Goal: Task Accomplishment & Management: Use online tool/utility

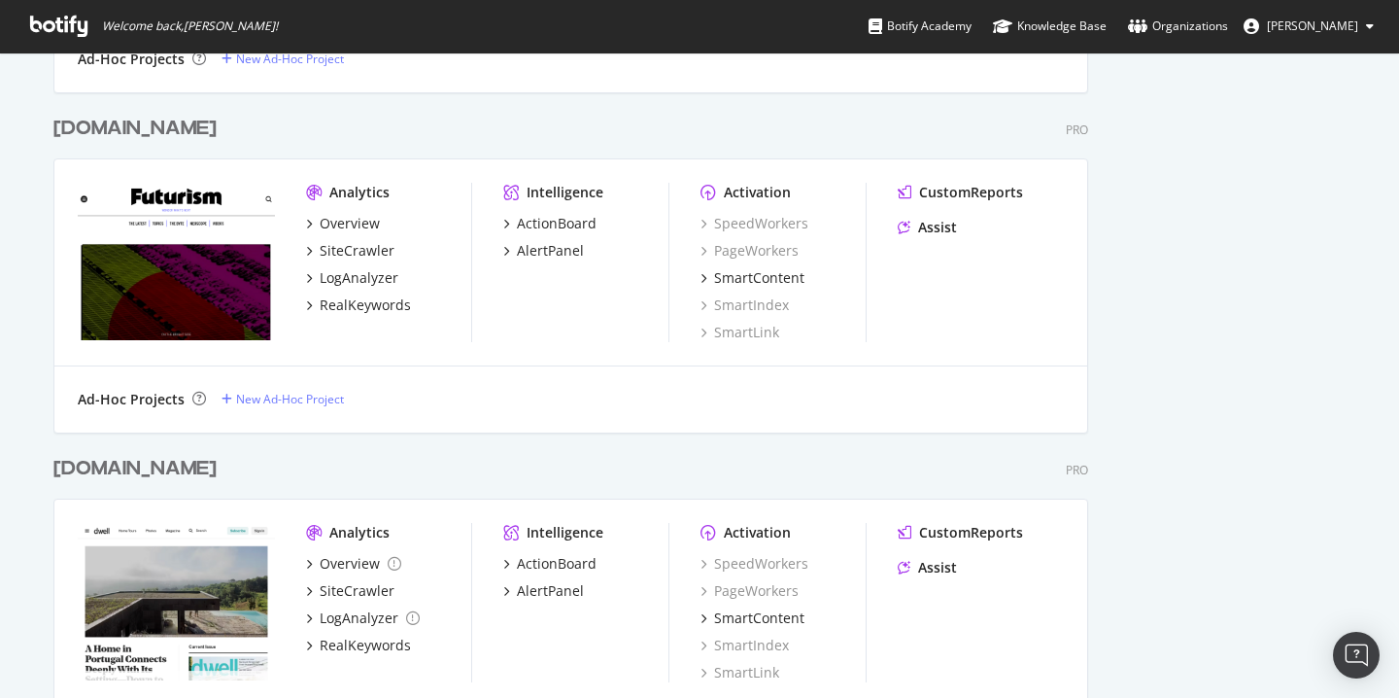
scroll to position [2865, 0]
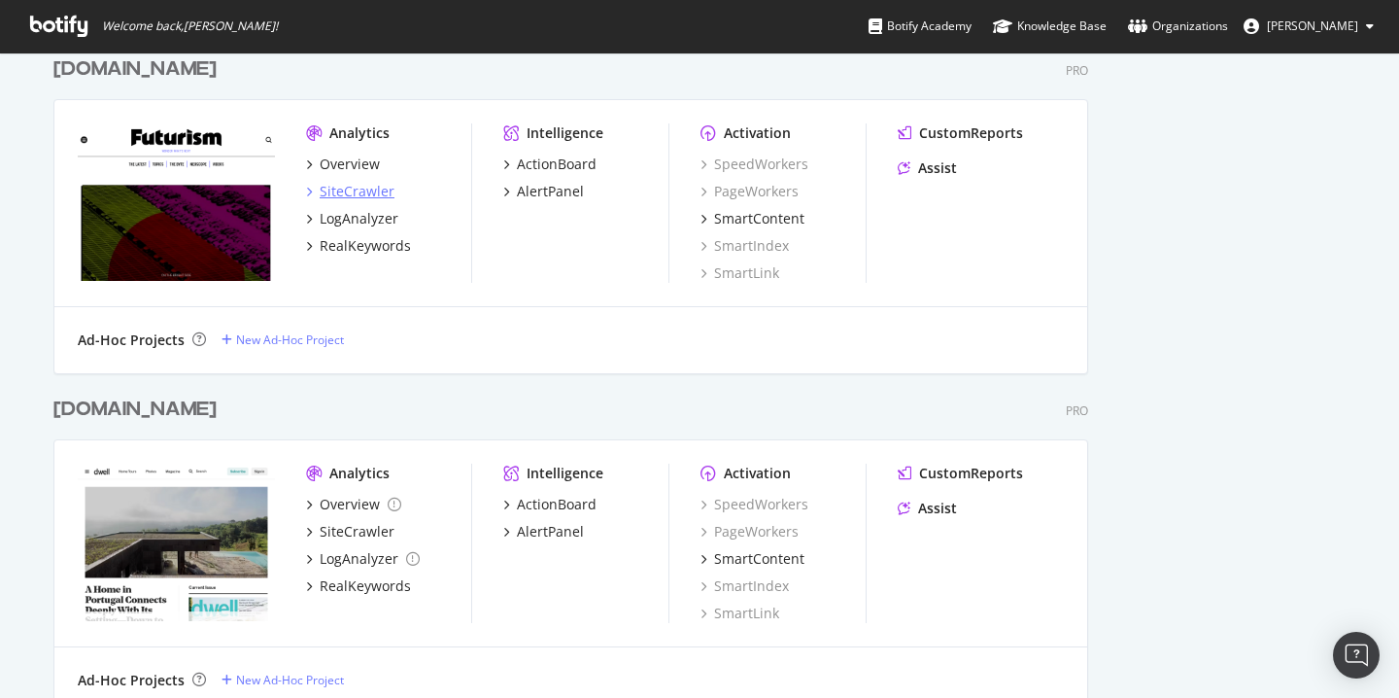
click at [359, 195] on div "SiteCrawler" at bounding box center [357, 191] width 75 height 19
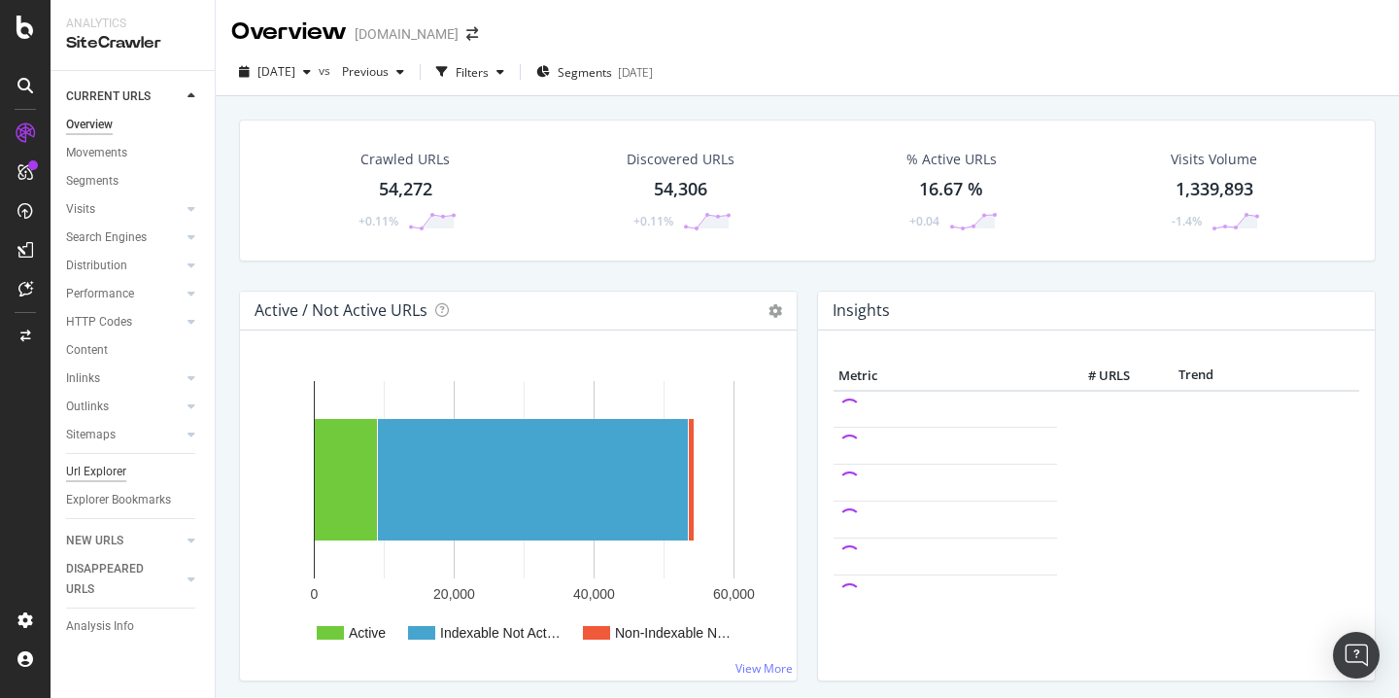
click at [105, 473] on div "Url Explorer" at bounding box center [96, 472] width 60 height 20
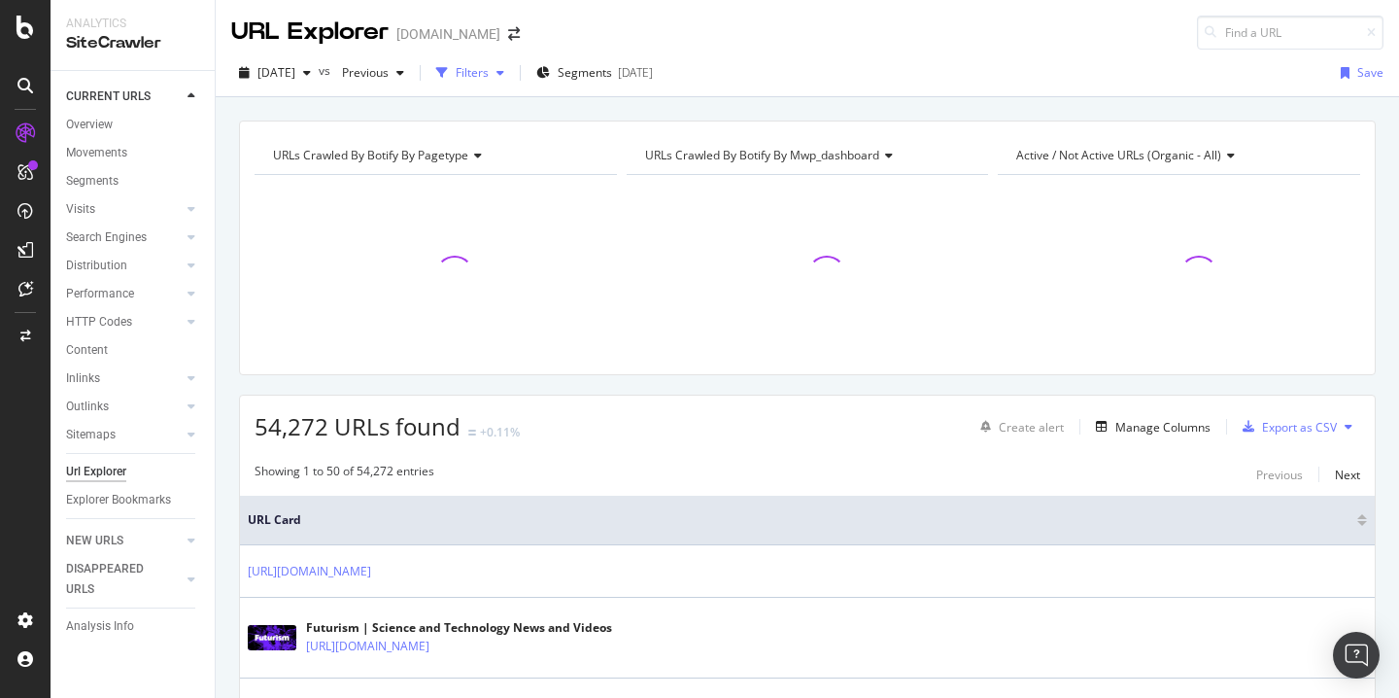
click at [489, 69] on div "Filters" at bounding box center [472, 72] width 33 height 17
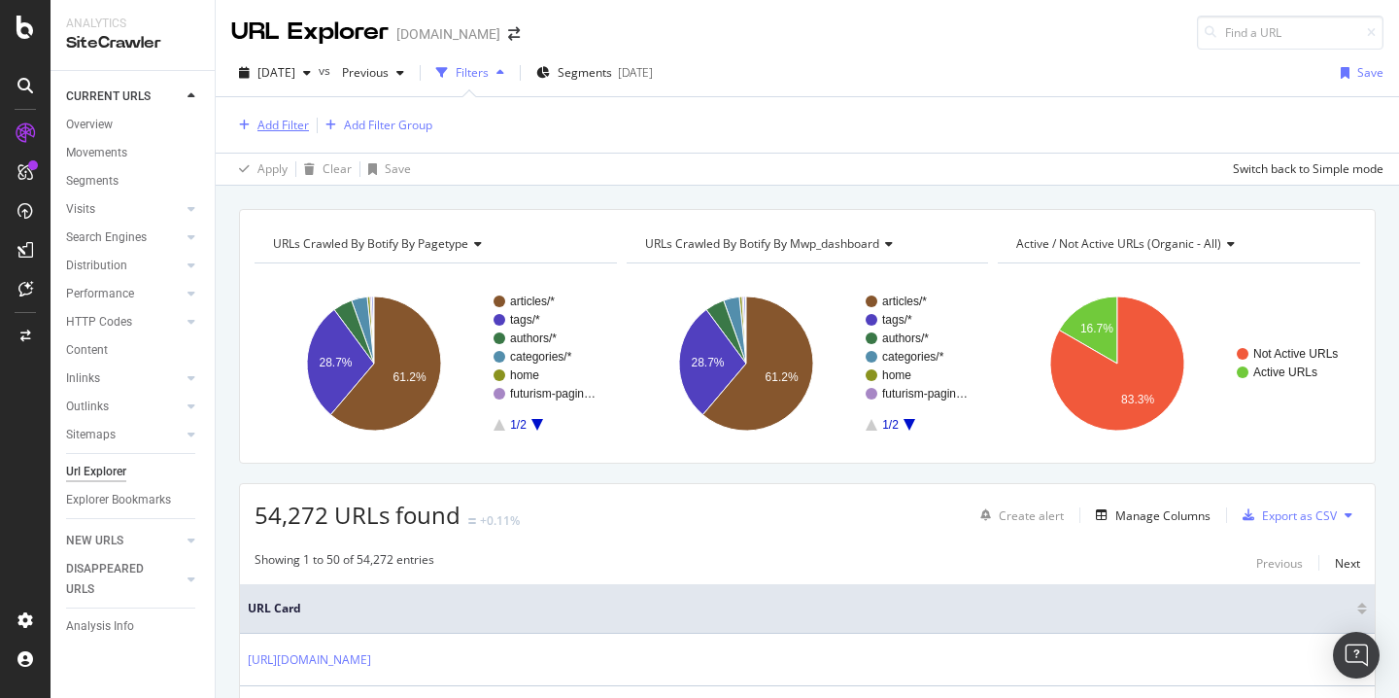
click at [291, 127] on div "Add Filter" at bounding box center [282, 125] width 51 height 17
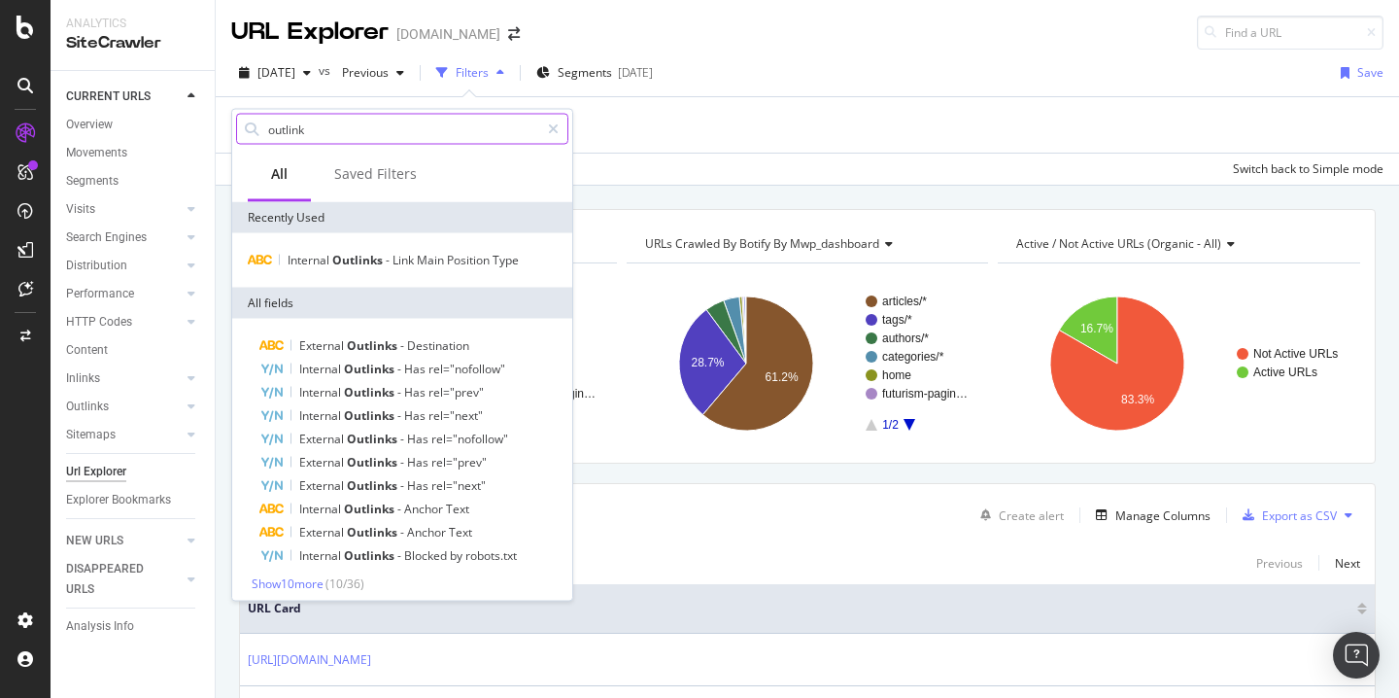
click at [288, 122] on input "outlink" at bounding box center [402, 129] width 273 height 29
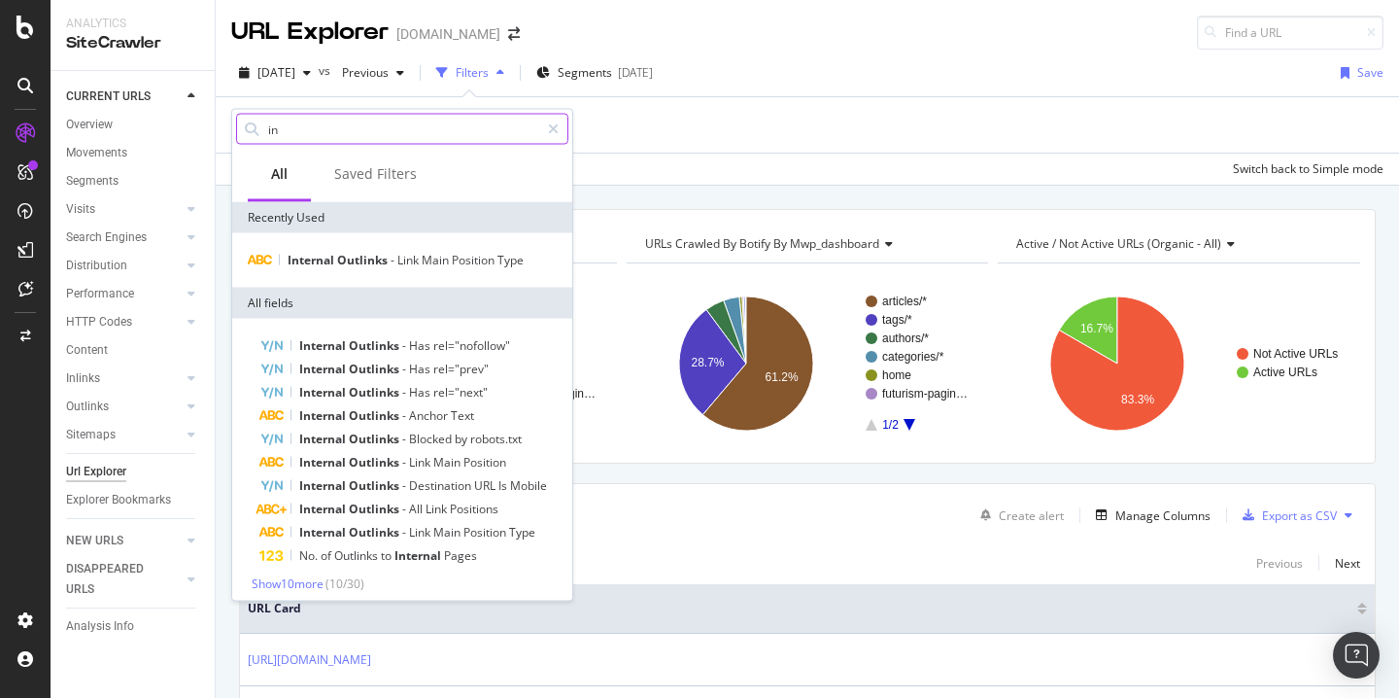
type input "i"
type input "source"
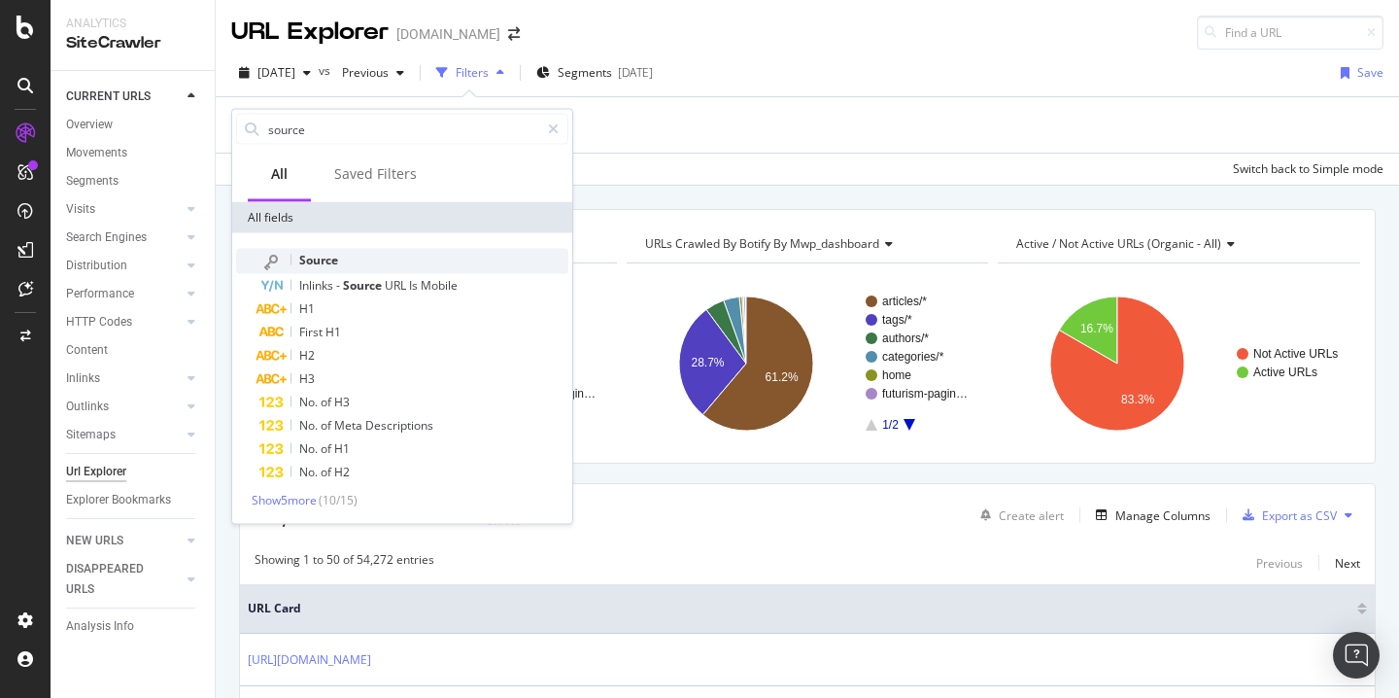
click at [334, 257] on span "Source" at bounding box center [318, 260] width 39 height 17
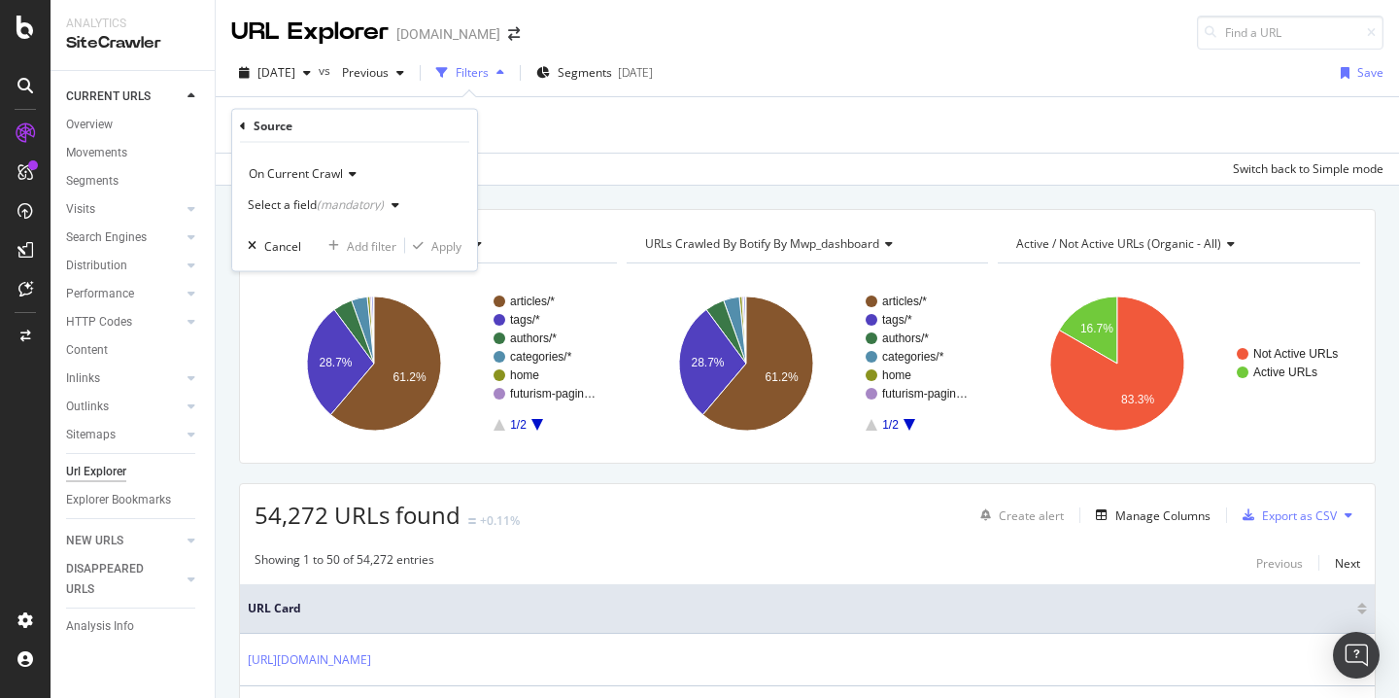
click at [242, 126] on icon at bounding box center [243, 126] width 6 height 12
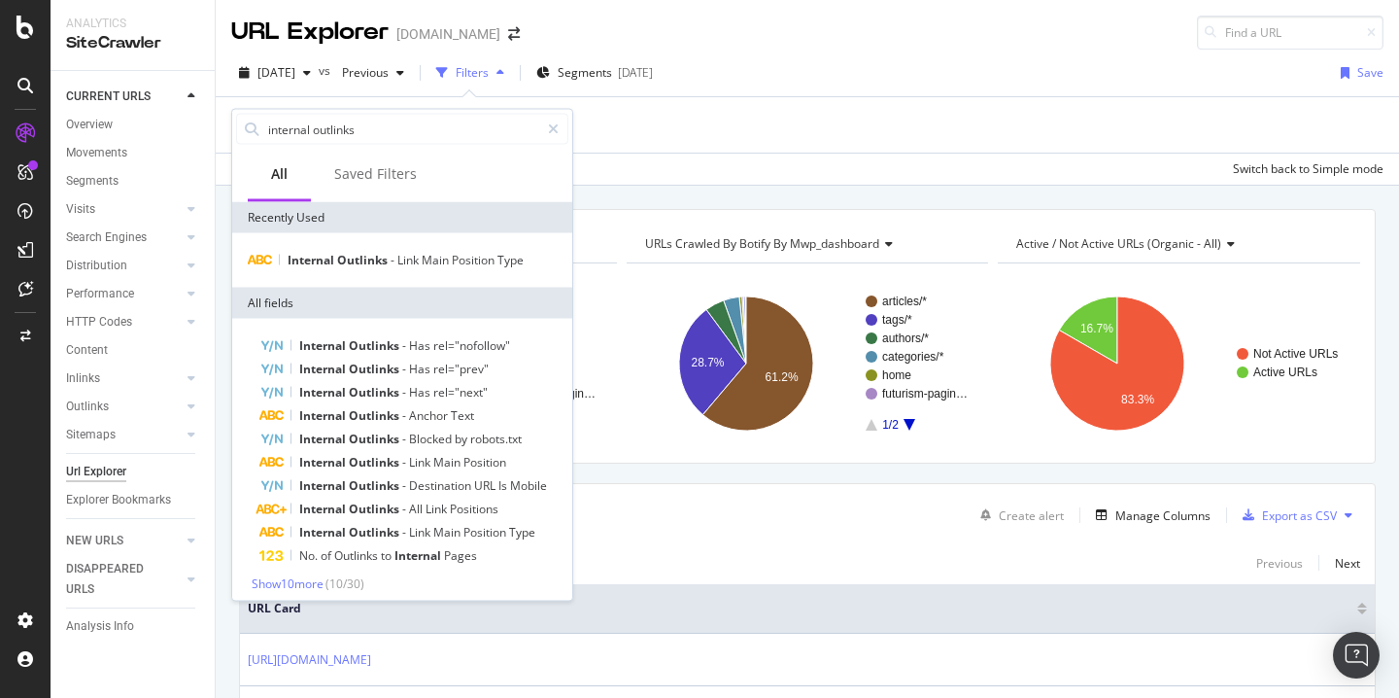
scroll to position [7, 0]
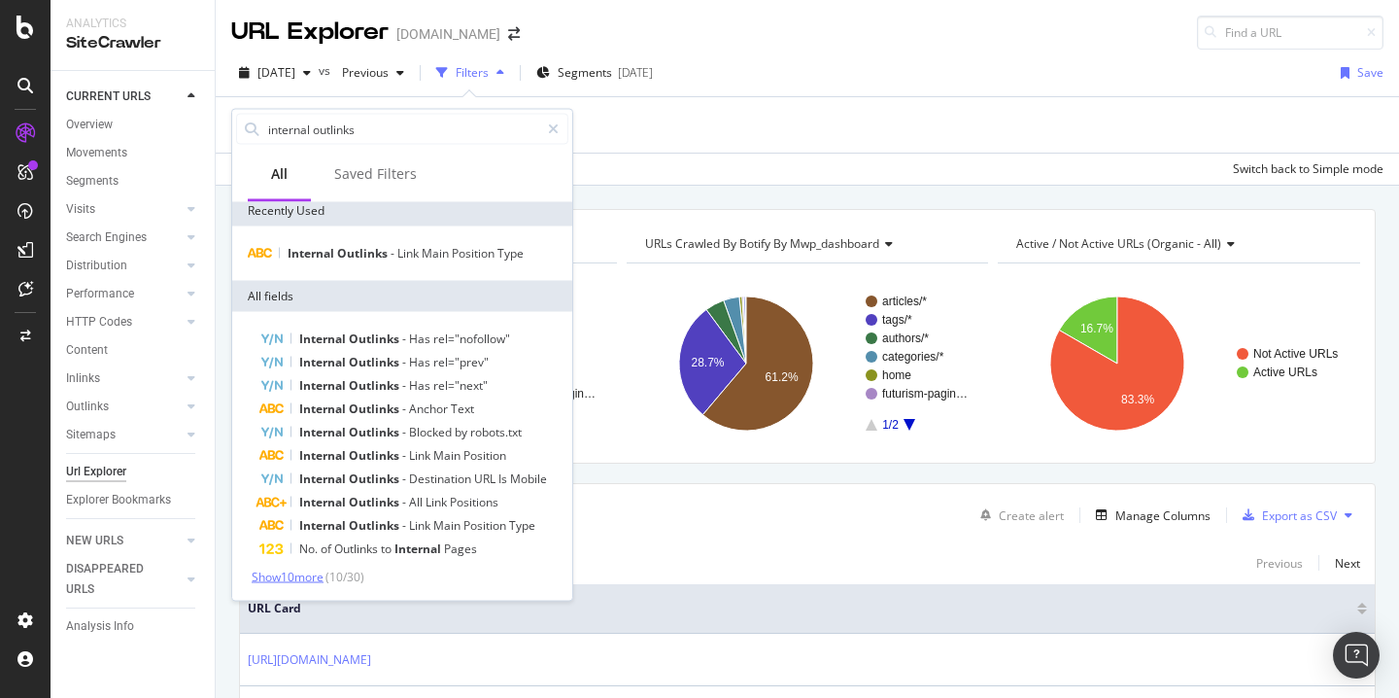
type input "internal outlinks"
click at [306, 577] on span "Show 10 more" at bounding box center [288, 576] width 72 height 17
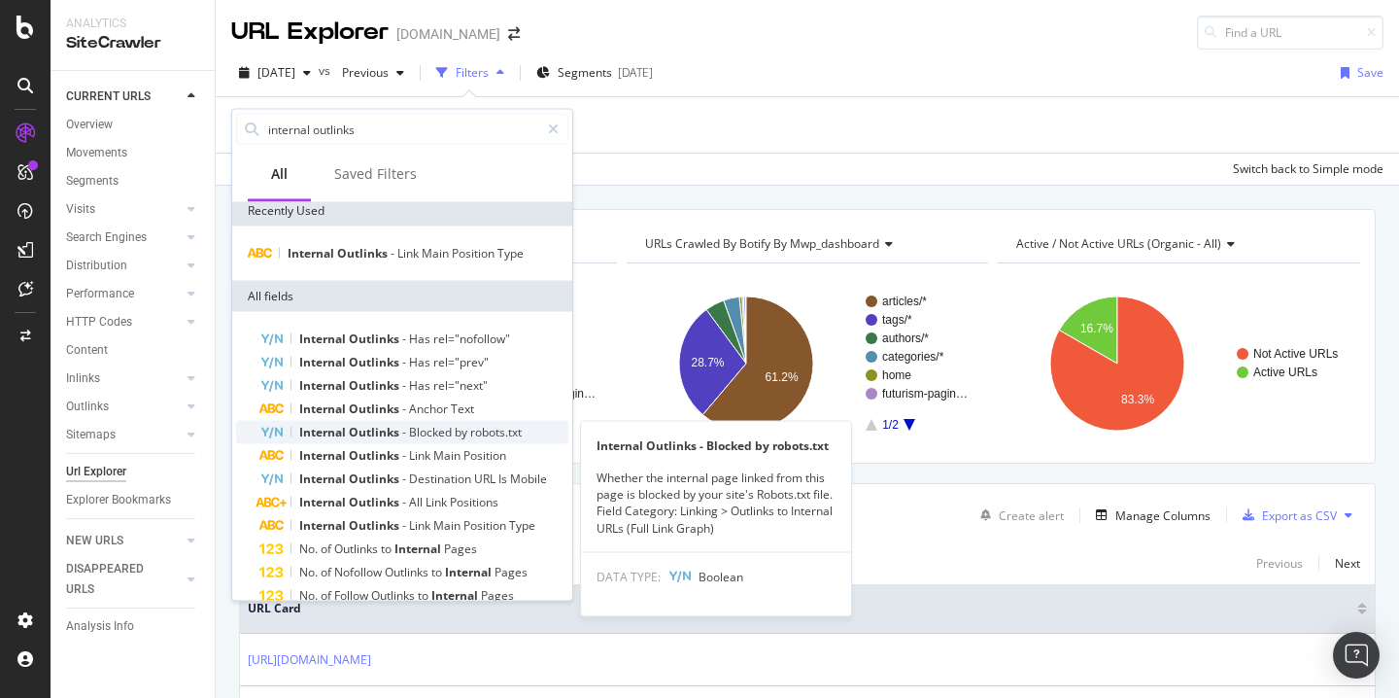
scroll to position [242, 0]
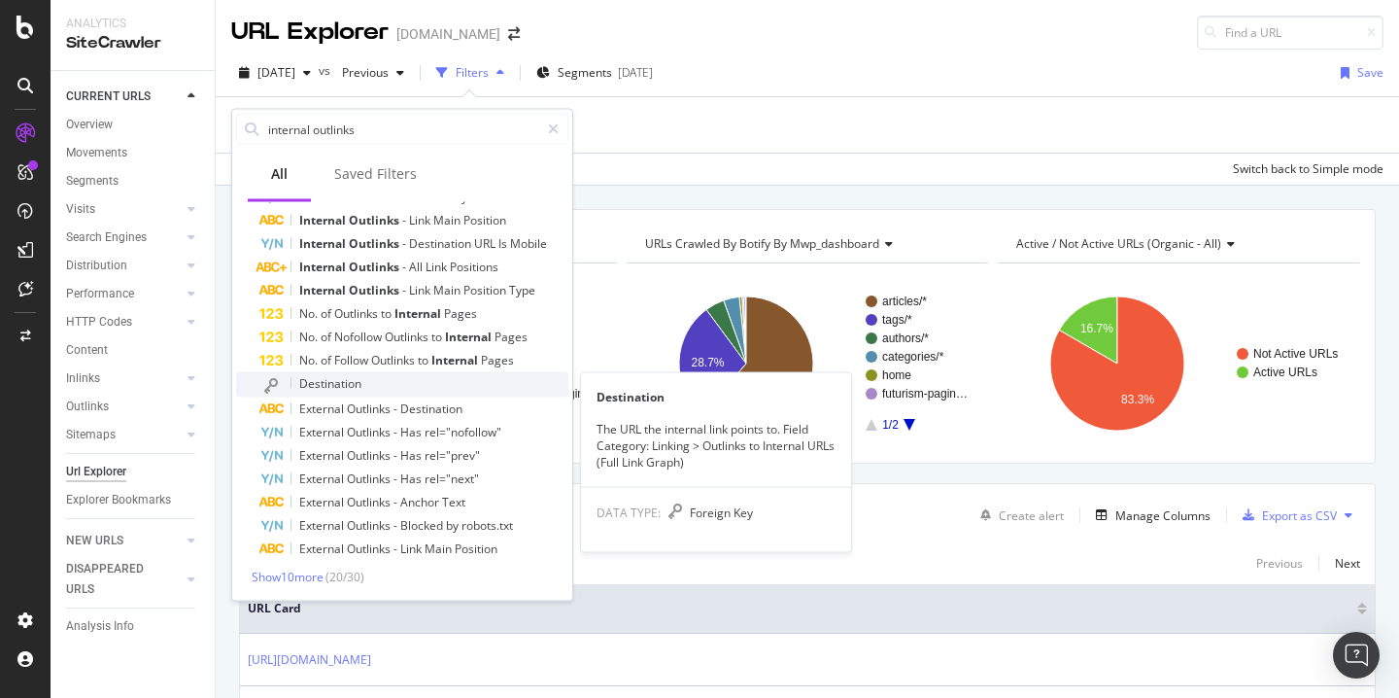
click at [353, 390] on span "Destination" at bounding box center [330, 383] width 62 height 17
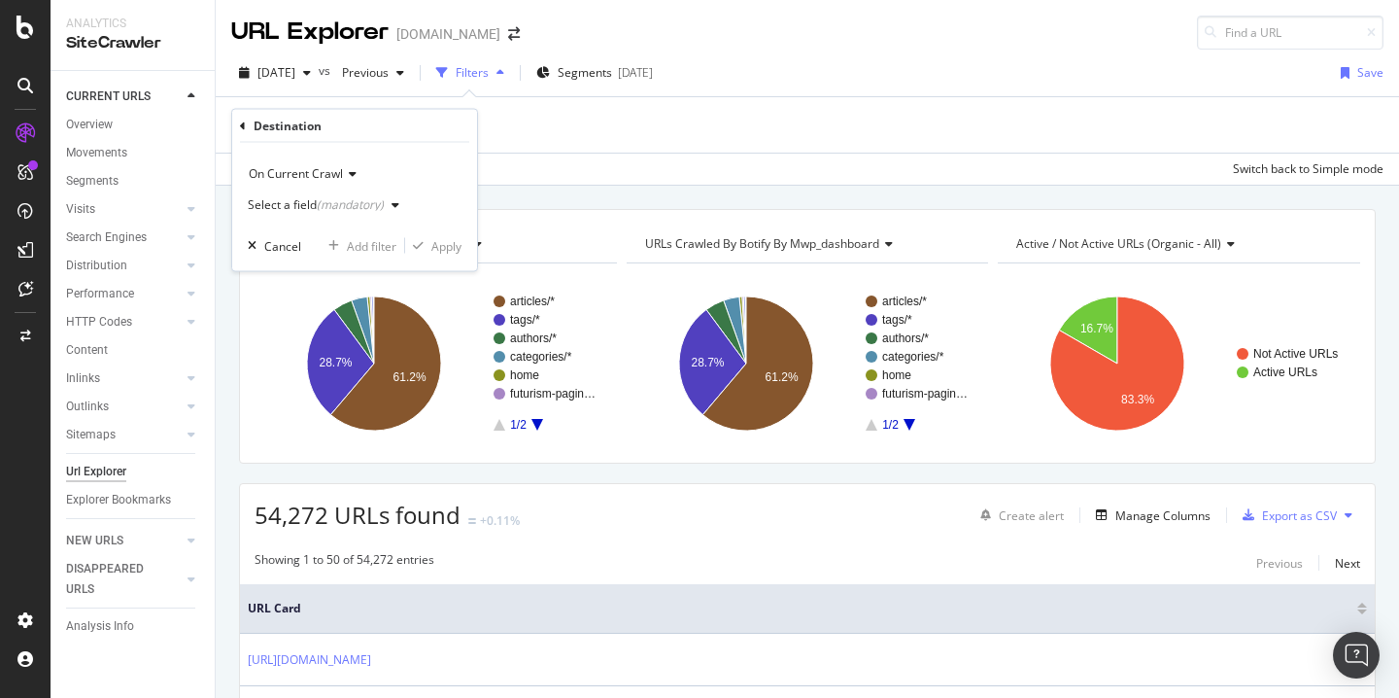
click at [319, 207] on div "(mandatory)" at bounding box center [350, 204] width 67 height 17
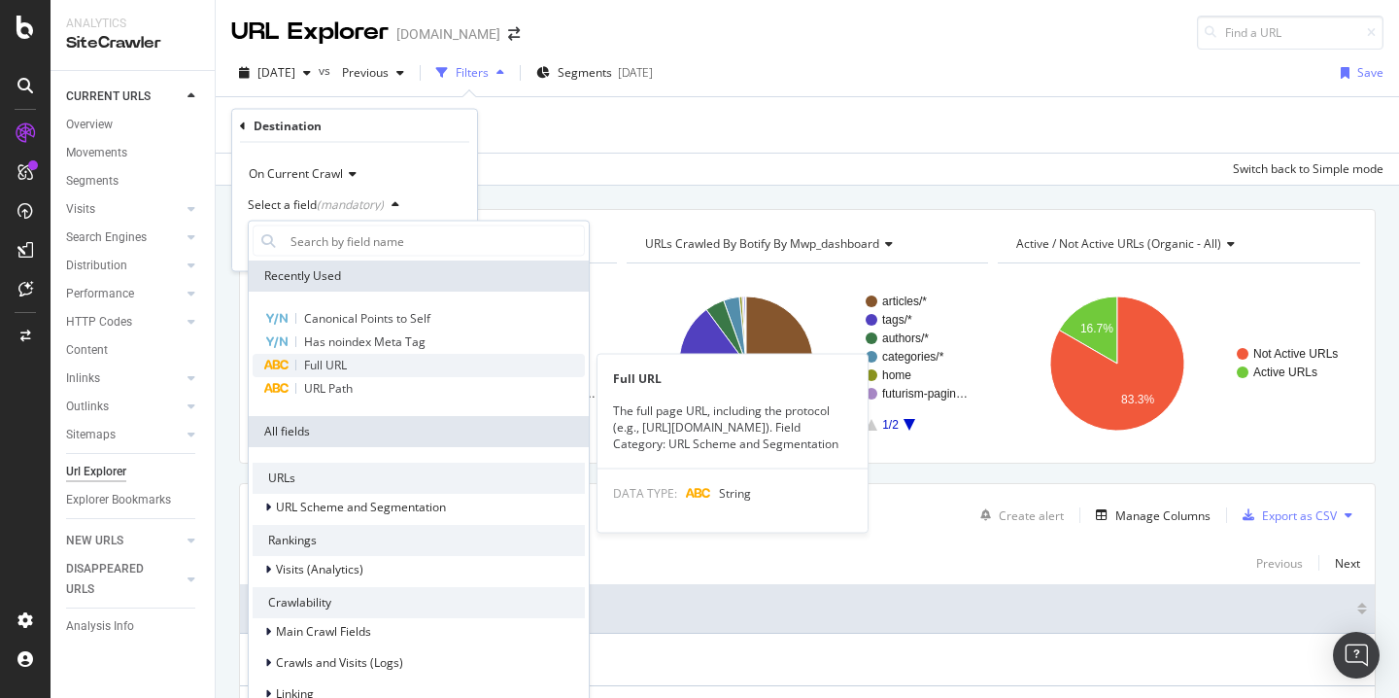
click at [352, 366] on div "Full URL" at bounding box center [419, 365] width 332 height 23
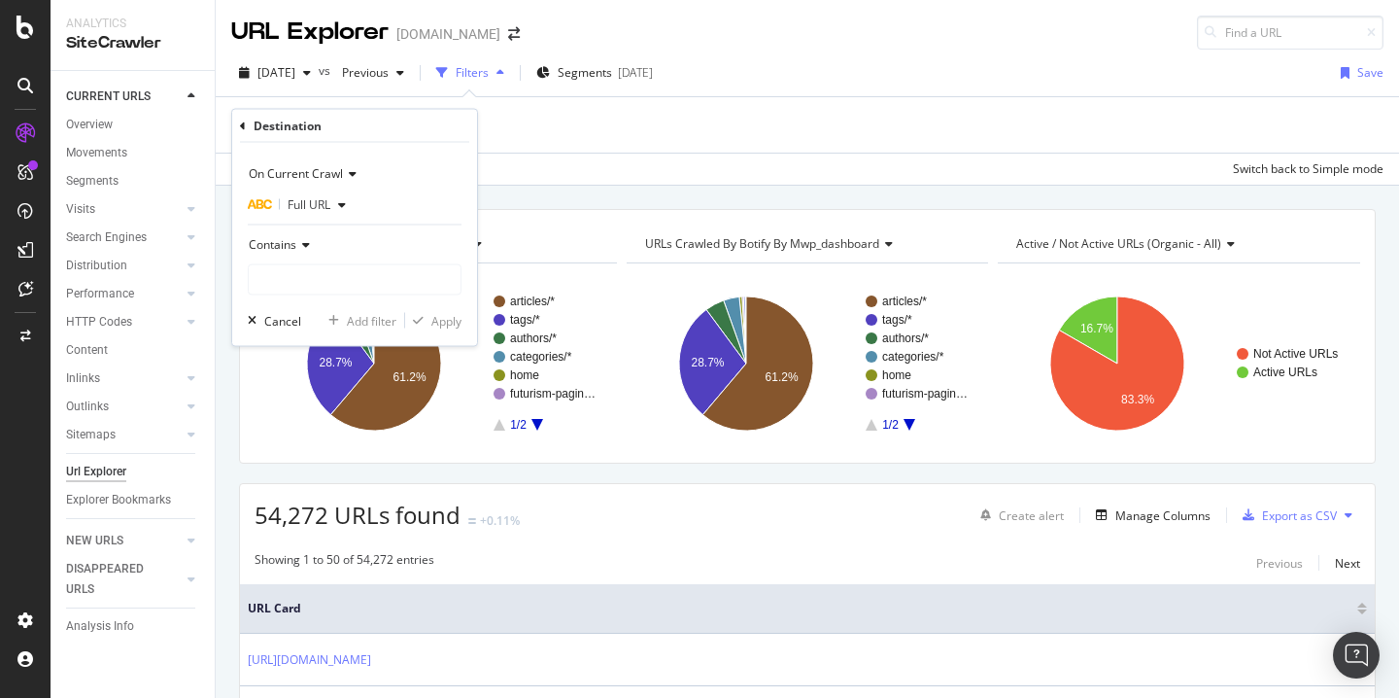
click at [303, 249] on icon at bounding box center [303, 245] width 14 height 12
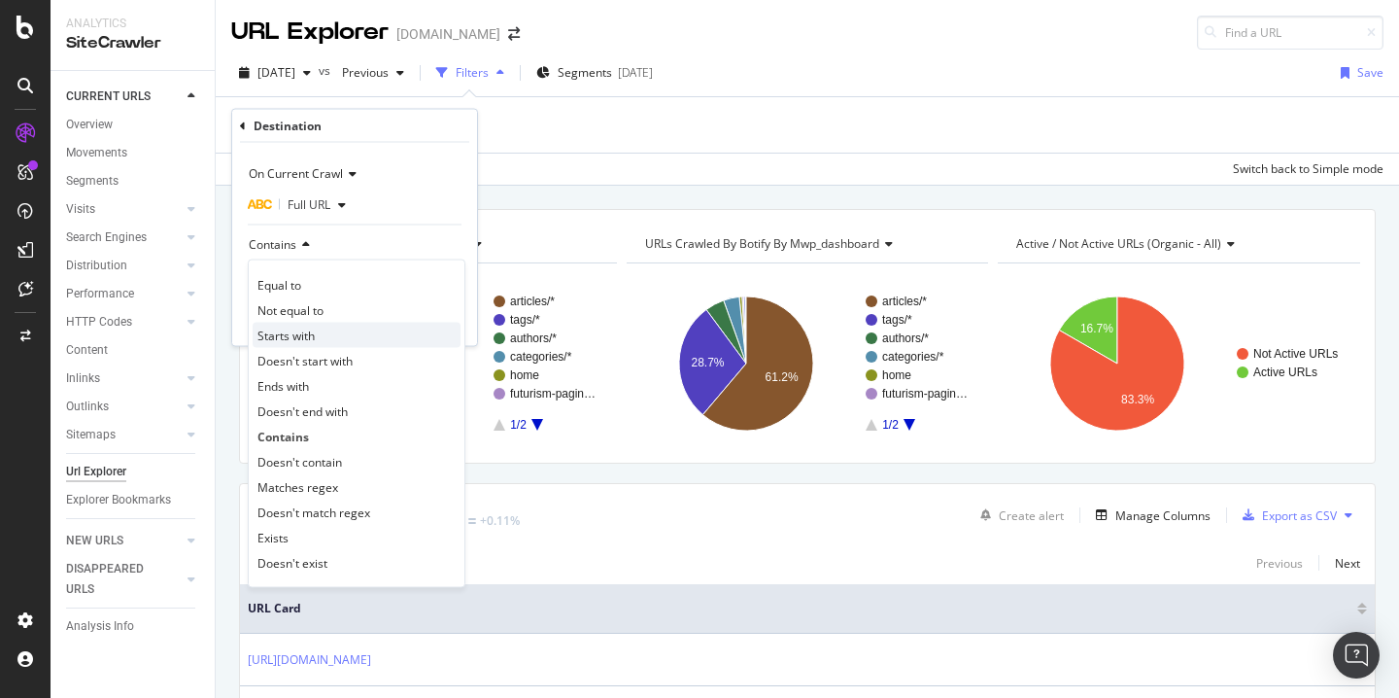
click at [290, 331] on span "Starts with" at bounding box center [285, 334] width 57 height 17
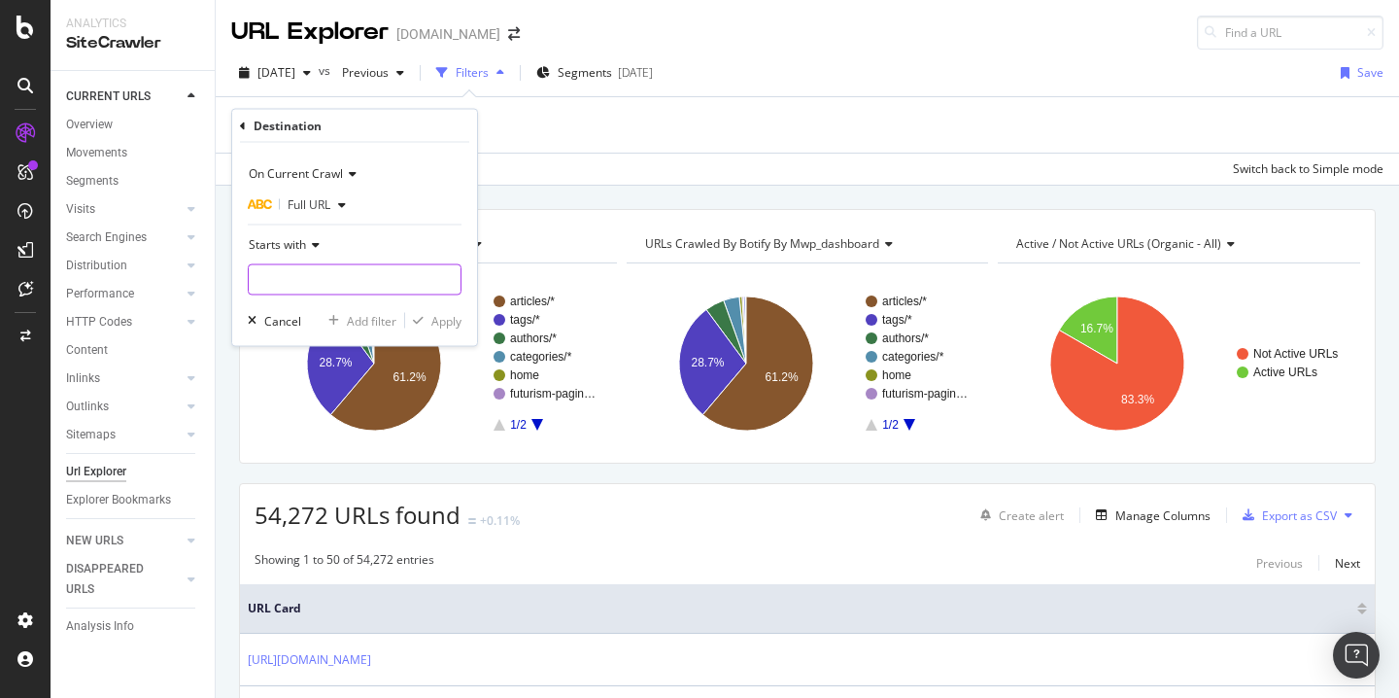
click at [312, 279] on input "text" at bounding box center [355, 279] width 212 height 31
type input "[DOMAIN_NAME]"
click at [435, 322] on div "Apply" at bounding box center [446, 320] width 30 height 17
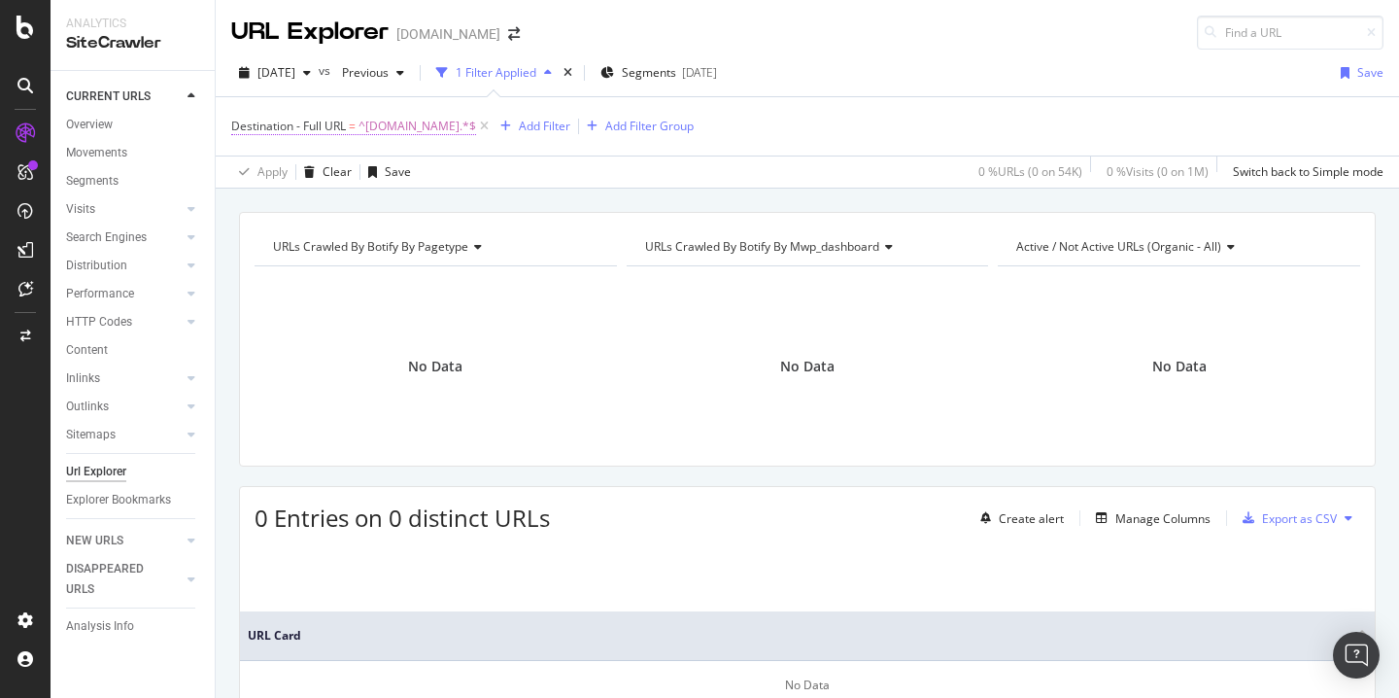
click at [397, 136] on span "^futurism.com.*$" at bounding box center [418, 126] width 118 height 27
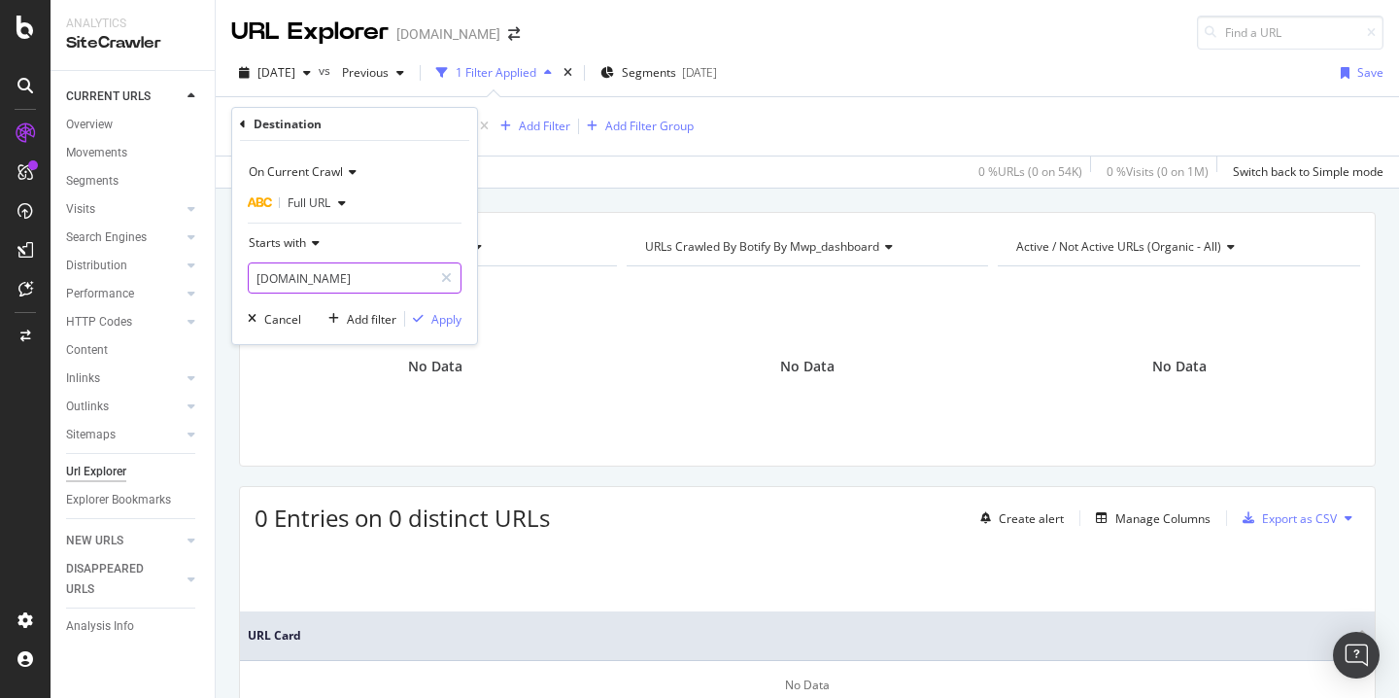
click at [346, 278] on input "[DOMAIN_NAME]" at bounding box center [341, 277] width 184 height 31
click at [340, 278] on input "[DOMAIN_NAME]" at bounding box center [341, 277] width 184 height 31
click at [257, 280] on input "[DOMAIN_NAME]" at bounding box center [341, 277] width 184 height 31
type input "@futurism.com"
click at [452, 327] on button "Apply" at bounding box center [433, 318] width 56 height 19
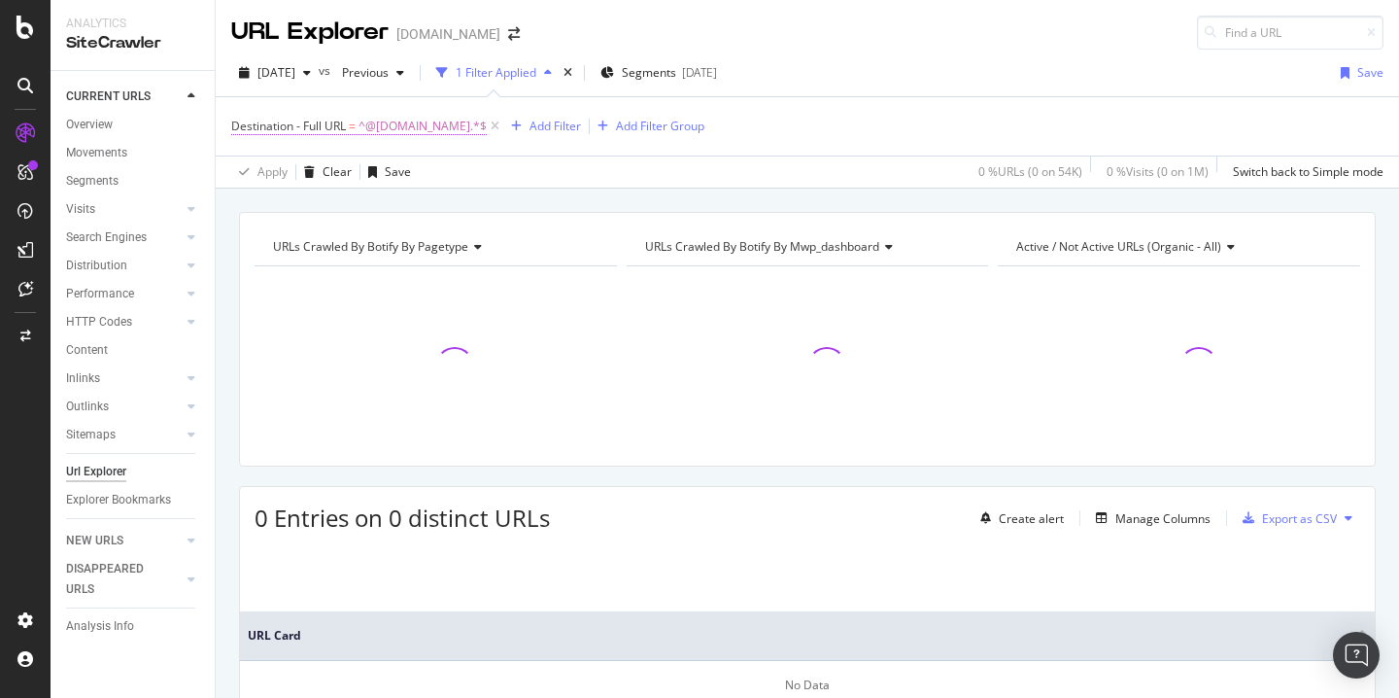
click at [381, 132] on span "^@futurism.com.*$" at bounding box center [423, 126] width 128 height 27
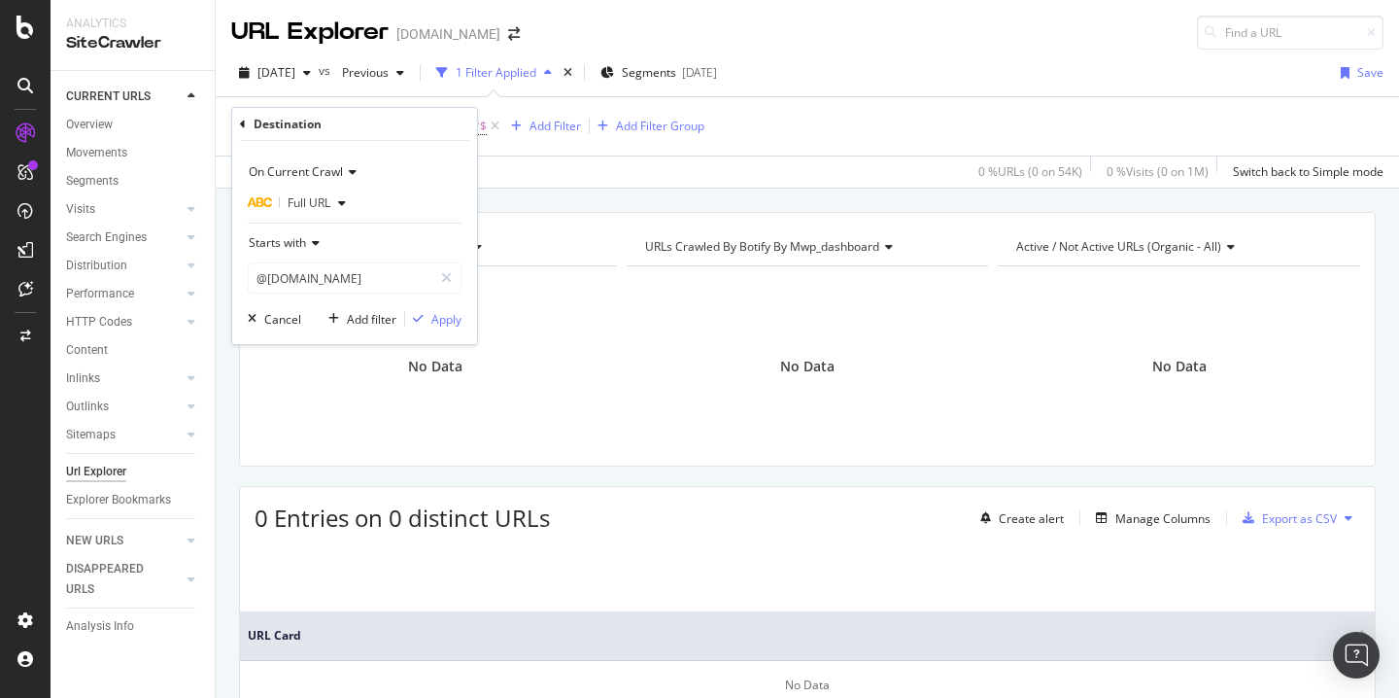
click at [316, 247] on icon at bounding box center [313, 243] width 14 height 12
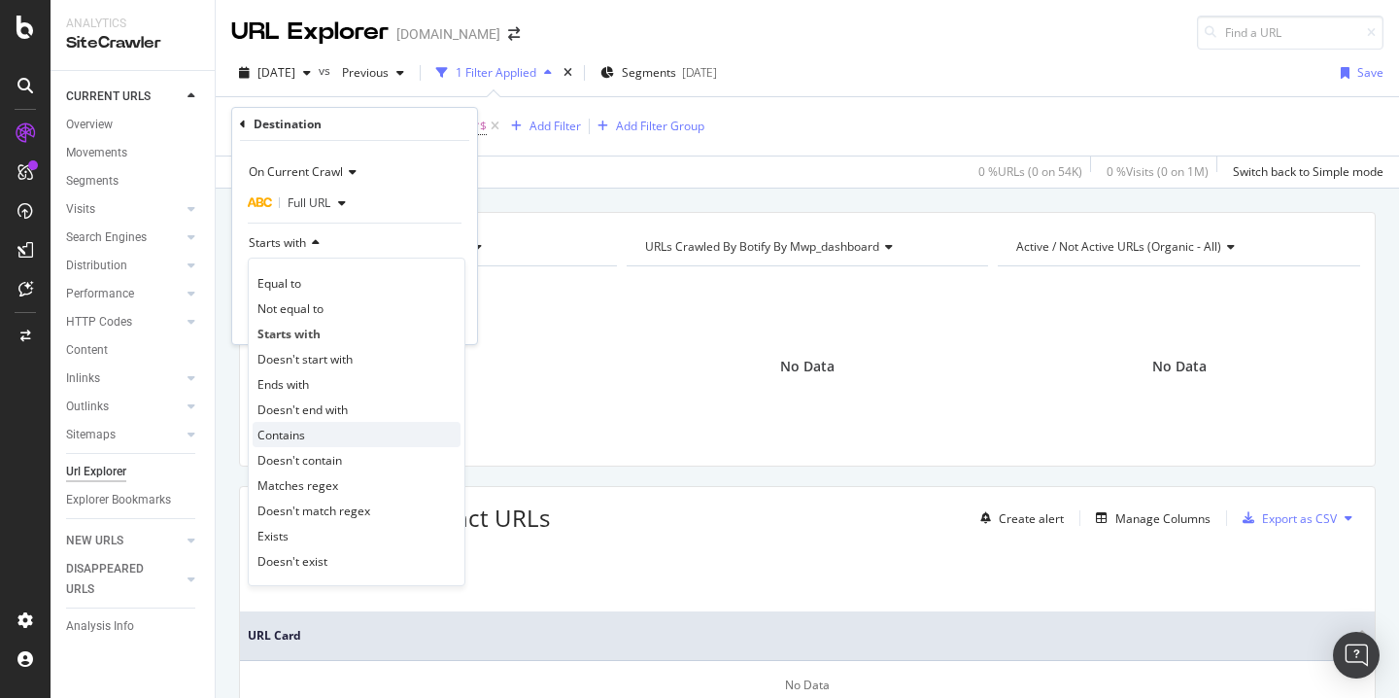
click at [323, 422] on div "Contains" at bounding box center [357, 434] width 208 height 25
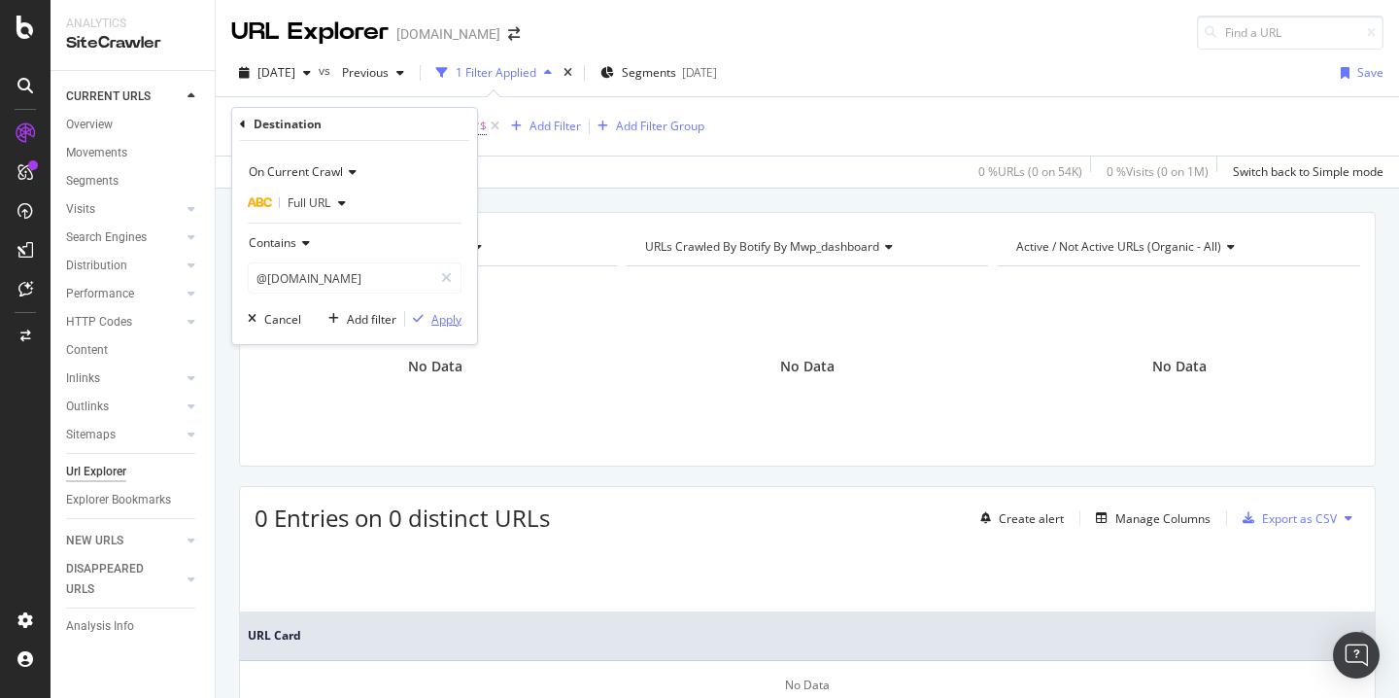
click at [452, 323] on div "Apply" at bounding box center [446, 319] width 30 height 17
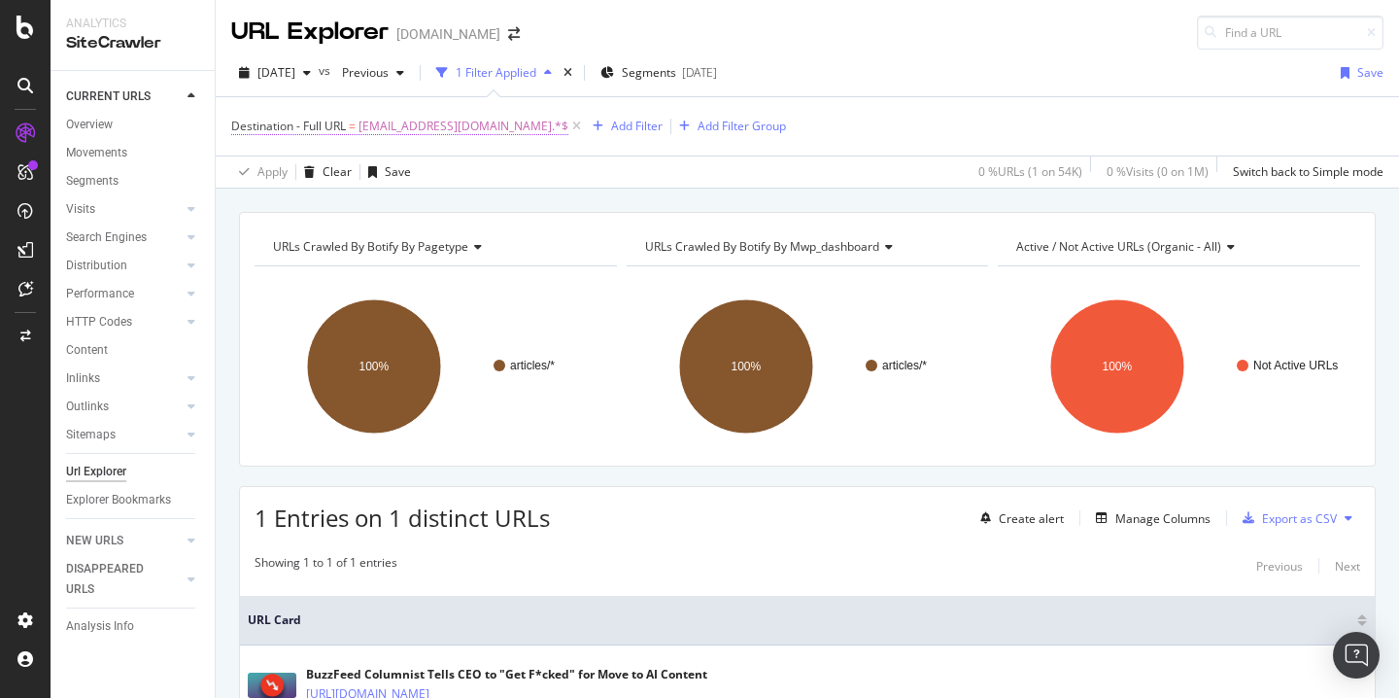
click at [431, 128] on span "^.*@futurism.com.*$" at bounding box center [464, 126] width 210 height 27
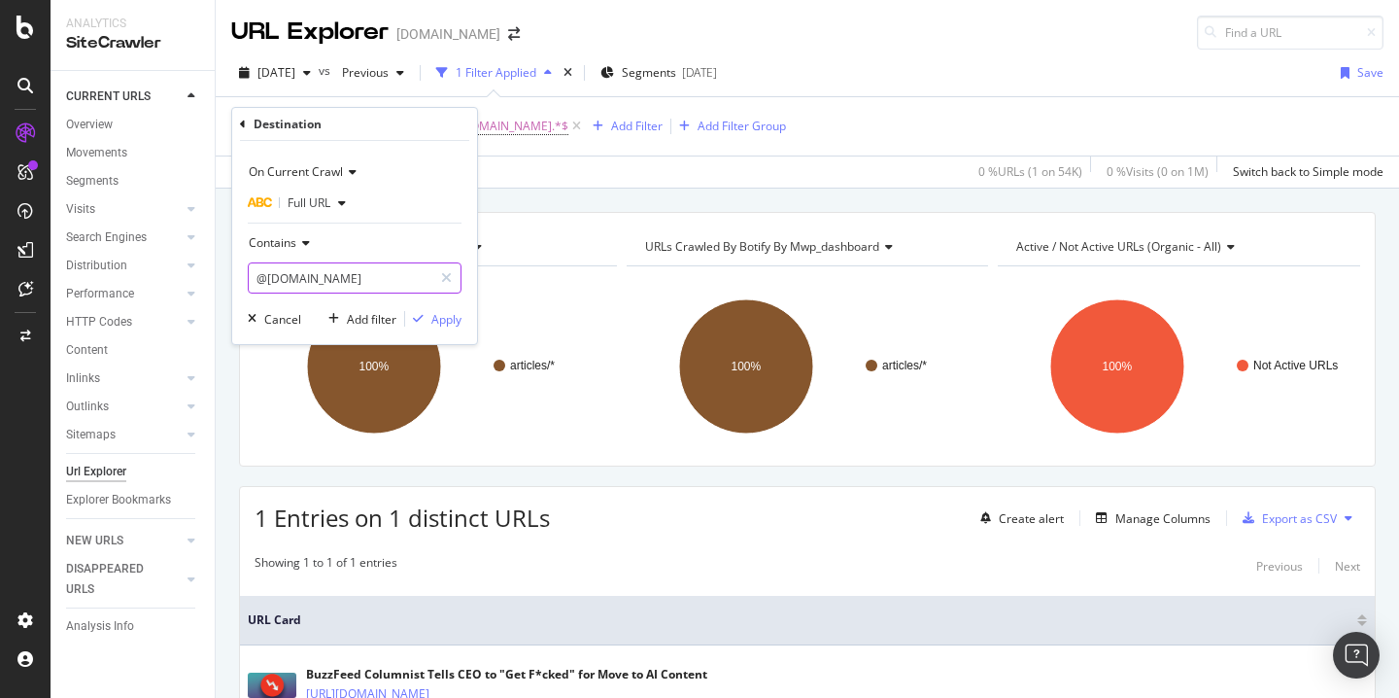
drag, startPoint x: 265, startPoint y: 277, endPoint x: 241, endPoint y: 277, distance: 24.3
click at [241, 277] on div "On Current Crawl Full URL Contains @futurism.com Cancel Add filter Apply" at bounding box center [354, 242] width 245 height 203
click at [259, 277] on input "@futurism.com" at bounding box center [341, 277] width 184 height 31
drag, startPoint x: 266, startPoint y: 277, endPoint x: 238, endPoint y: 277, distance: 28.2
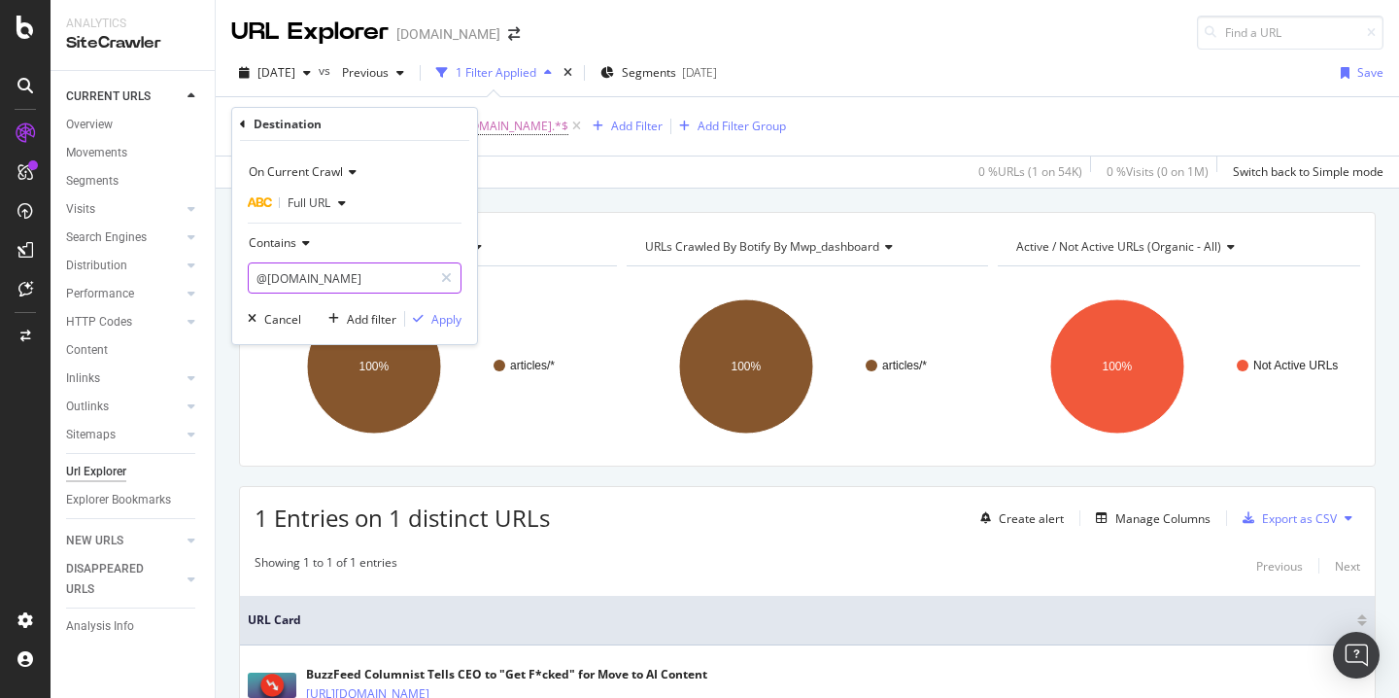
click at [238, 277] on div "On Current Crawl Full URL Contains @futurism.com Cancel Add filter Apply" at bounding box center [354, 242] width 245 height 203
type input "http://futurism.com"
click at [442, 318] on div "Apply" at bounding box center [446, 319] width 30 height 17
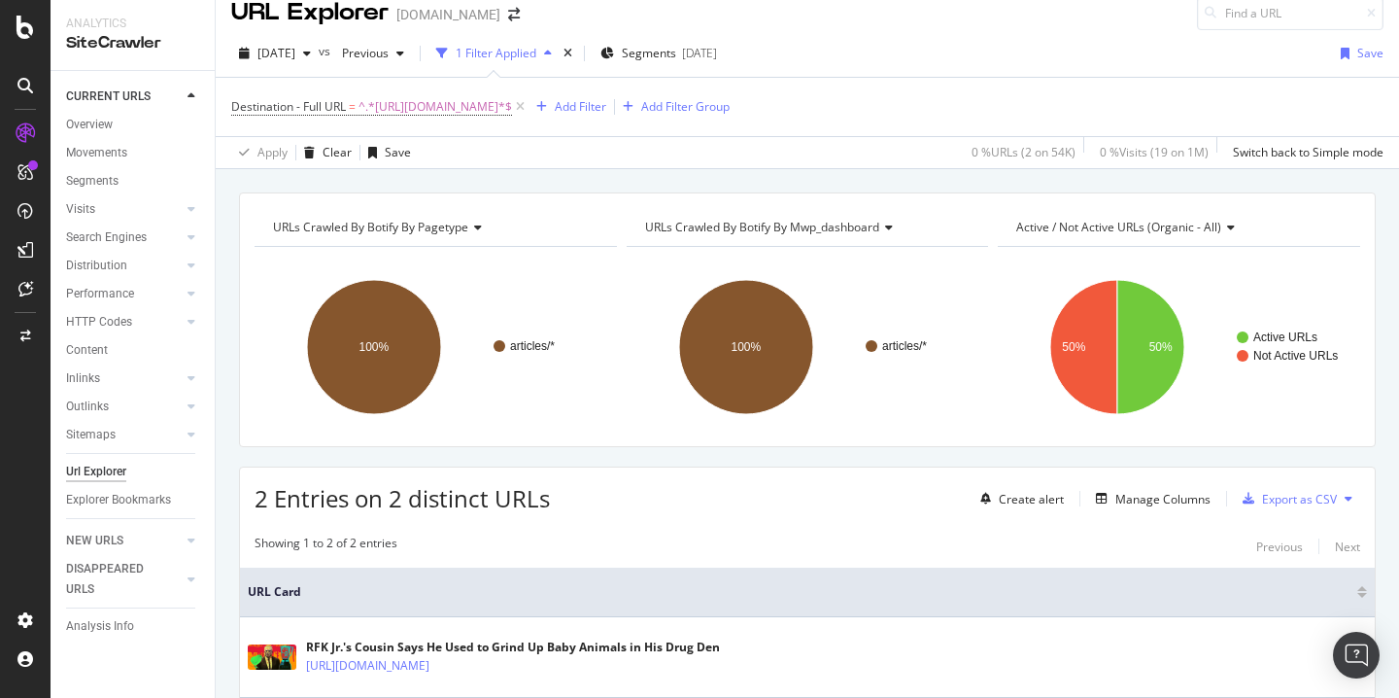
scroll to position [18, 0]
click at [339, 111] on span "Destination - Full URL" at bounding box center [288, 107] width 115 height 17
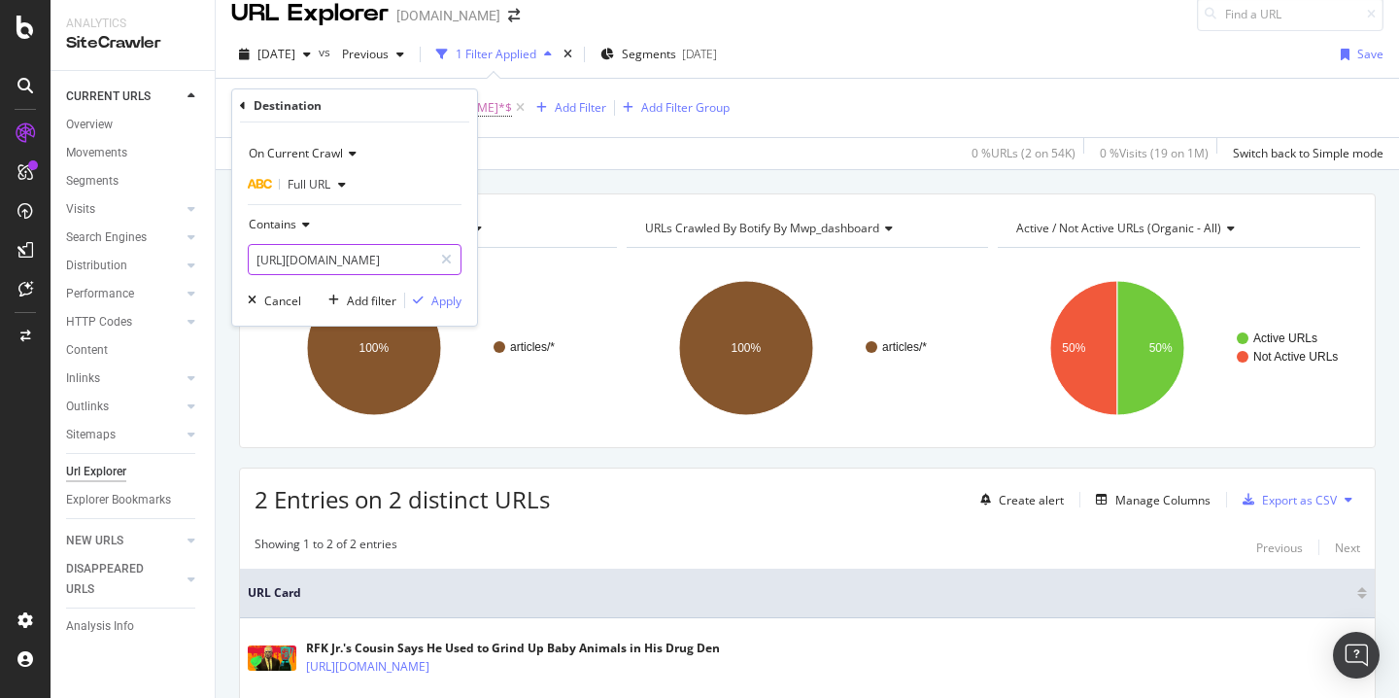
click at [291, 255] on input "http://futurism.com" at bounding box center [341, 259] width 184 height 31
drag, startPoint x: 291, startPoint y: 255, endPoint x: 251, endPoint y: 259, distance: 40.1
click at [251, 259] on input "http://futurism.com" at bounding box center [341, 259] width 184 height 31
type input "[DOMAIN_NAME]"
click at [430, 297] on div "Apply" at bounding box center [433, 299] width 56 height 17
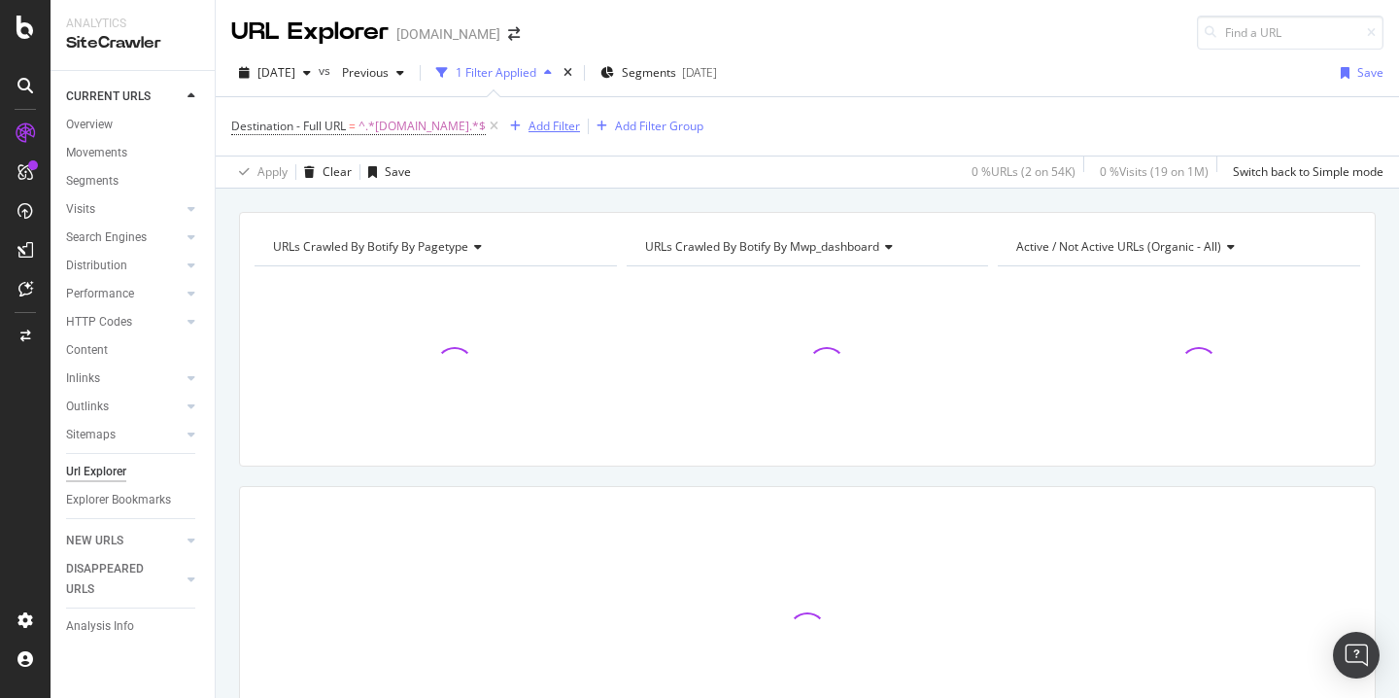
click at [528, 115] on button "Add Filter" at bounding box center [541, 126] width 78 height 23
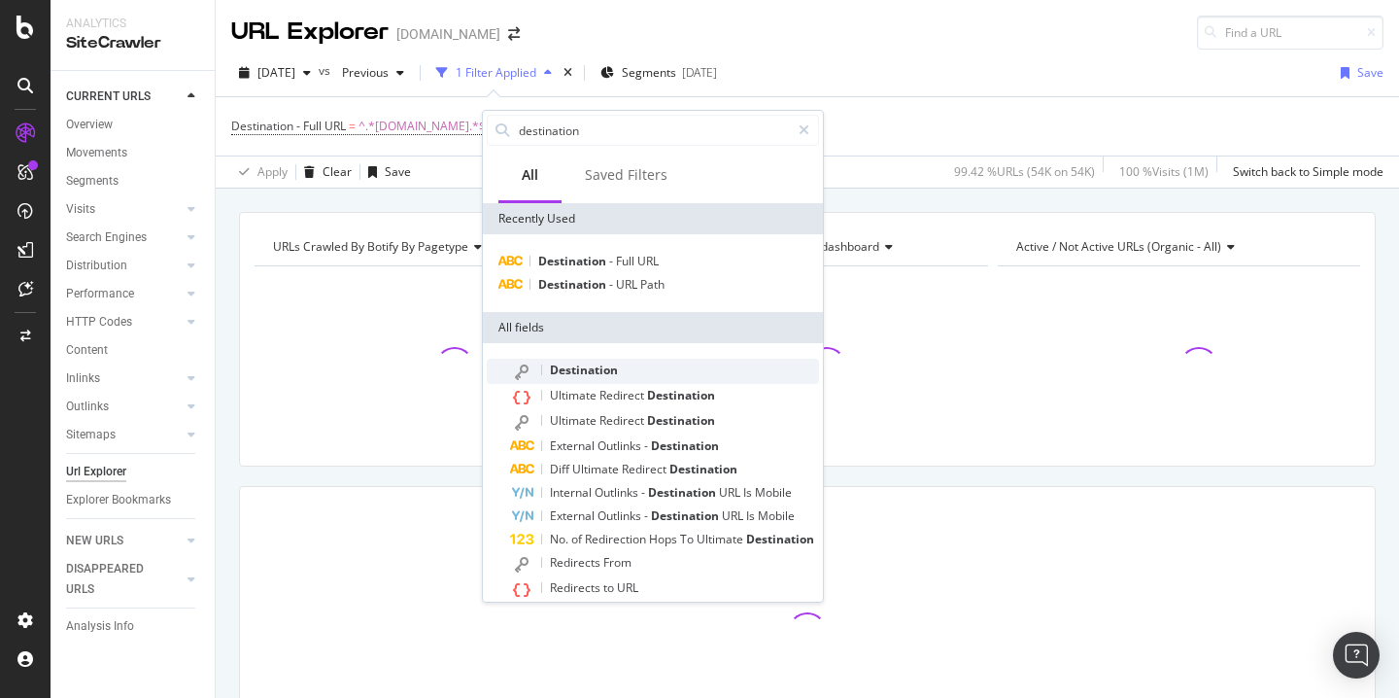
type input "destination"
click at [600, 369] on span "Destination" at bounding box center [584, 369] width 68 height 17
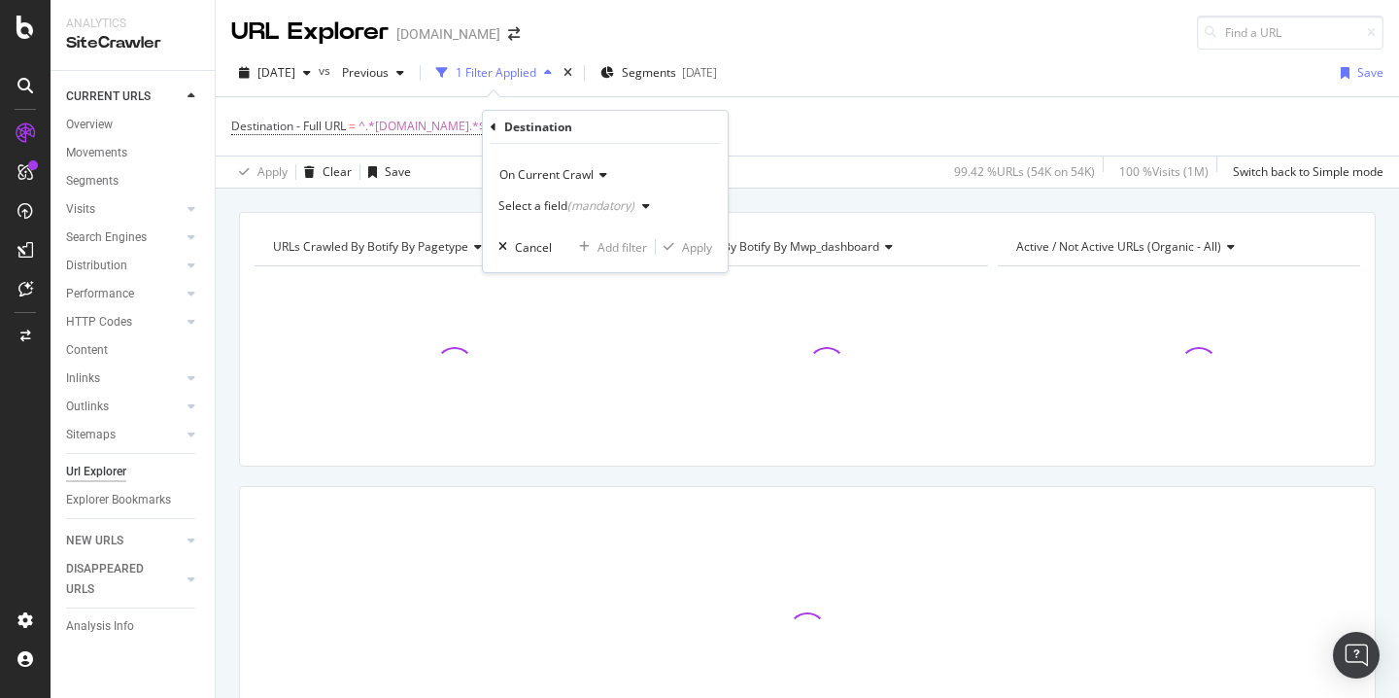
click at [592, 208] on div "(mandatory)" at bounding box center [600, 205] width 67 height 17
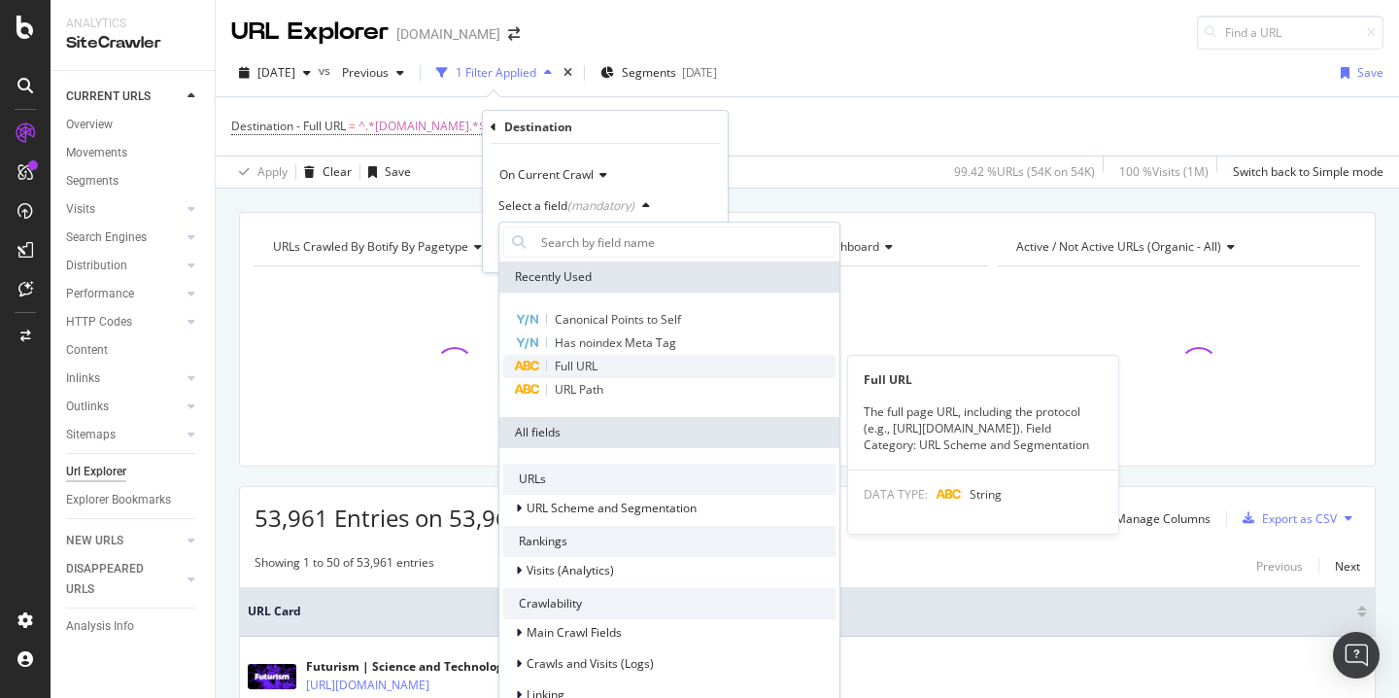
click at [581, 364] on span "Full URL" at bounding box center [576, 366] width 43 height 17
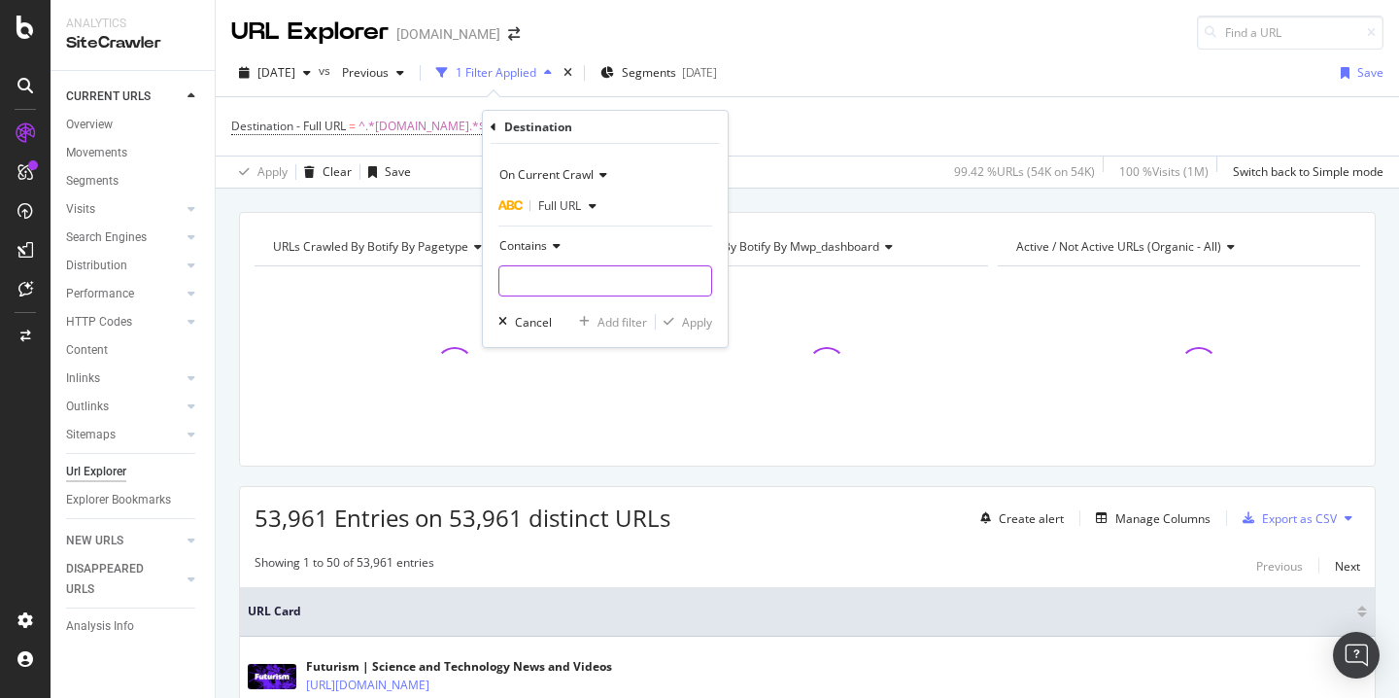
click at [586, 266] on input "text" at bounding box center [605, 280] width 212 height 31
click at [545, 246] on span "Contains" at bounding box center [523, 245] width 48 height 17
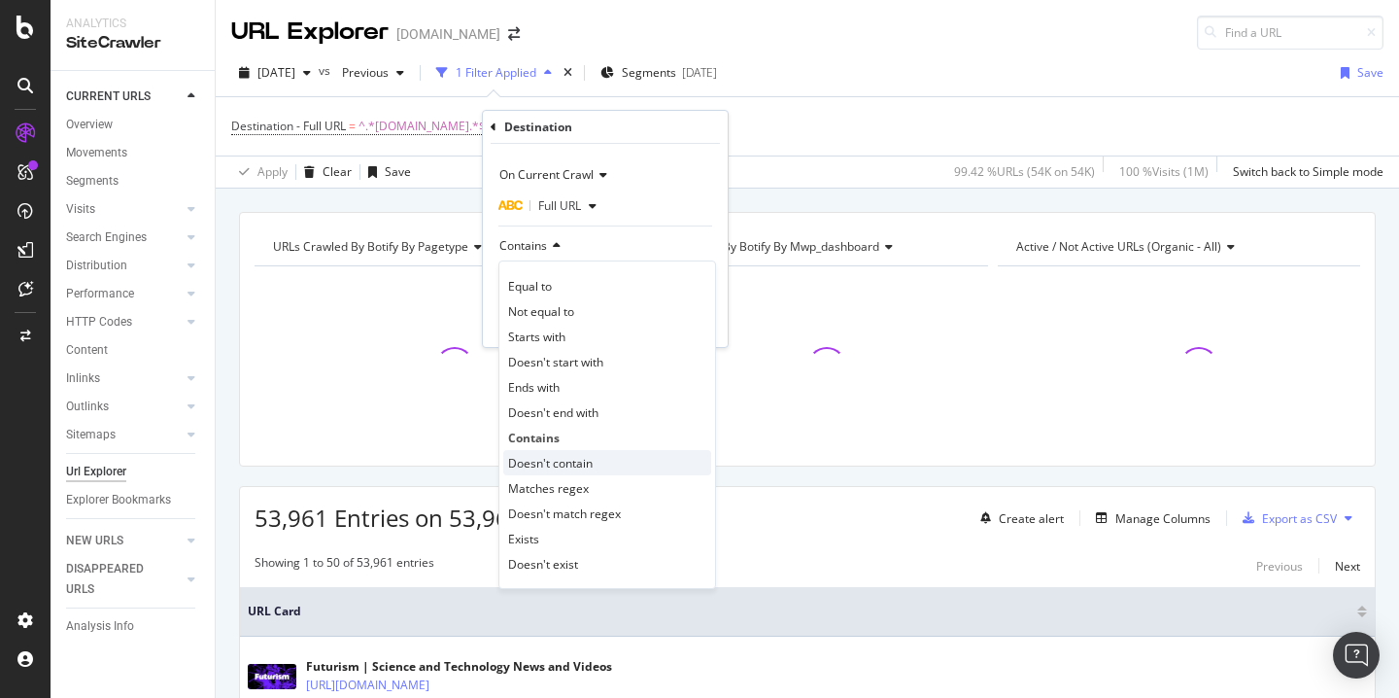
click at [568, 458] on span "Doesn't contain" at bounding box center [550, 463] width 85 height 17
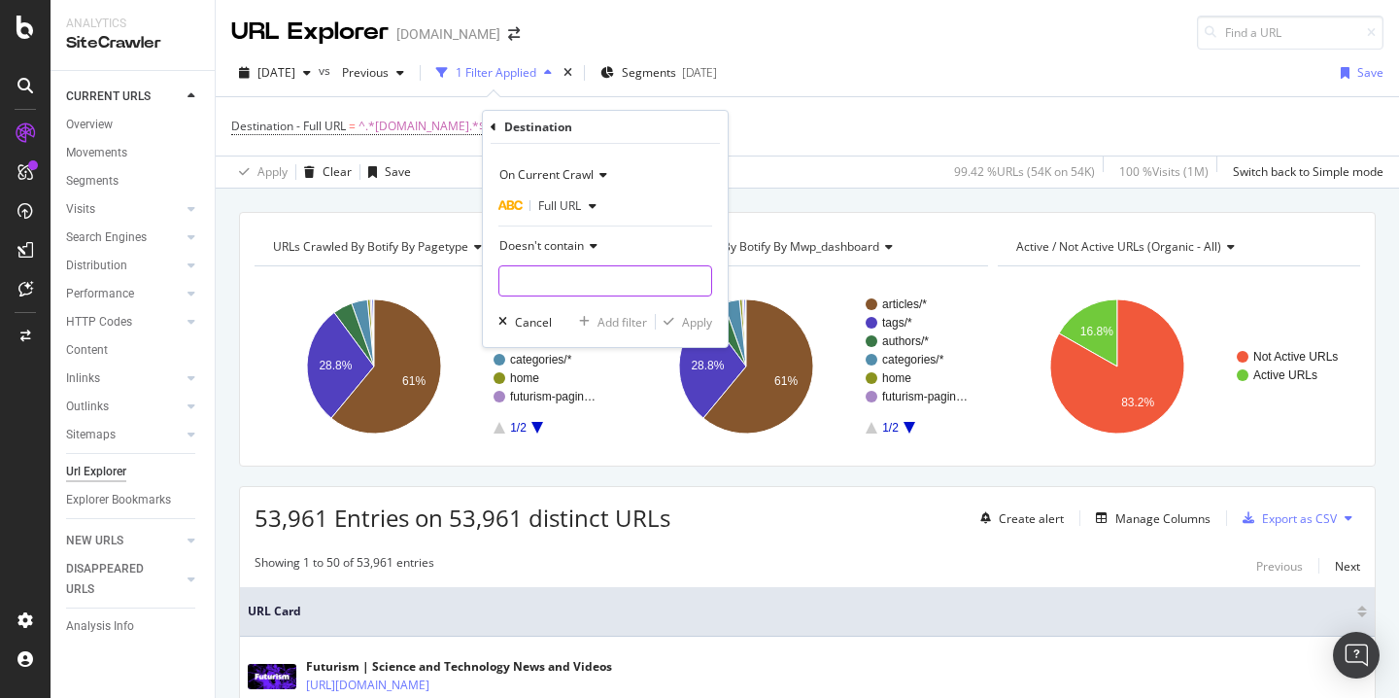
click at [585, 280] on input "text" at bounding box center [605, 280] width 212 height 31
click at [608, 281] on input "https://" at bounding box center [591, 280] width 184 height 31
type input "https://futurism.com"
click at [682, 321] on div "Apply" at bounding box center [697, 322] width 30 height 17
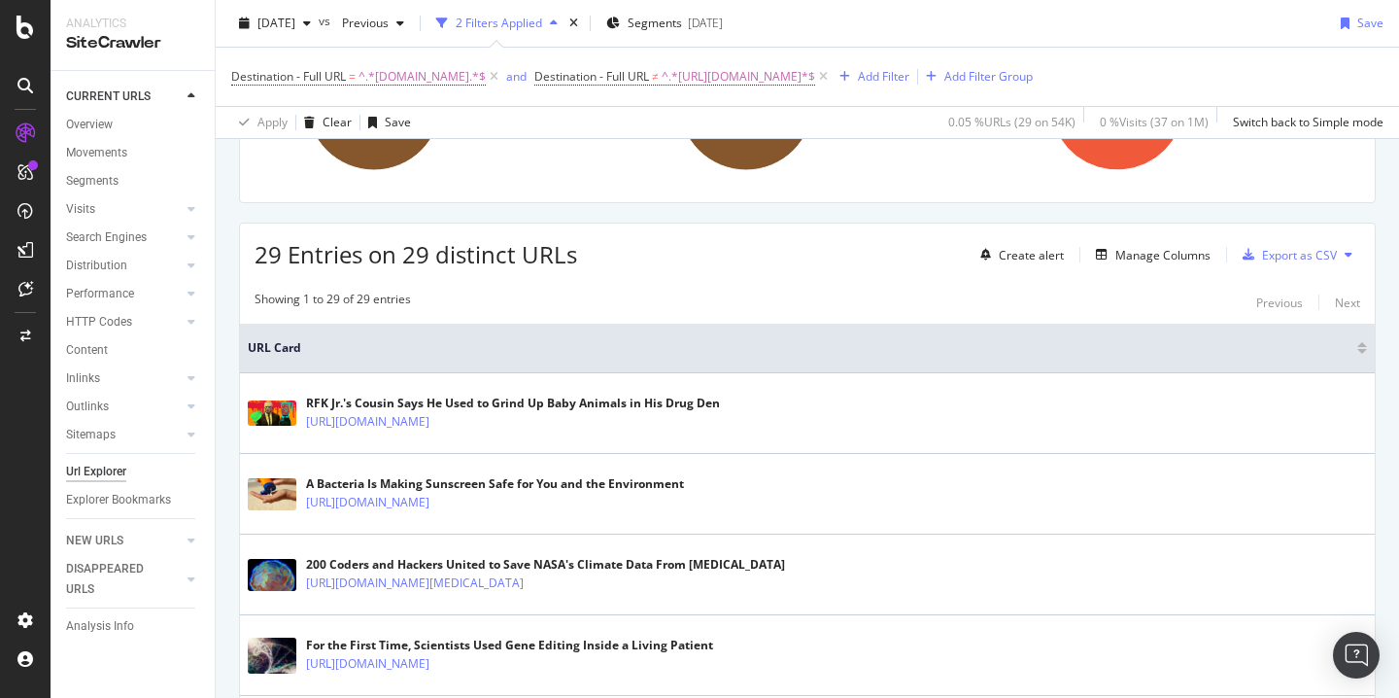
scroll to position [310, 0]
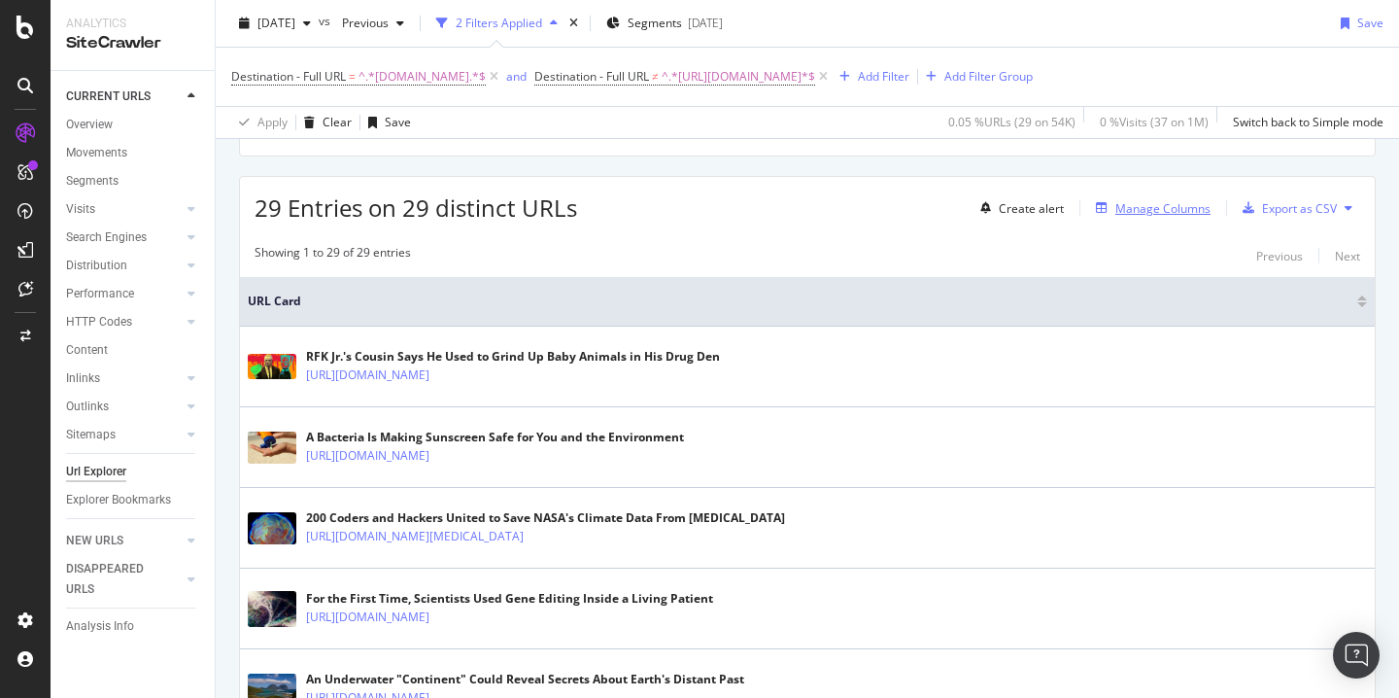
click at [1135, 206] on div "Manage Columns" at bounding box center [1162, 208] width 95 height 17
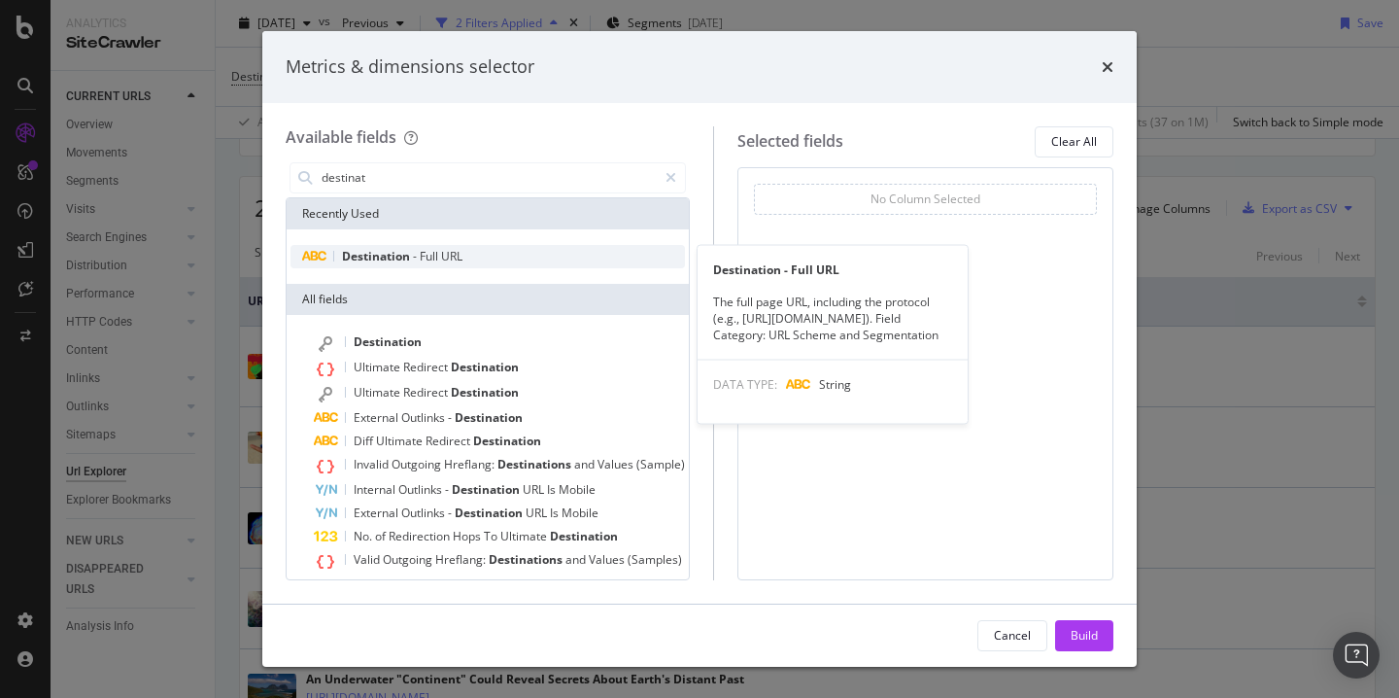
type input "destinat"
click at [488, 257] on div "Destination - Full URL" at bounding box center [488, 256] width 394 height 23
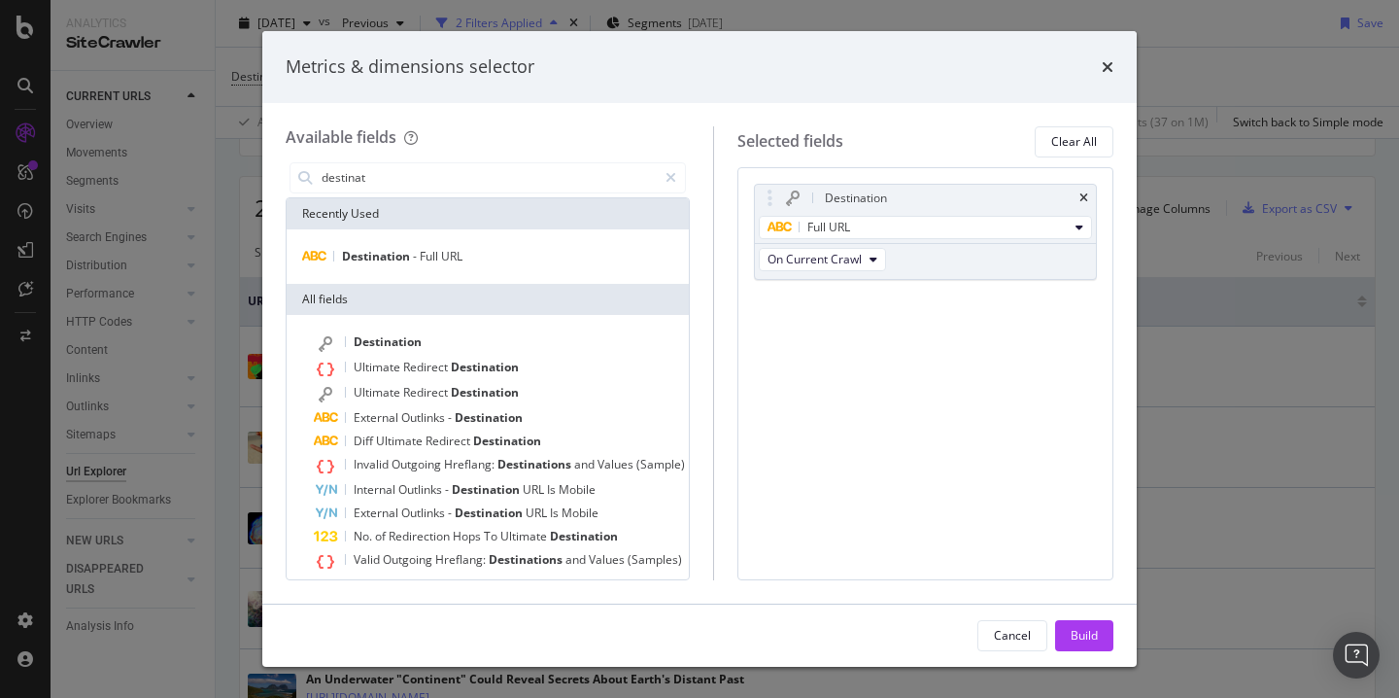
click at [1053, 624] on div "Cancel Build" at bounding box center [1045, 635] width 136 height 31
click at [1063, 624] on button "Build" at bounding box center [1084, 635] width 58 height 31
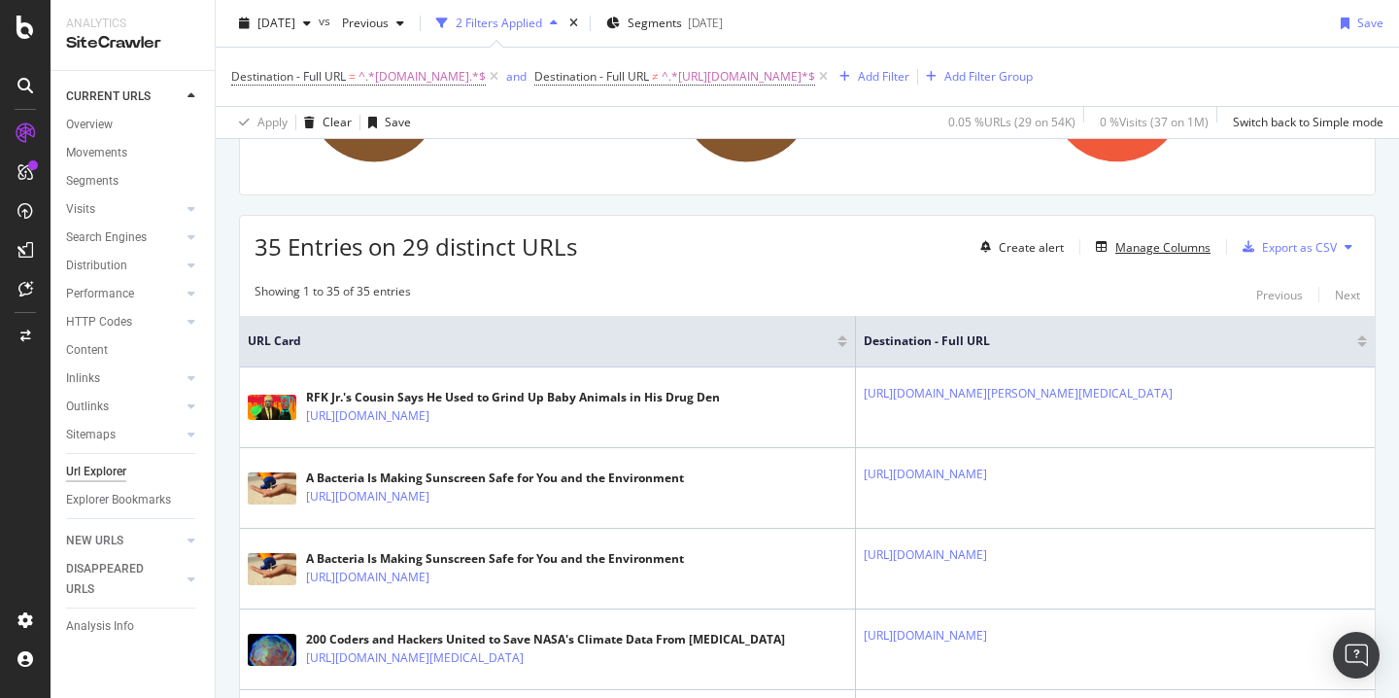
scroll to position [266, 0]
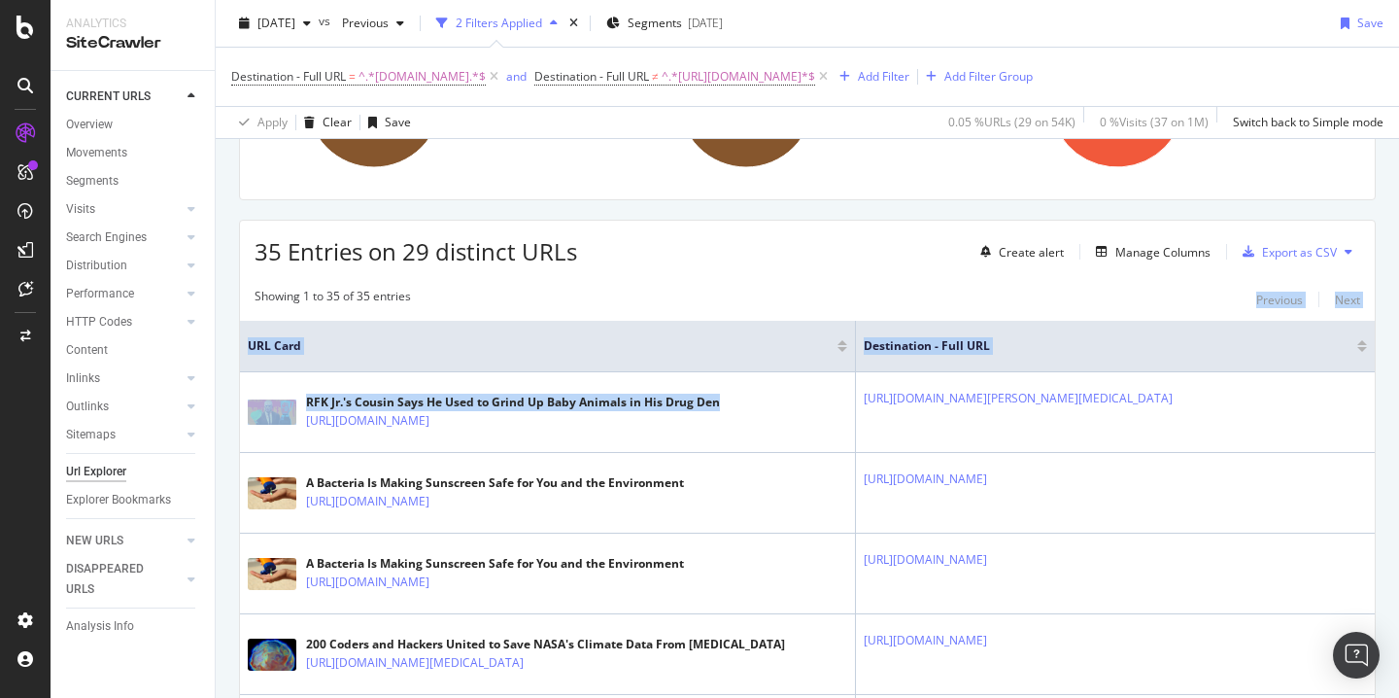
drag, startPoint x: 805, startPoint y: 395, endPoint x: 896, endPoint y: 304, distance: 129.2
click at [896, 304] on div "Showing 1 to 35 of 35 entries Previous Next" at bounding box center [807, 299] width 1135 height 23
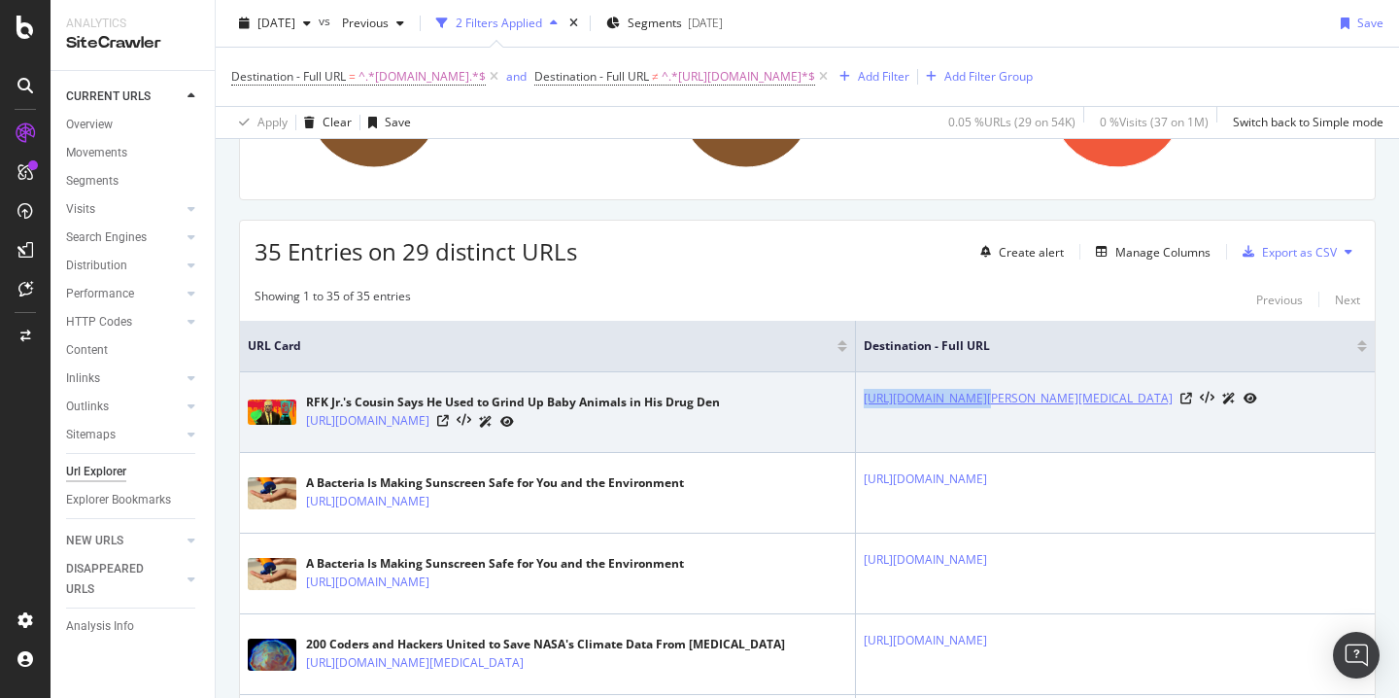
copy link "http://futurism.com"
drag, startPoint x: 812, startPoint y: 398, endPoint x: 922, endPoint y: 403, distance: 109.9
click at [922, 403] on td "http://futurism.com/neoscope/trump-cancer-research" at bounding box center [1115, 412] width 519 height 81
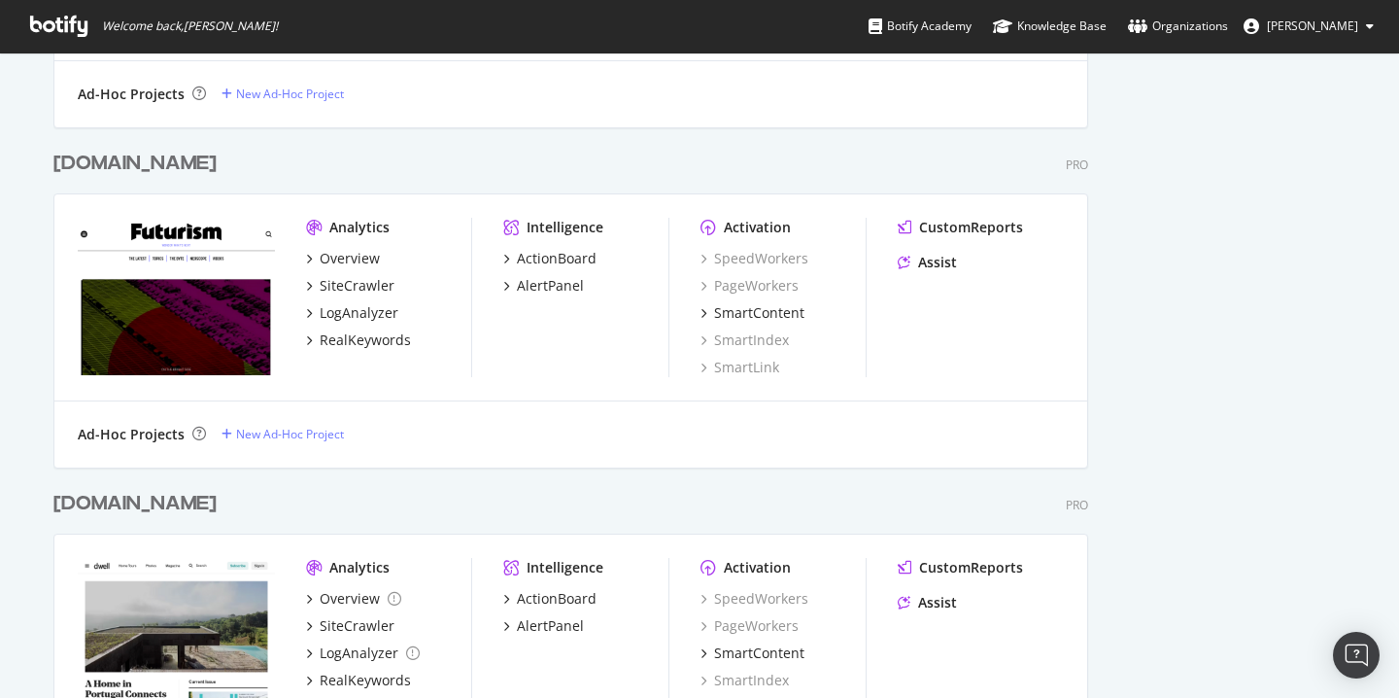
scroll to position [2775, 0]
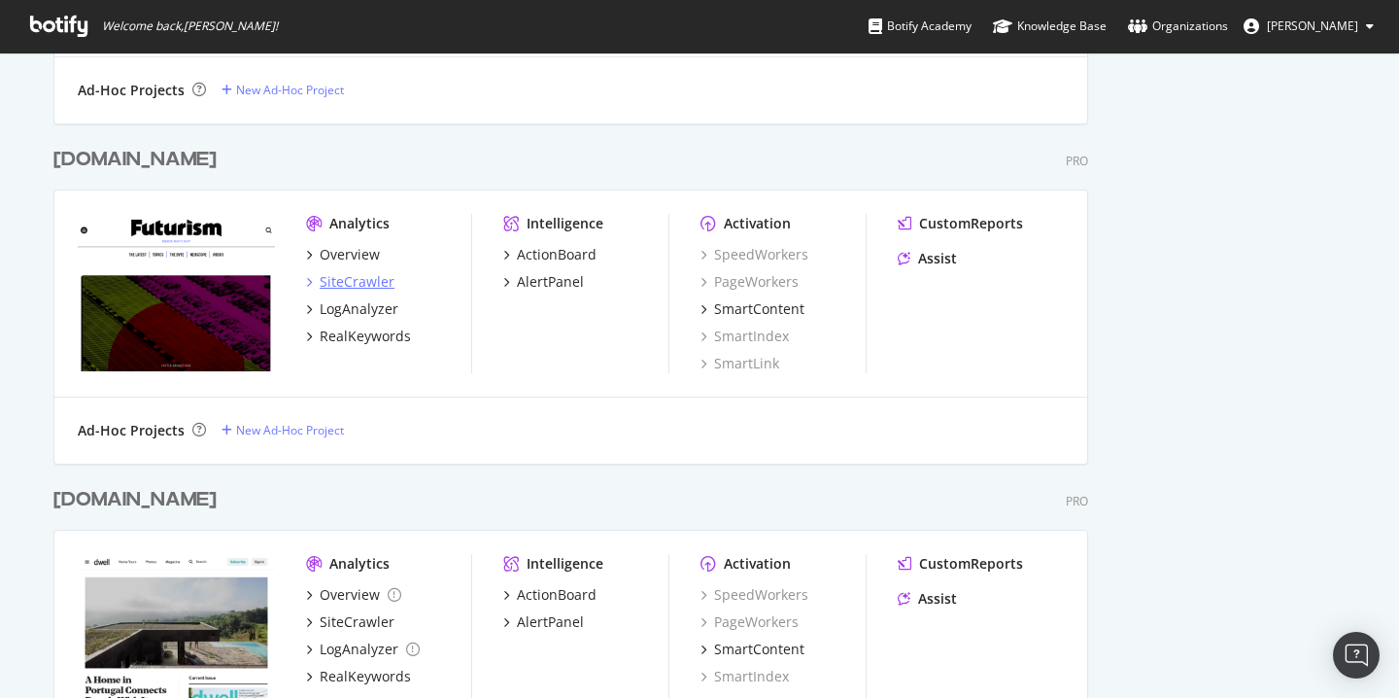
click at [362, 286] on div "SiteCrawler" at bounding box center [357, 281] width 75 height 19
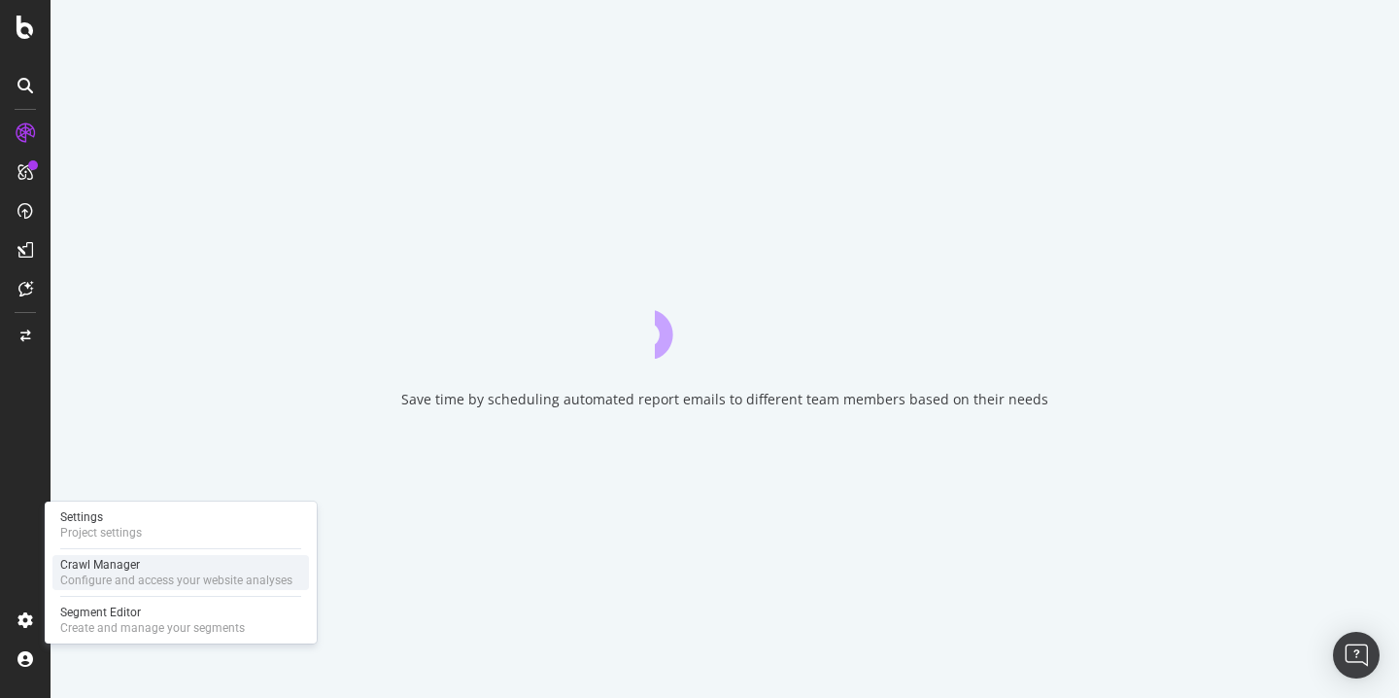
click at [137, 566] on div "Crawl Manager" at bounding box center [176, 565] width 232 height 16
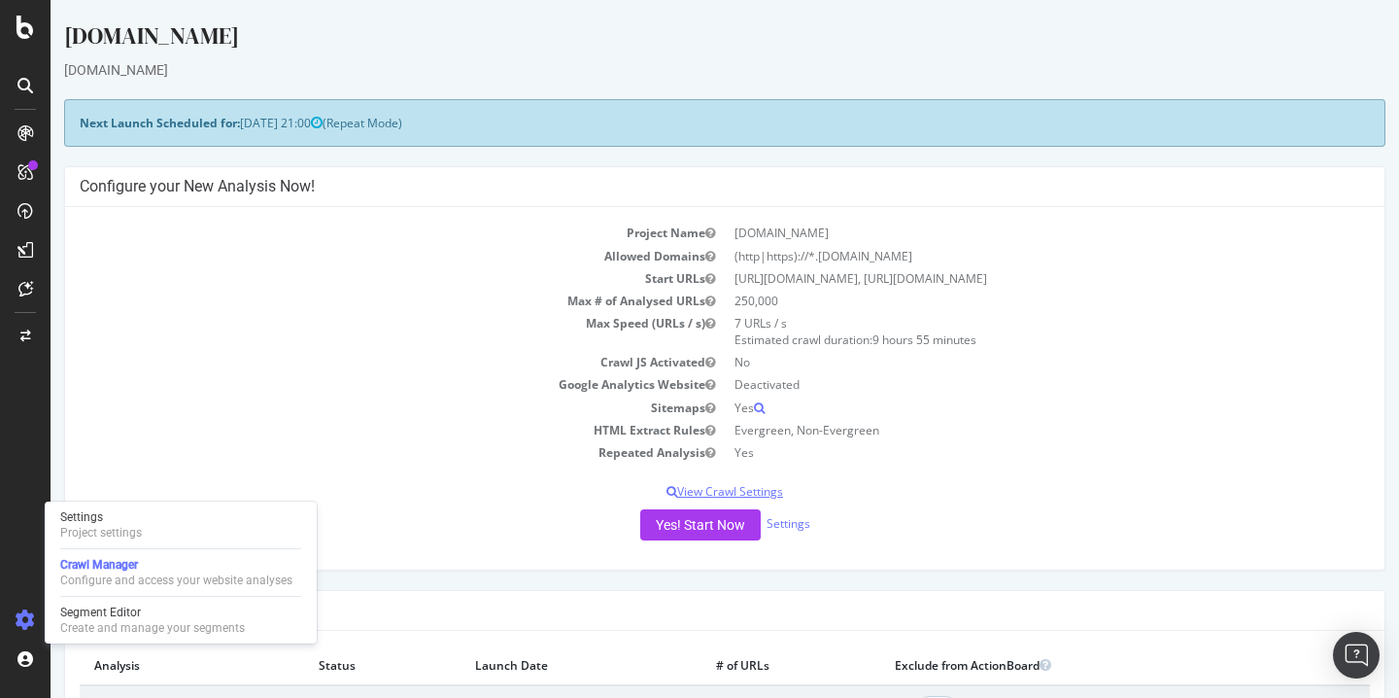
click at [718, 492] on p "View Crawl Settings" at bounding box center [725, 491] width 1290 height 17
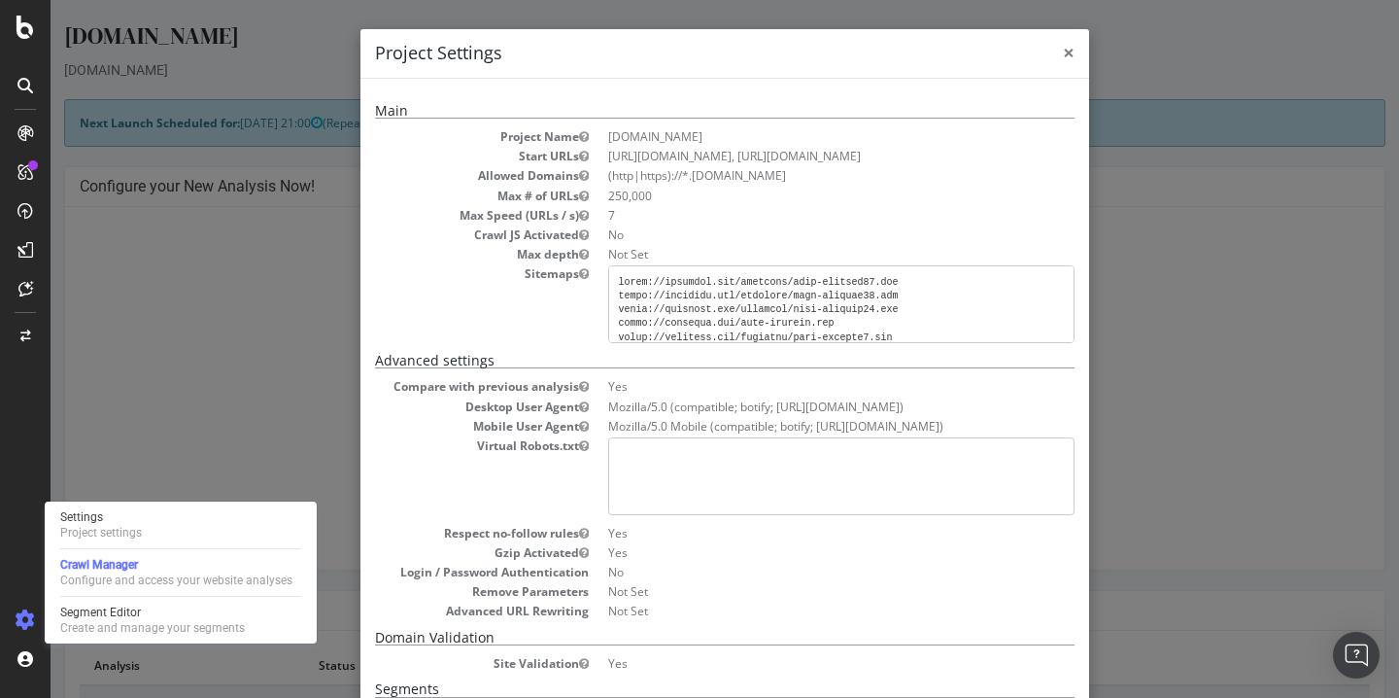
click at [1069, 55] on span "×" at bounding box center [1069, 52] width 12 height 27
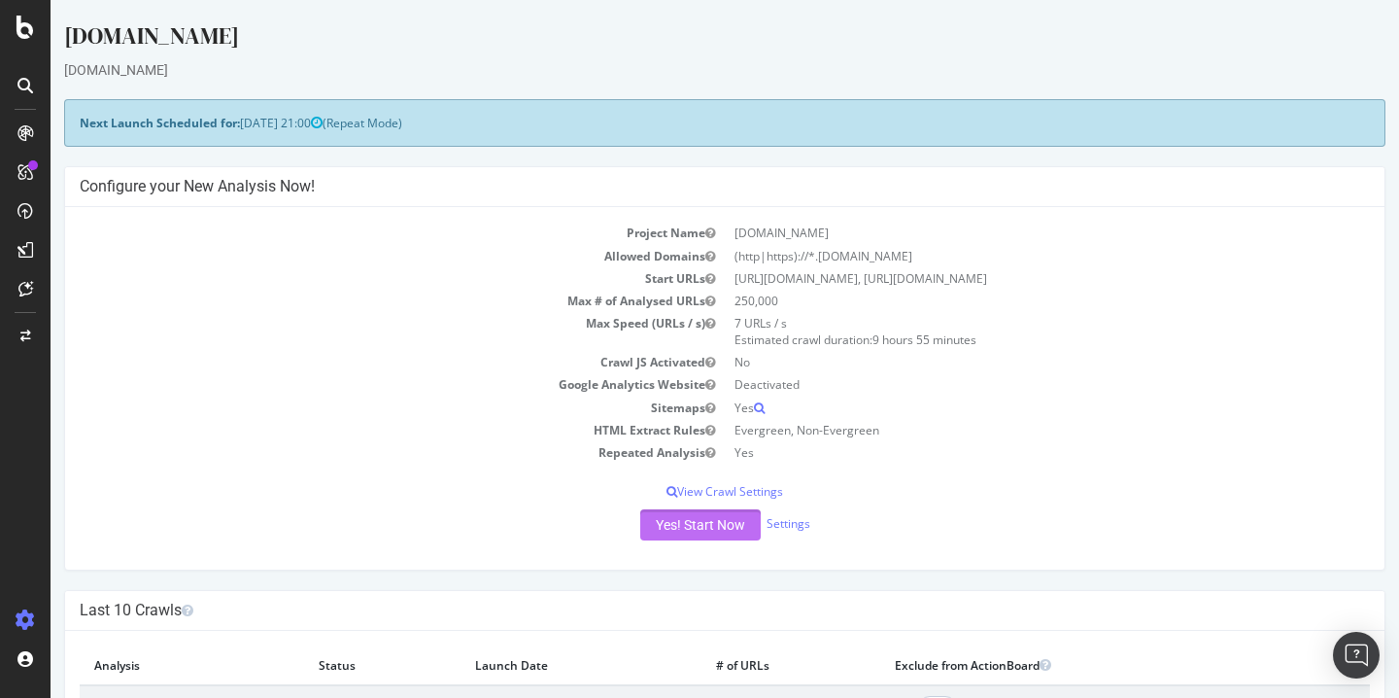
click at [715, 524] on button "Yes! Start Now" at bounding box center [700, 524] width 120 height 31
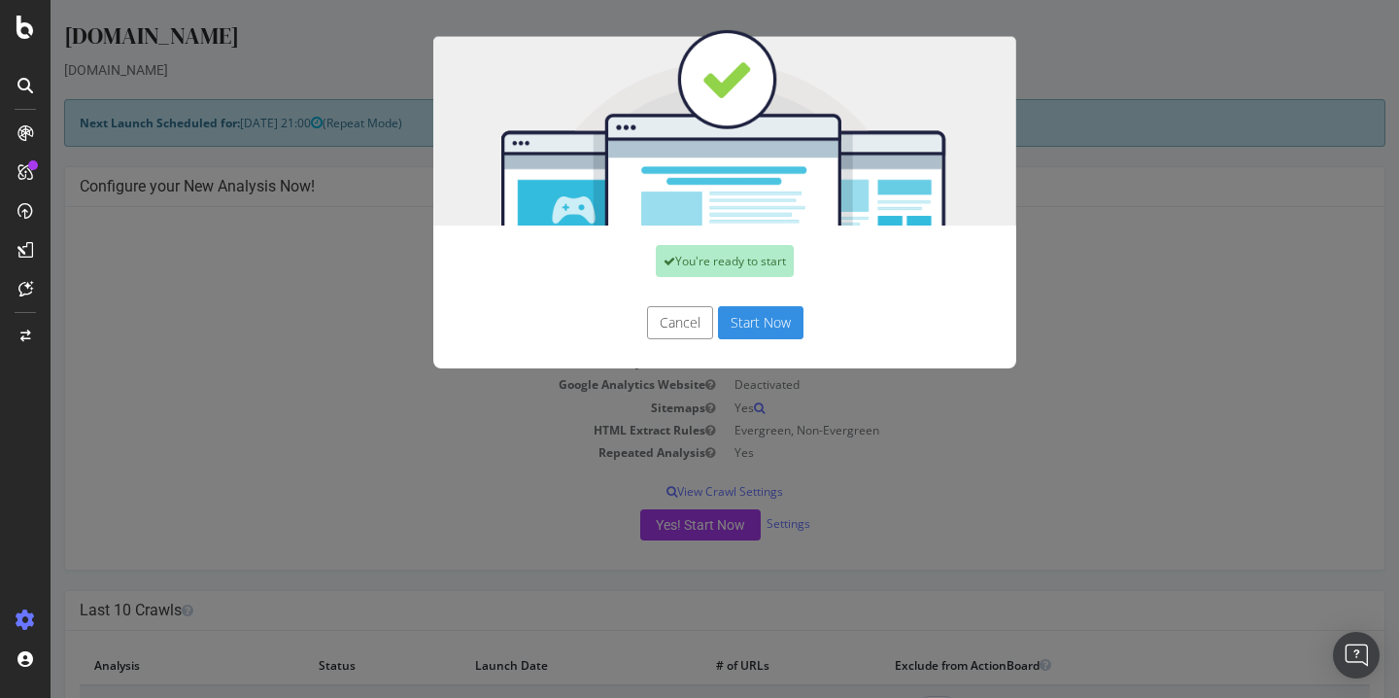
click at [785, 317] on button "Start Now" at bounding box center [761, 322] width 86 height 33
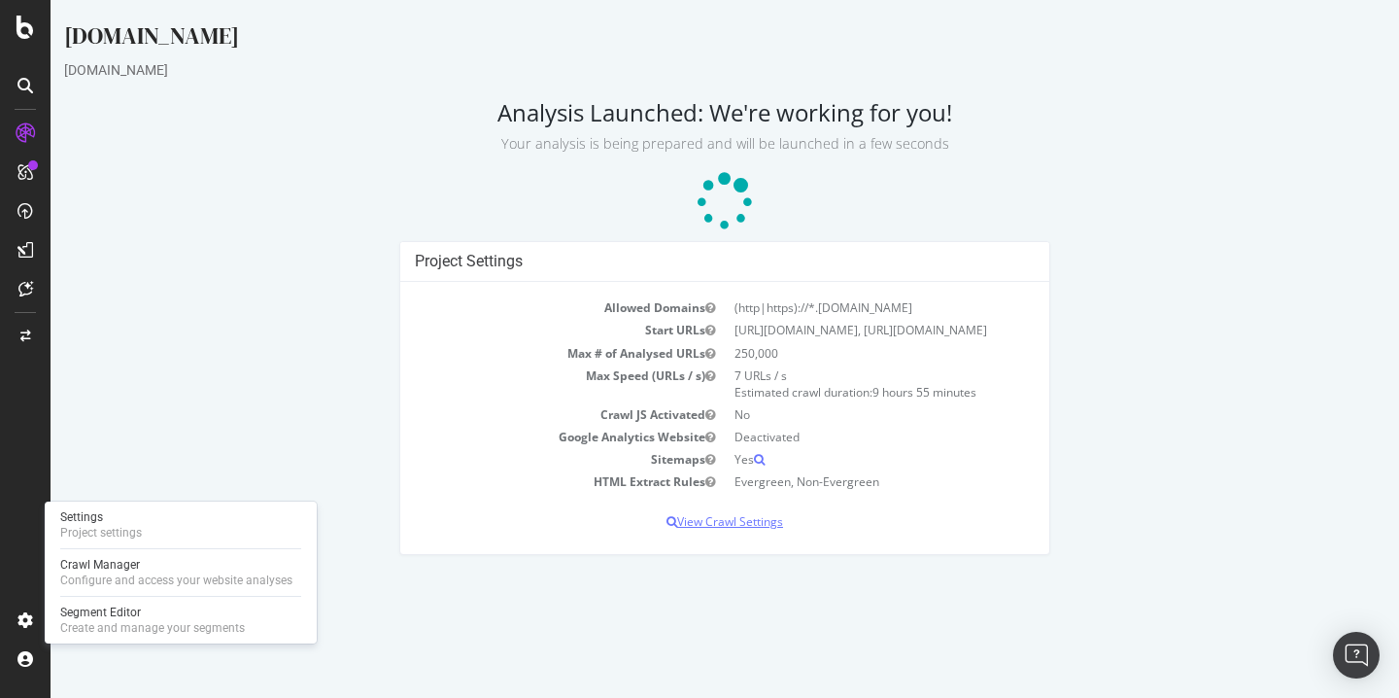
click at [763, 530] on p "View Crawl Settings" at bounding box center [725, 521] width 620 height 17
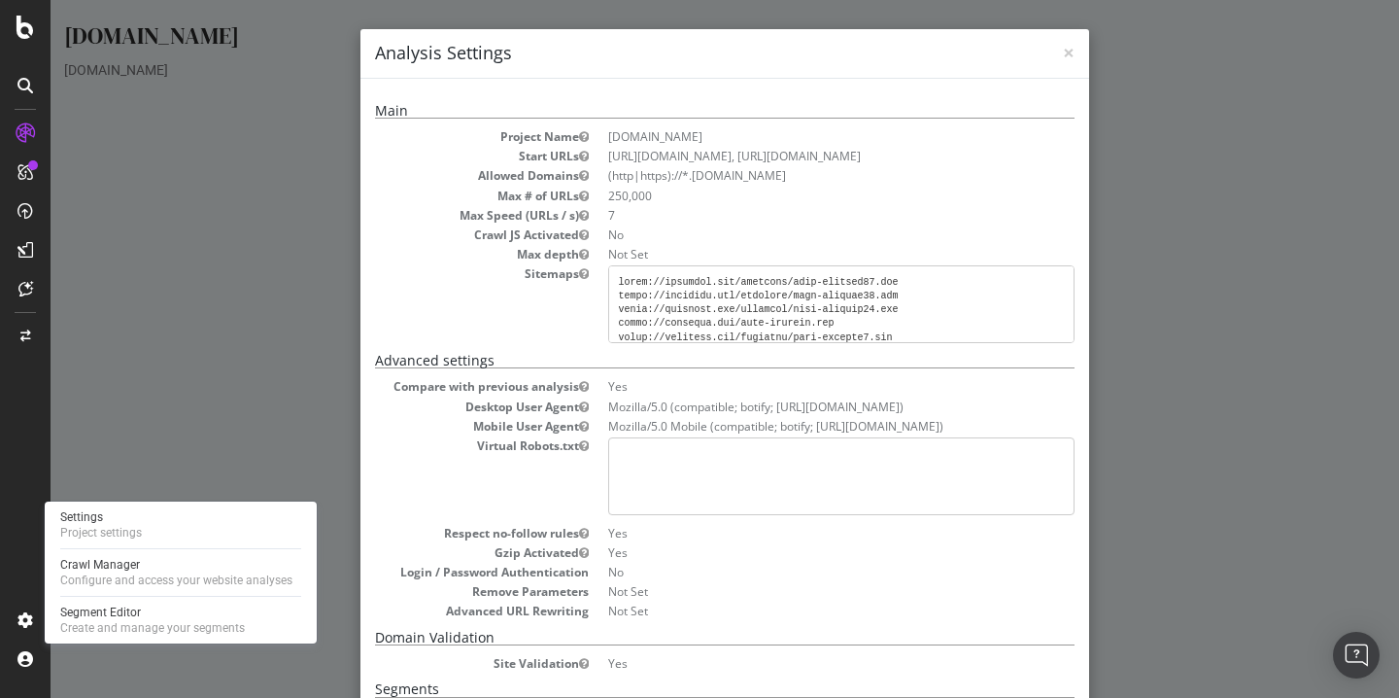
scroll to position [405, 0]
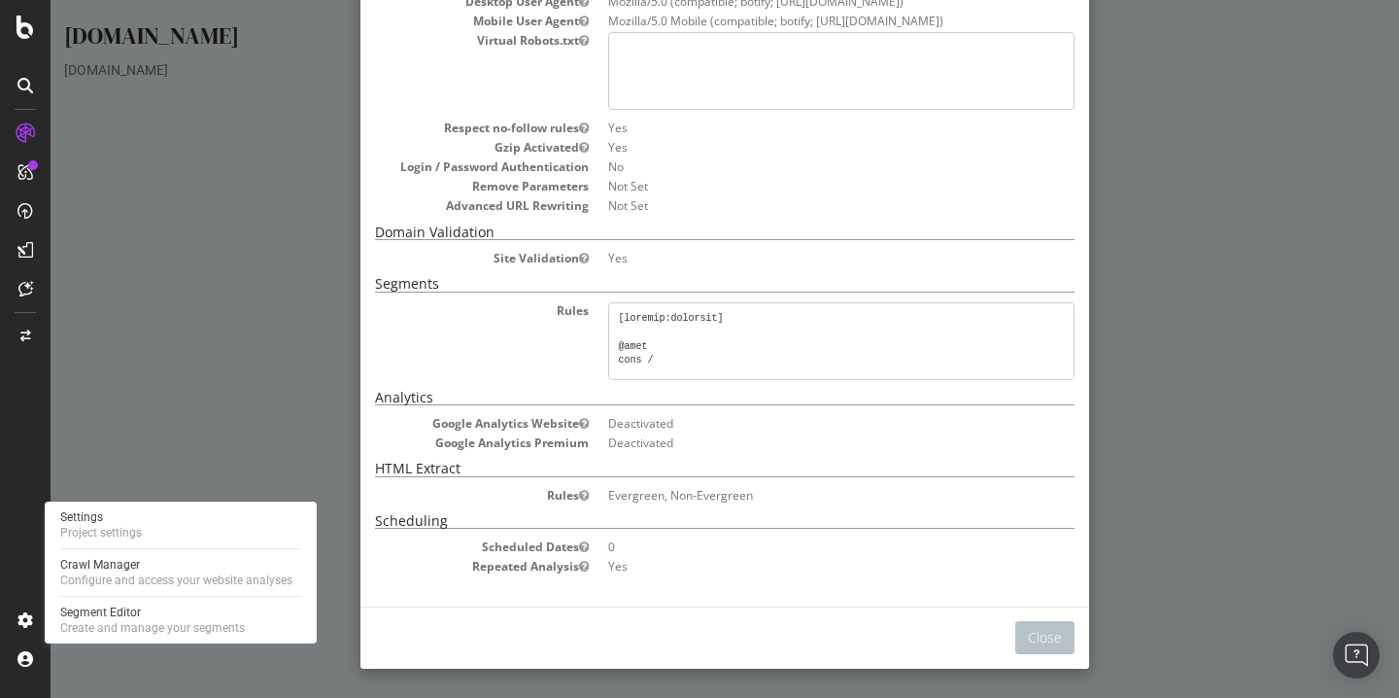
click at [1231, 378] on div "× Close Analysis Settings Main Project Name futurism.com Start URLs https://fut…" at bounding box center [725, 349] width 1349 height 698
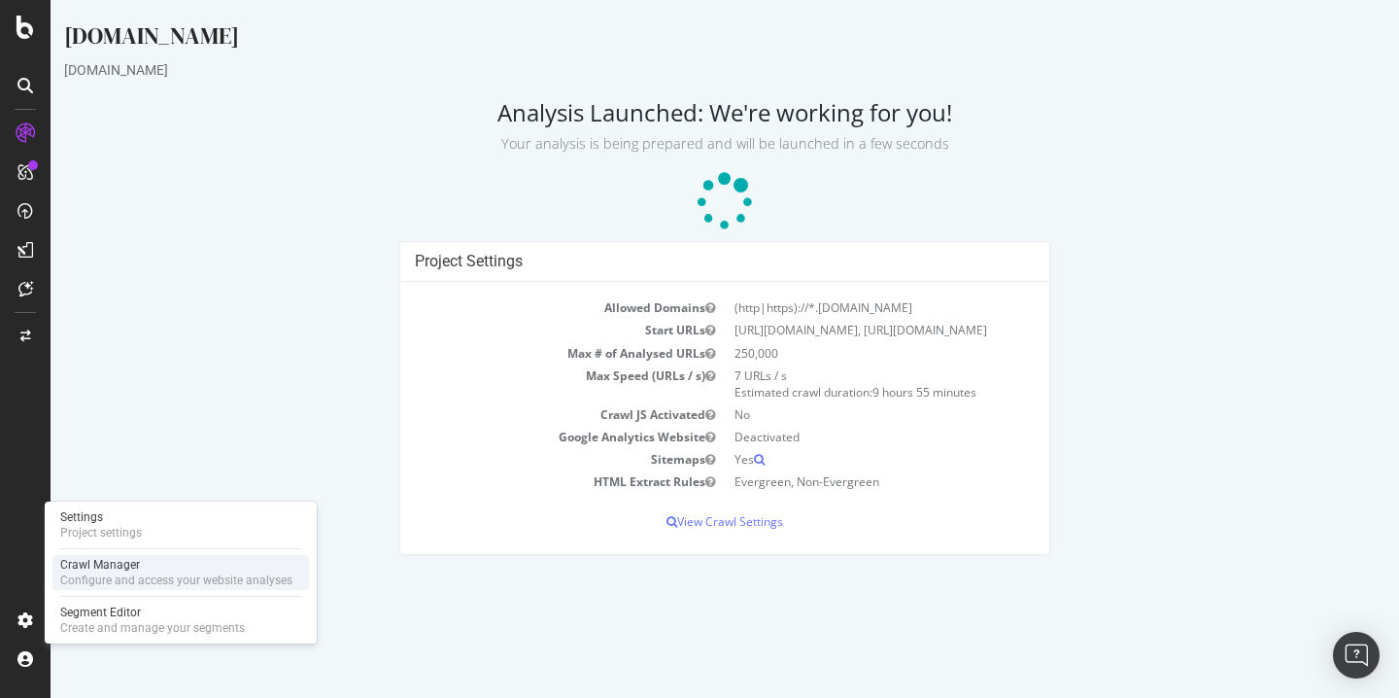
click at [204, 577] on div "Configure and access your website analyses" at bounding box center [176, 580] width 232 height 16
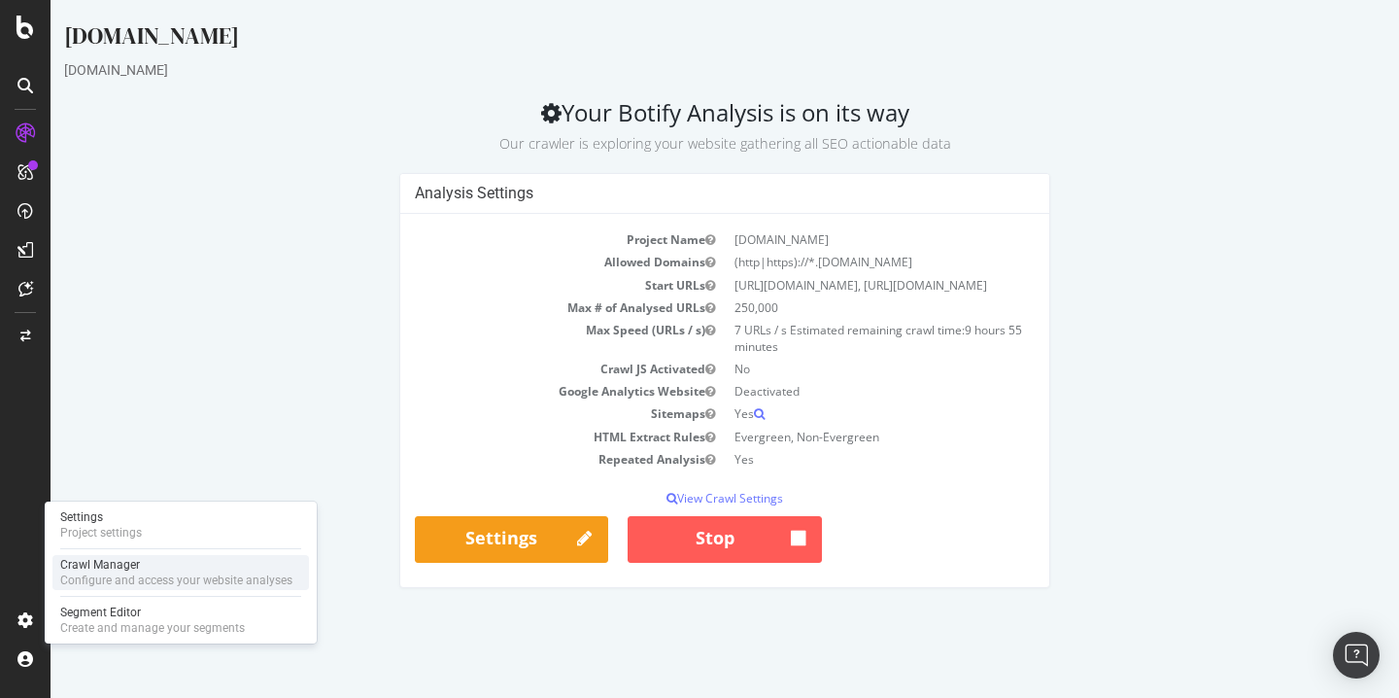
click at [185, 557] on div "Crawl Manager" at bounding box center [176, 565] width 232 height 16
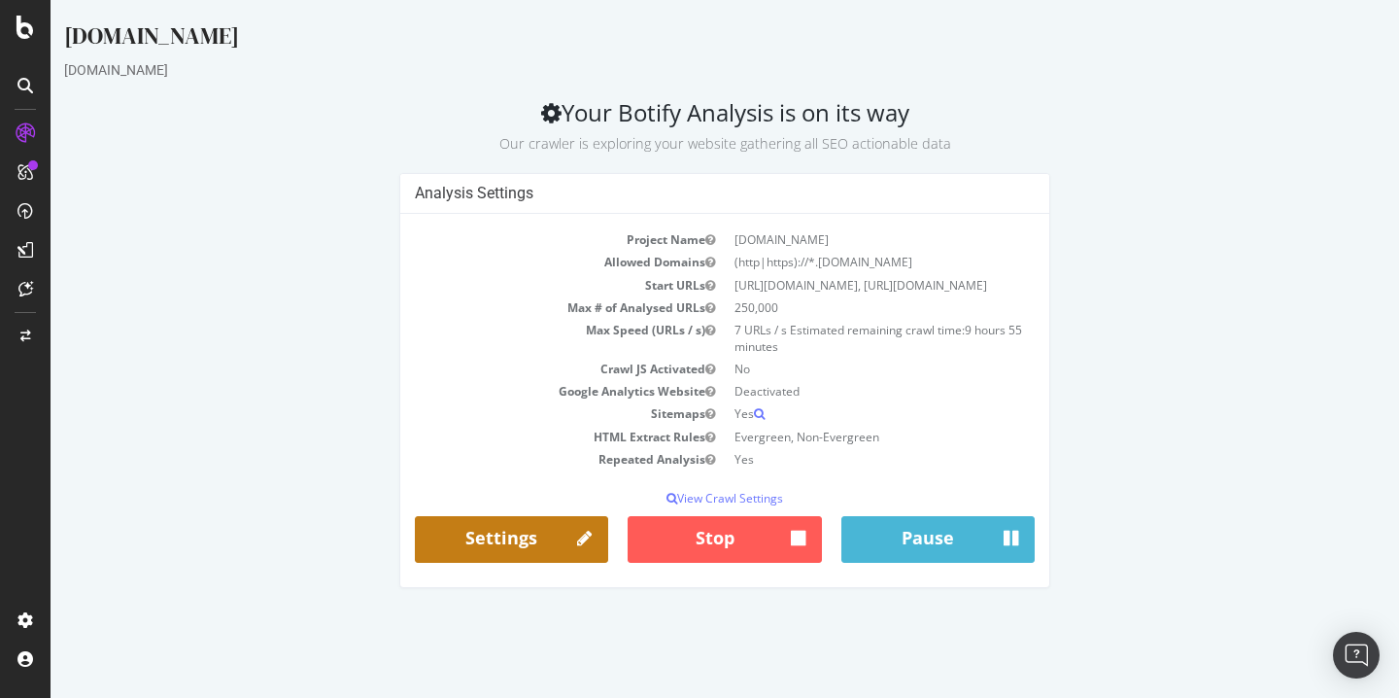
click at [490, 542] on link "Settings" at bounding box center [511, 539] width 193 height 47
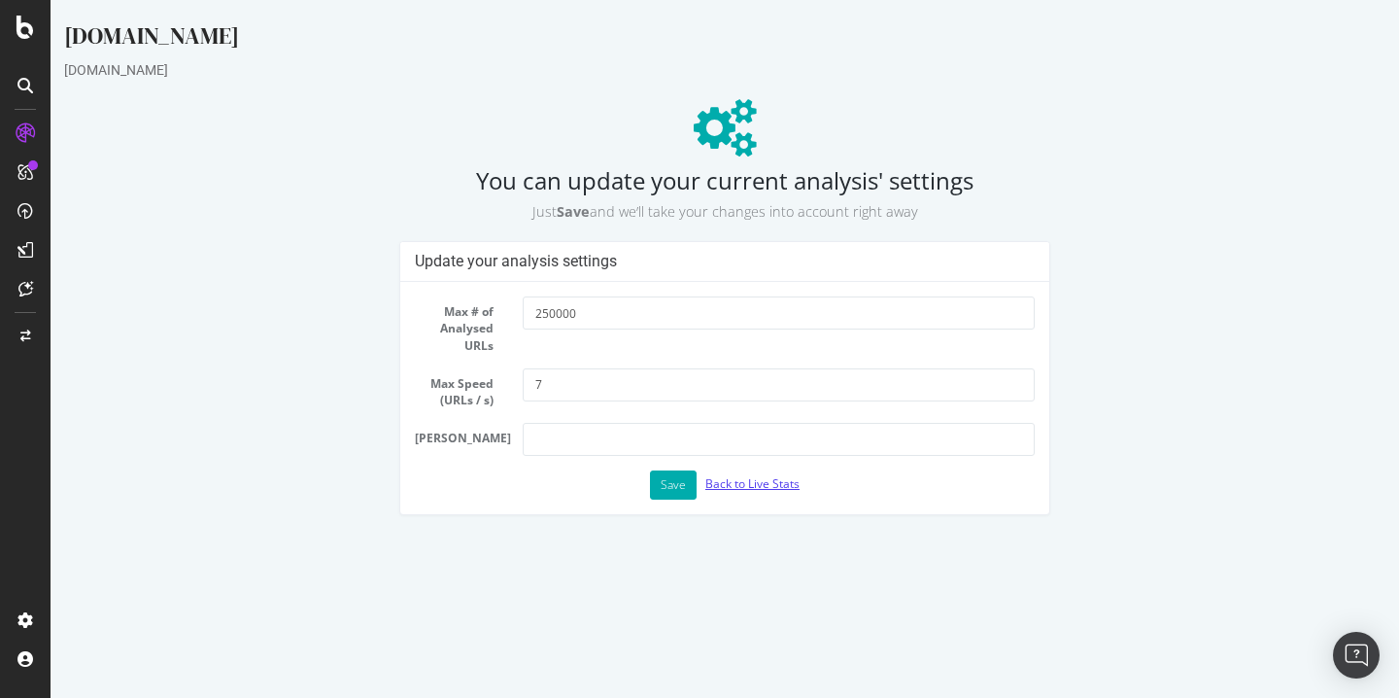
click at [743, 486] on link "Back to Live Stats" at bounding box center [752, 483] width 94 height 17
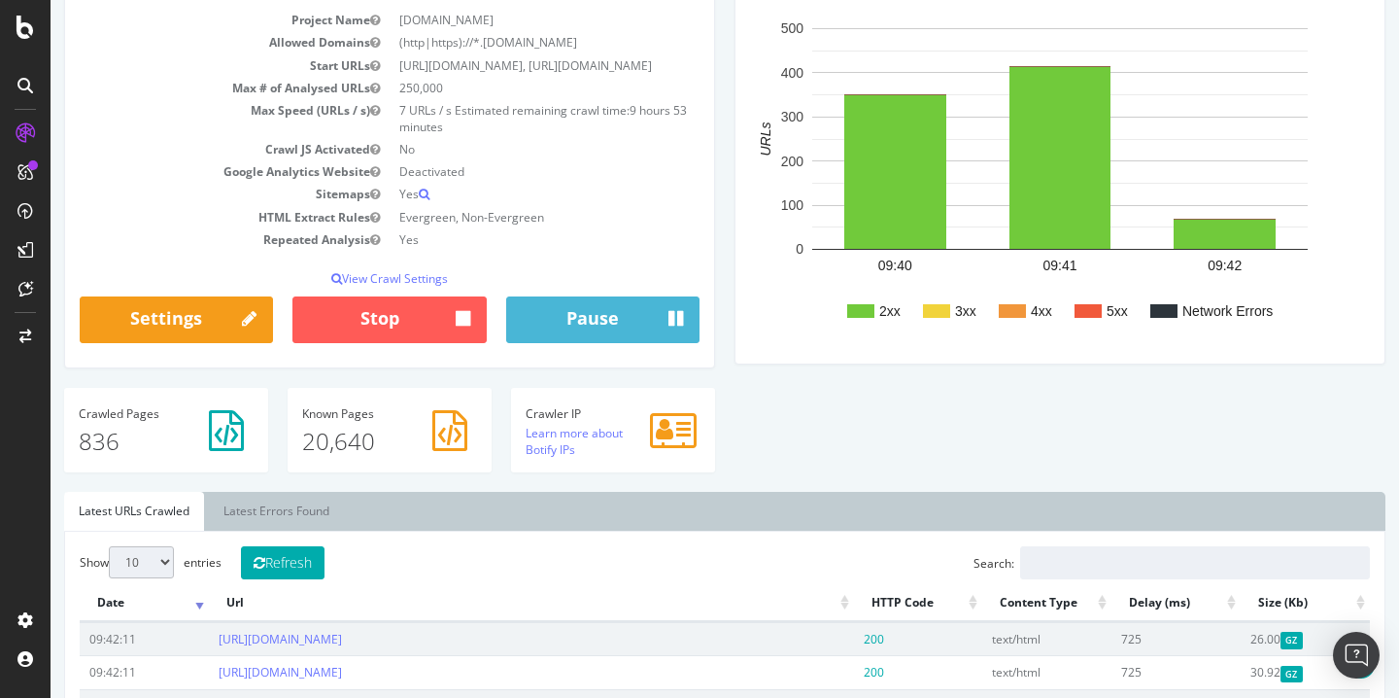
scroll to position [212, 0]
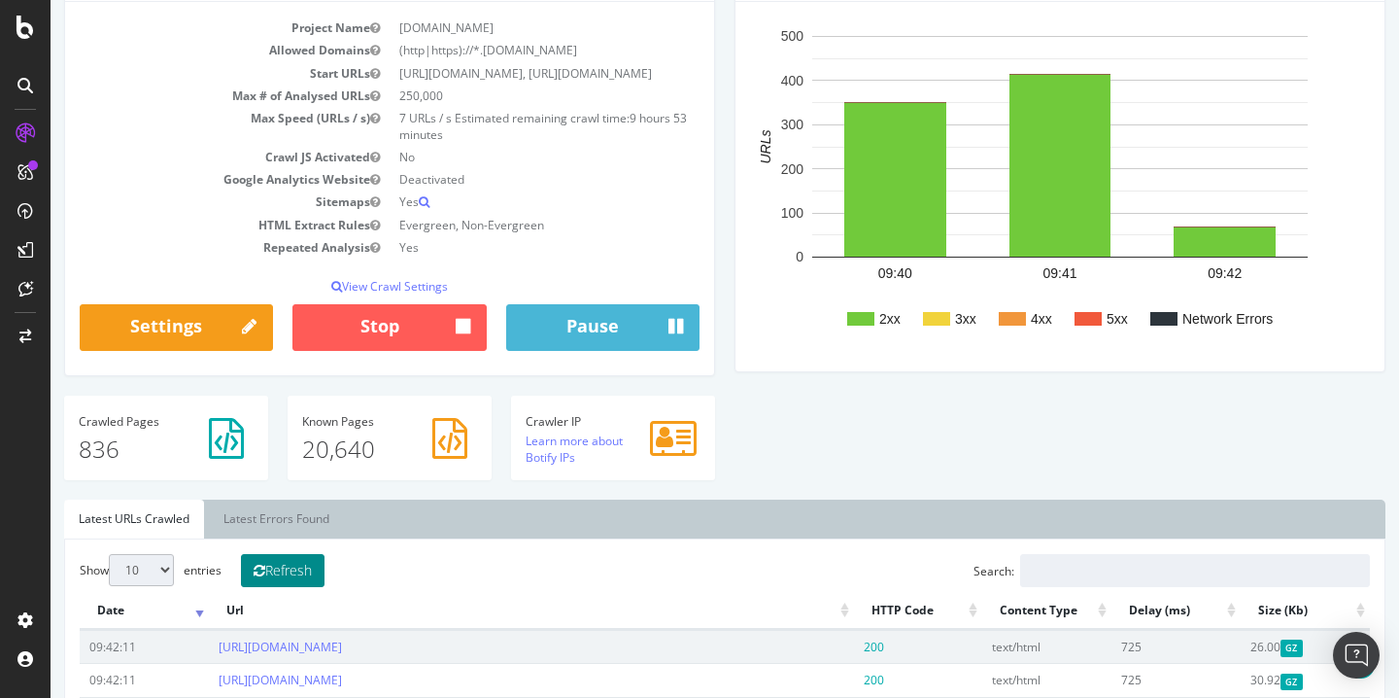
click at [307, 587] on button "Refresh" at bounding box center [283, 570] width 84 height 33
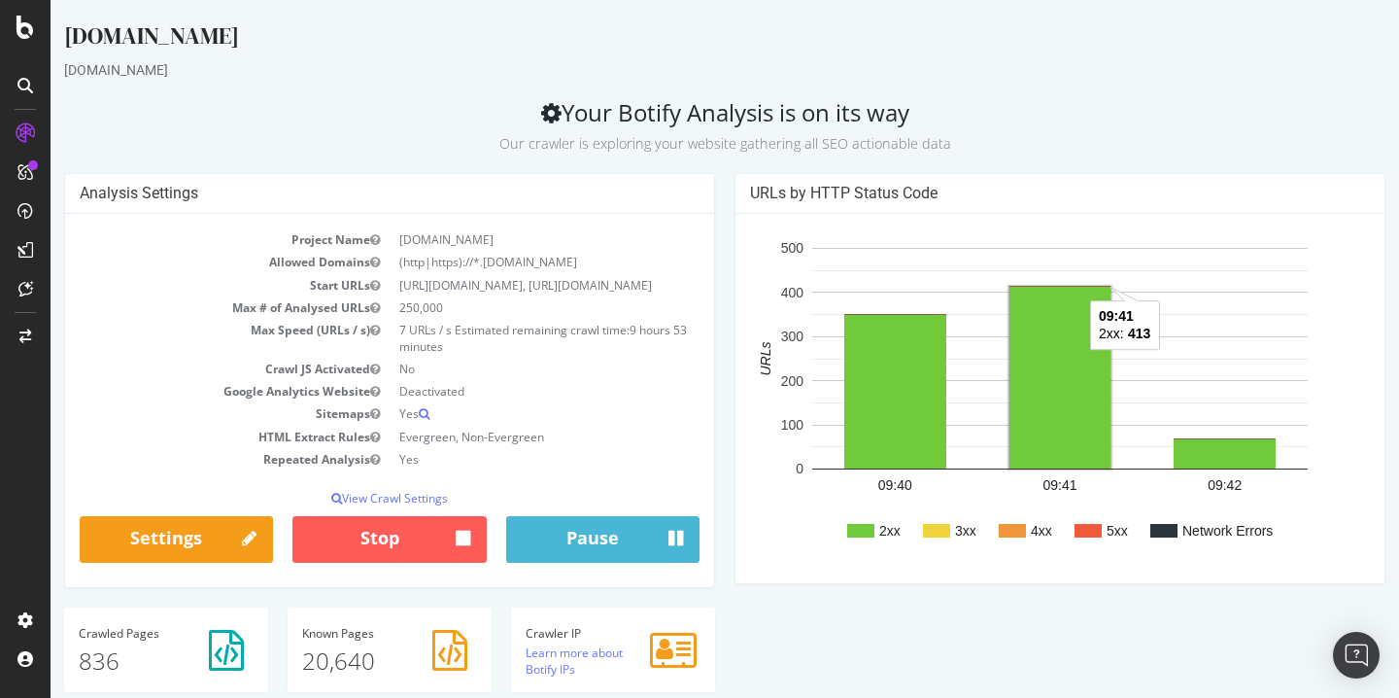
scroll to position [45, 0]
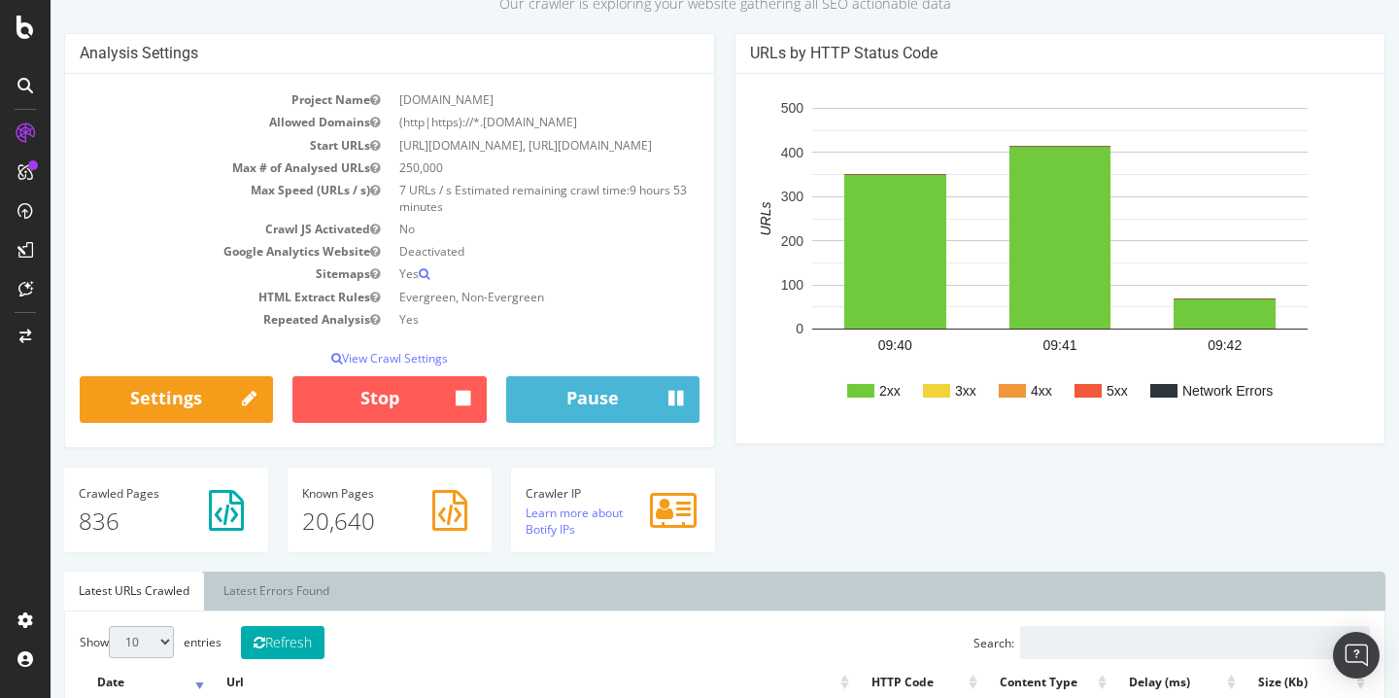
scroll to position [142, 0]
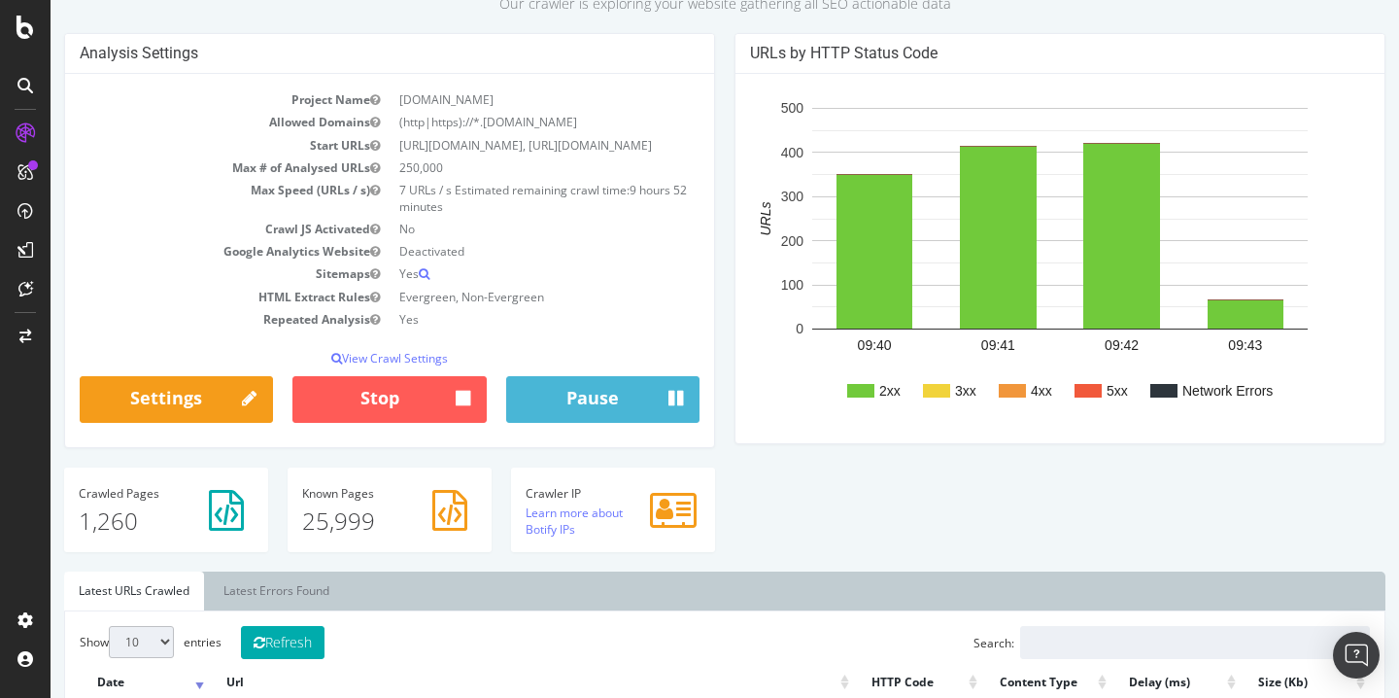
scroll to position [176, 0]
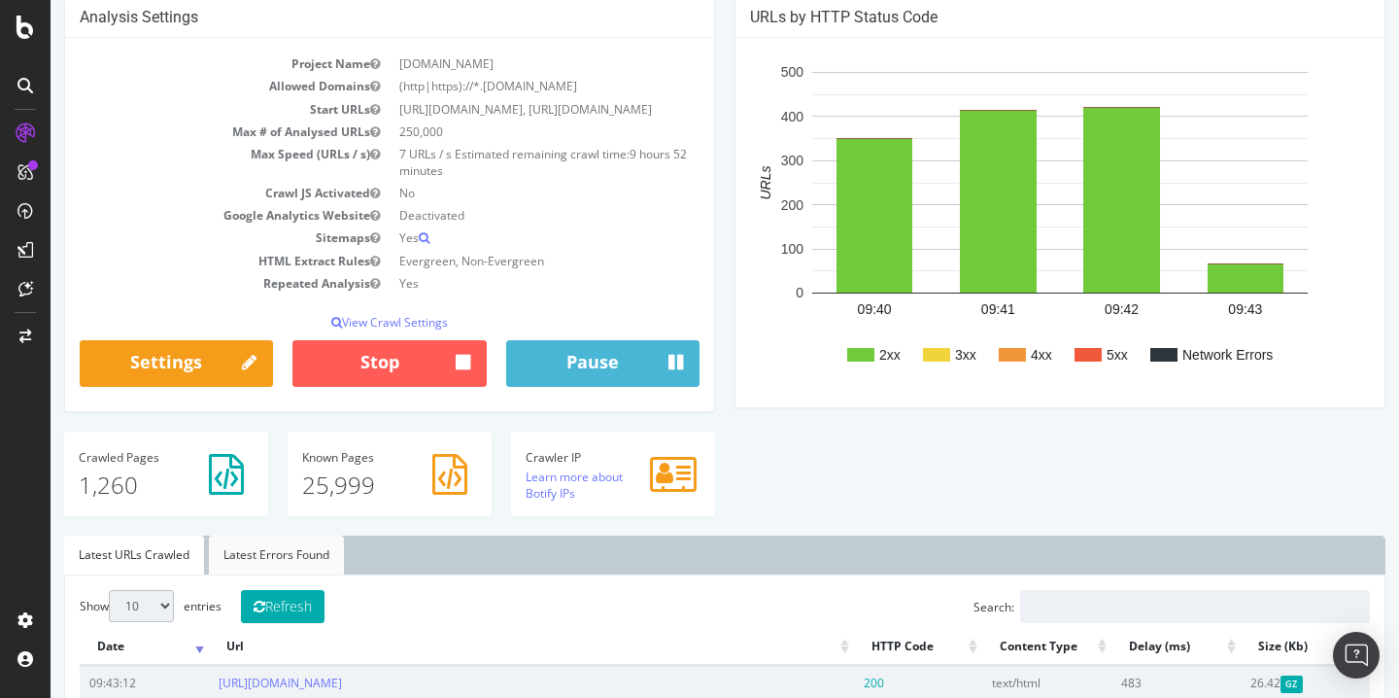
click at [309, 571] on link "Latest Errors Found" at bounding box center [276, 554] width 135 height 39
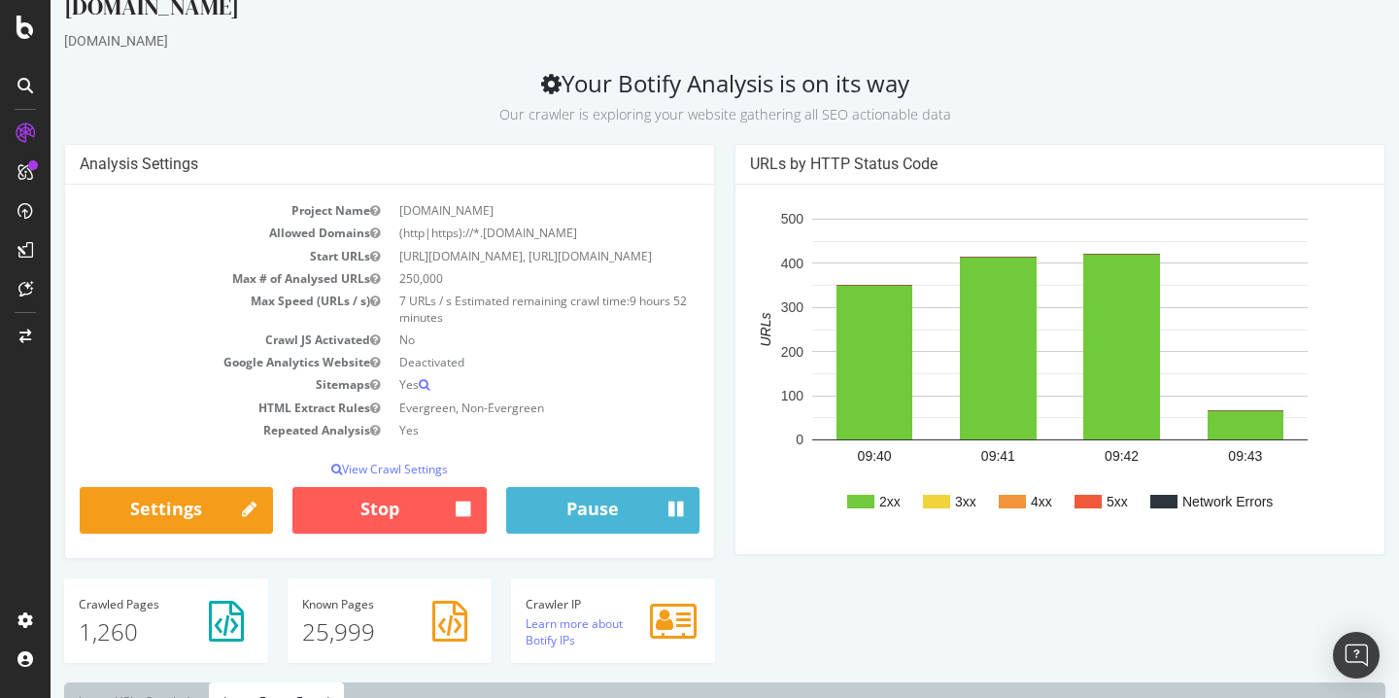
scroll to position [0, 0]
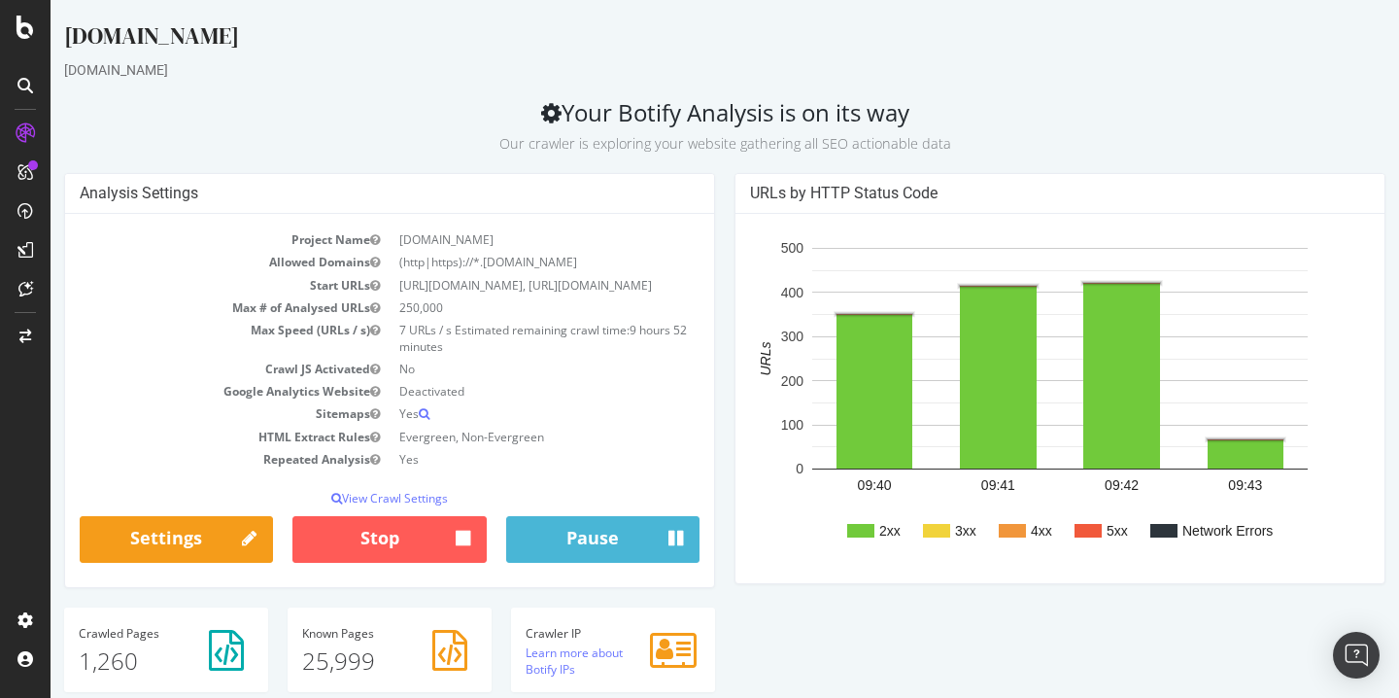
click at [1020, 531] on rect "A chart." at bounding box center [1012, 531] width 27 height 14
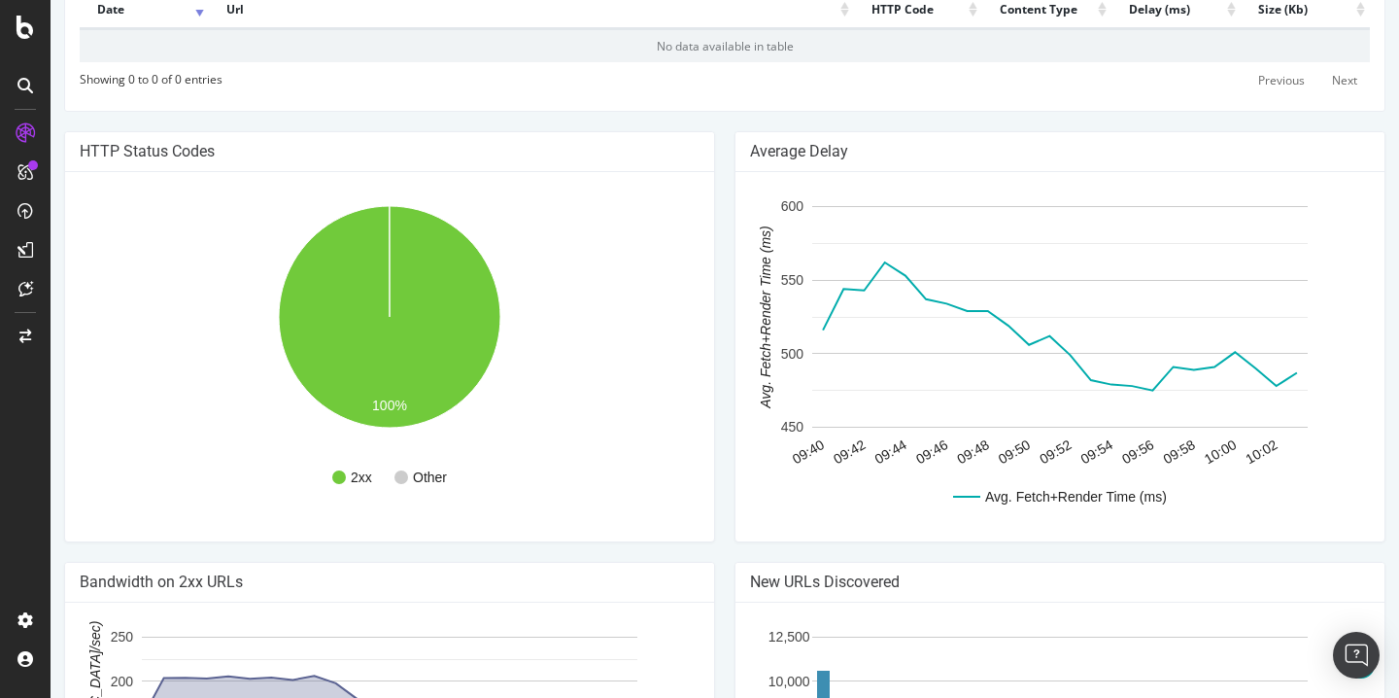
scroll to position [833, 0]
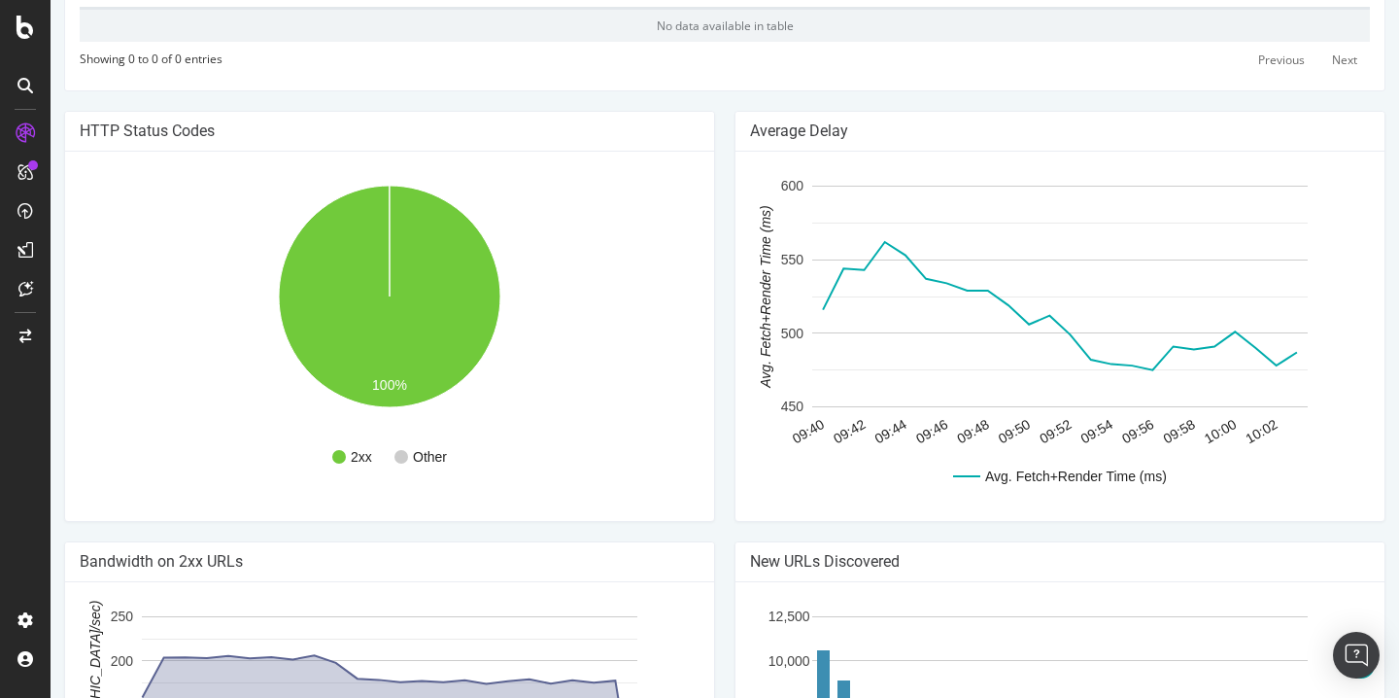
click at [405, 463] on circle "A chart." at bounding box center [401, 457] width 14 height 14
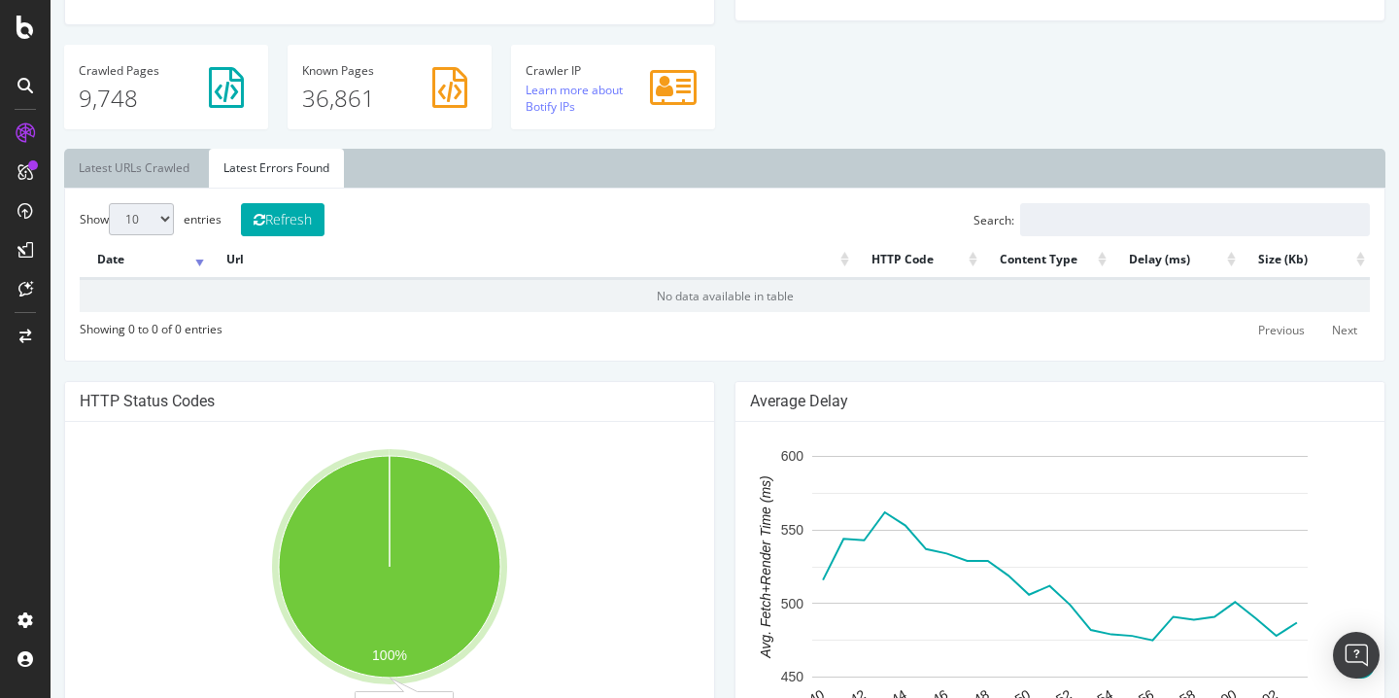
scroll to position [507, 0]
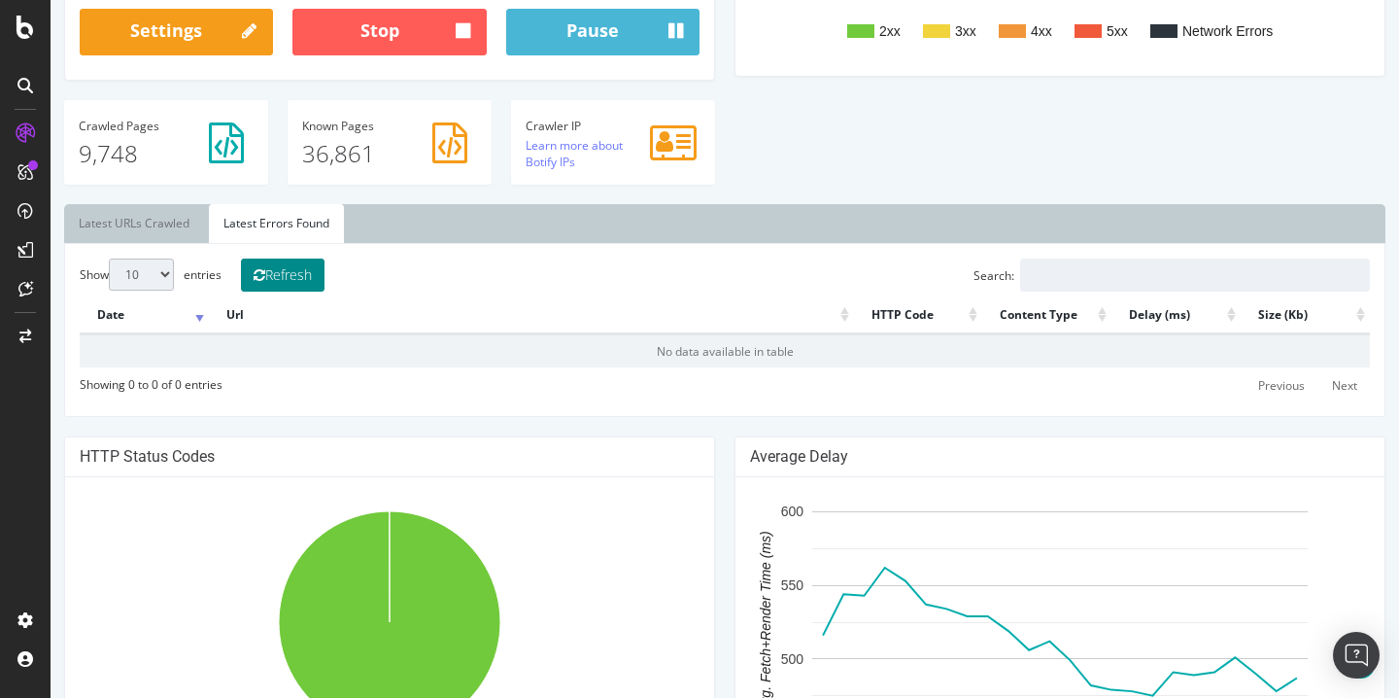
click at [315, 291] on button "Refresh" at bounding box center [283, 274] width 84 height 33
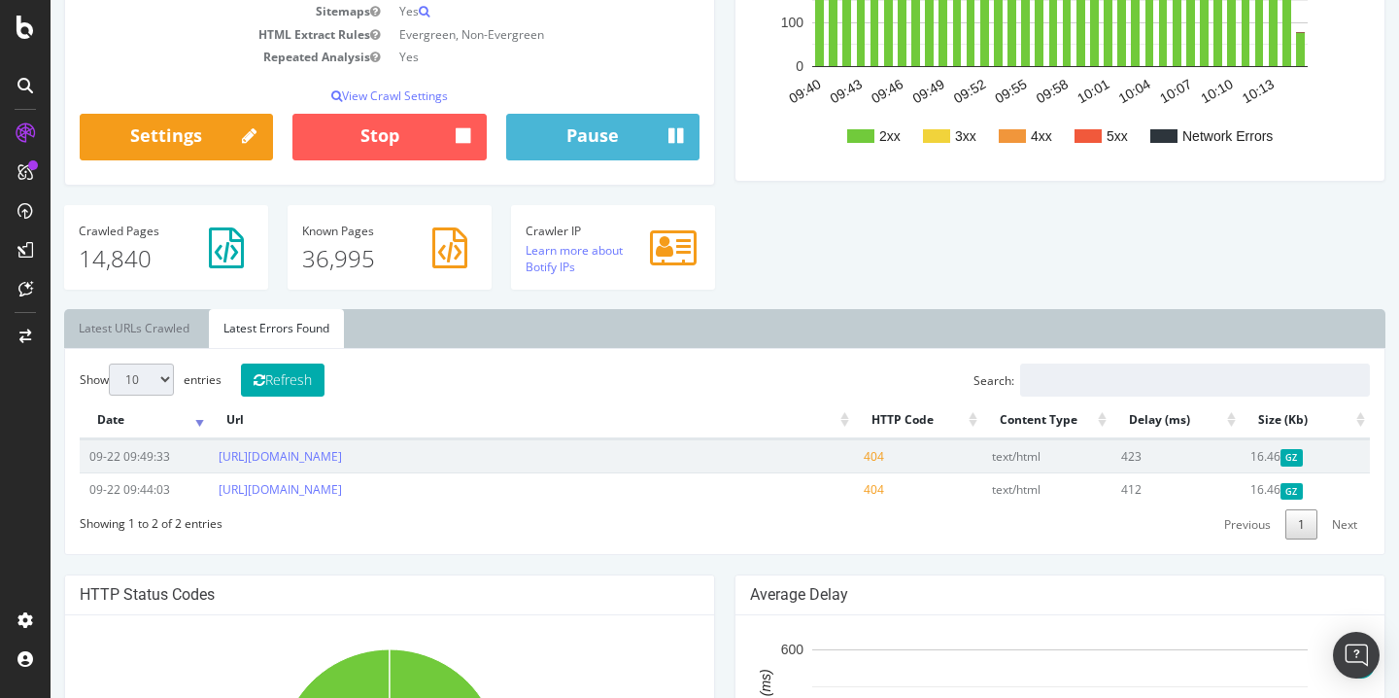
scroll to position [436, 0]
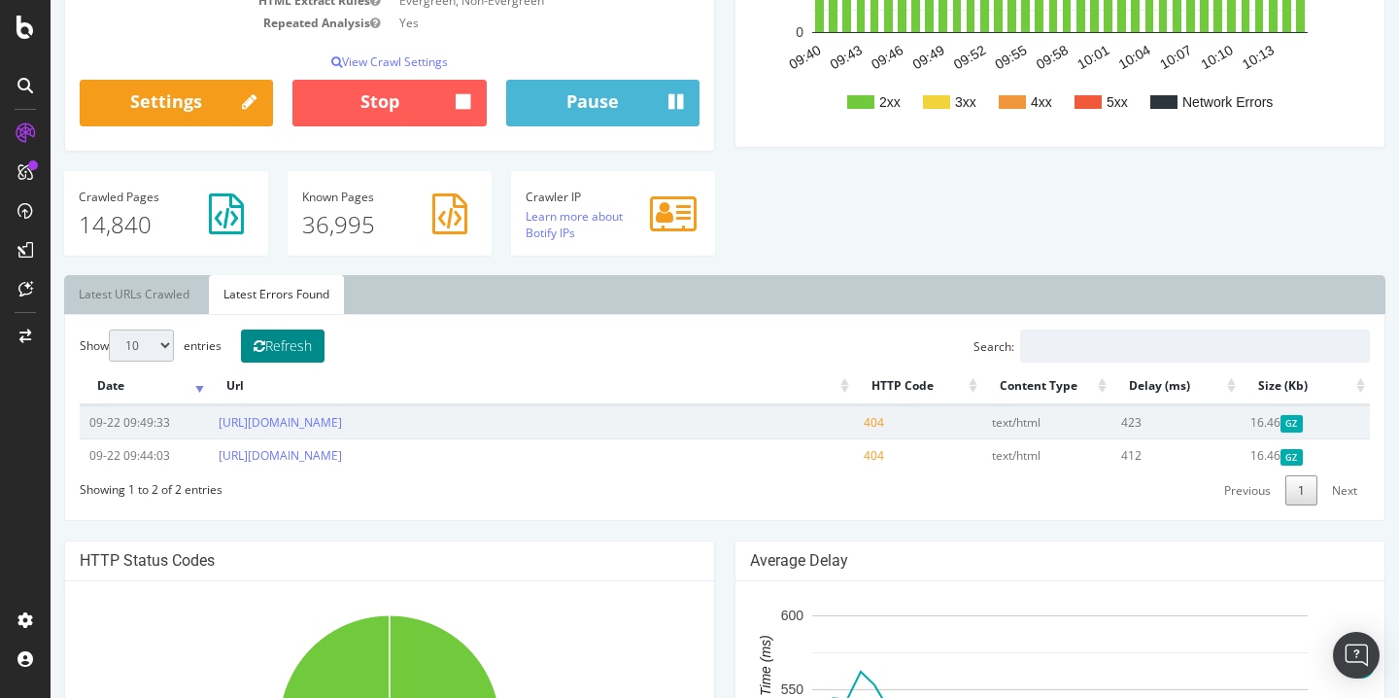
click at [304, 361] on button "Refresh" at bounding box center [283, 345] width 84 height 33
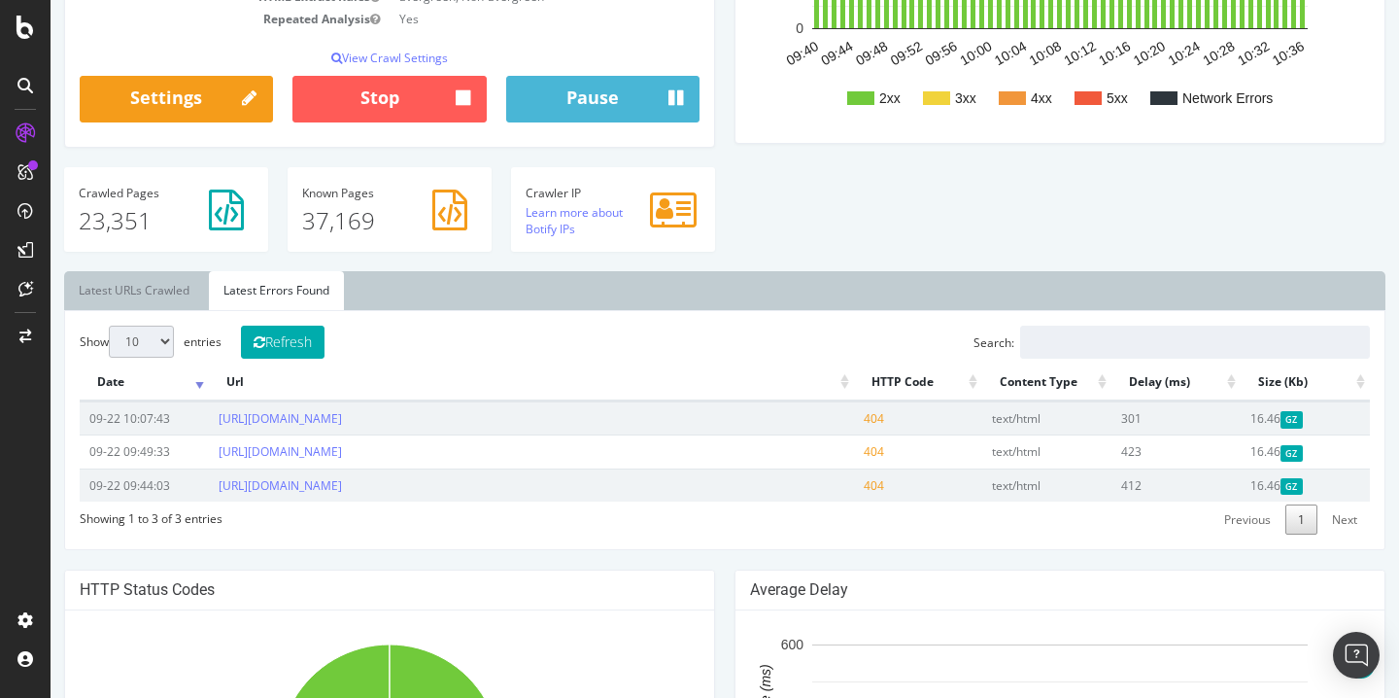
scroll to position [442, 0]
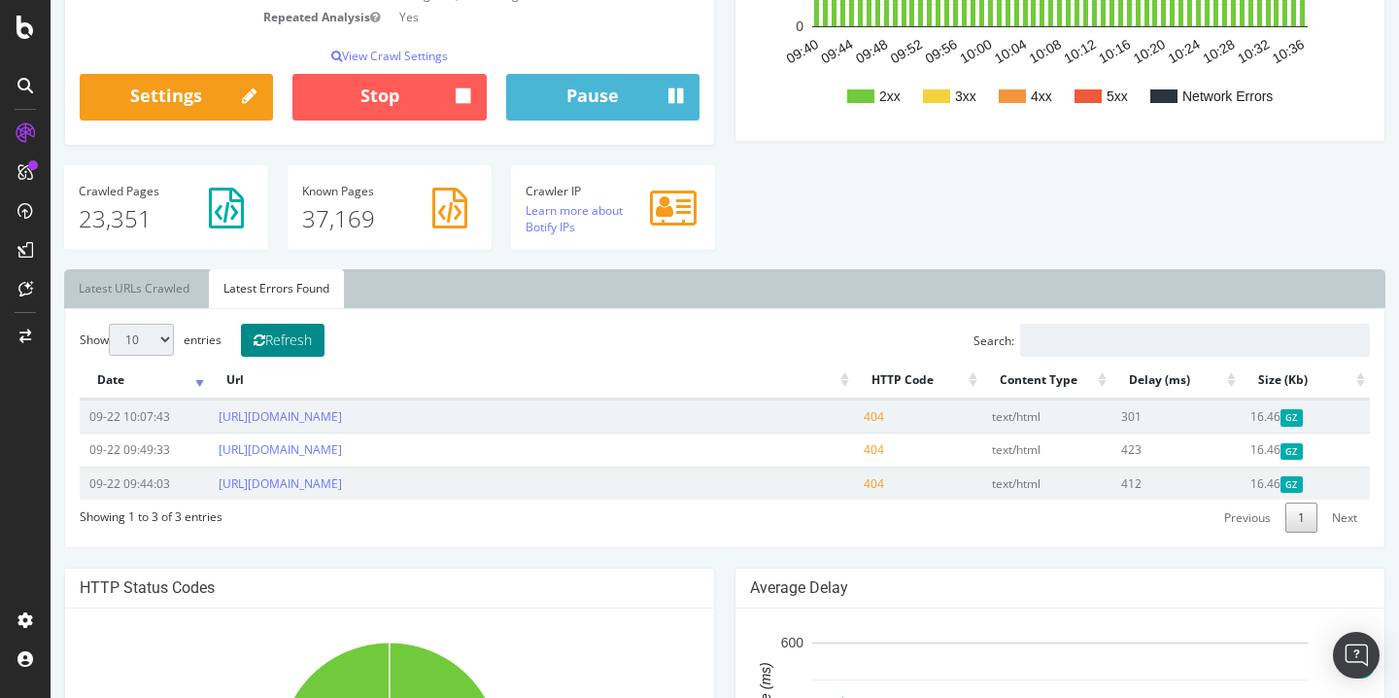
click at [306, 354] on button "Refresh" at bounding box center [283, 340] width 84 height 33
